Goal: Task Accomplishment & Management: Complete application form

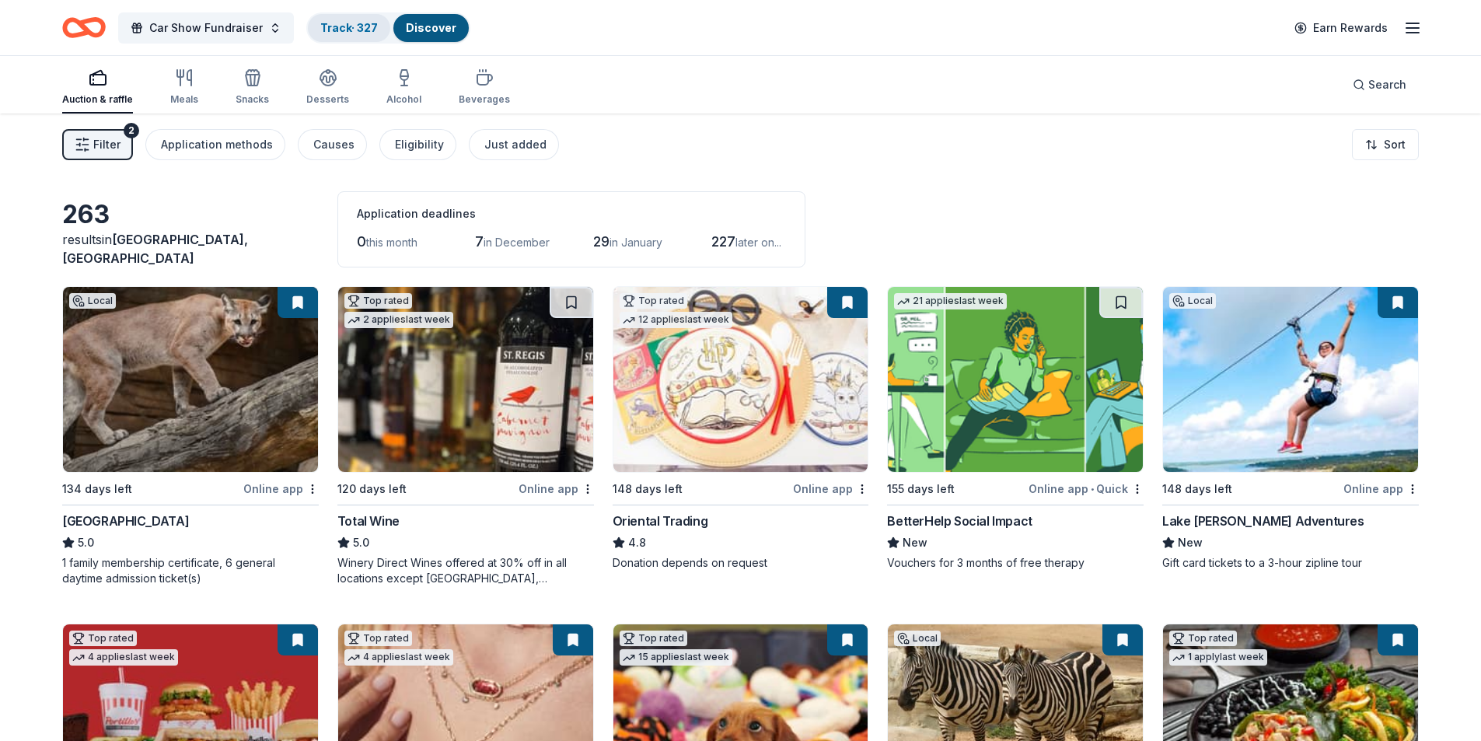
click at [338, 24] on link "Track · 327" at bounding box center [349, 27] width 58 height 13
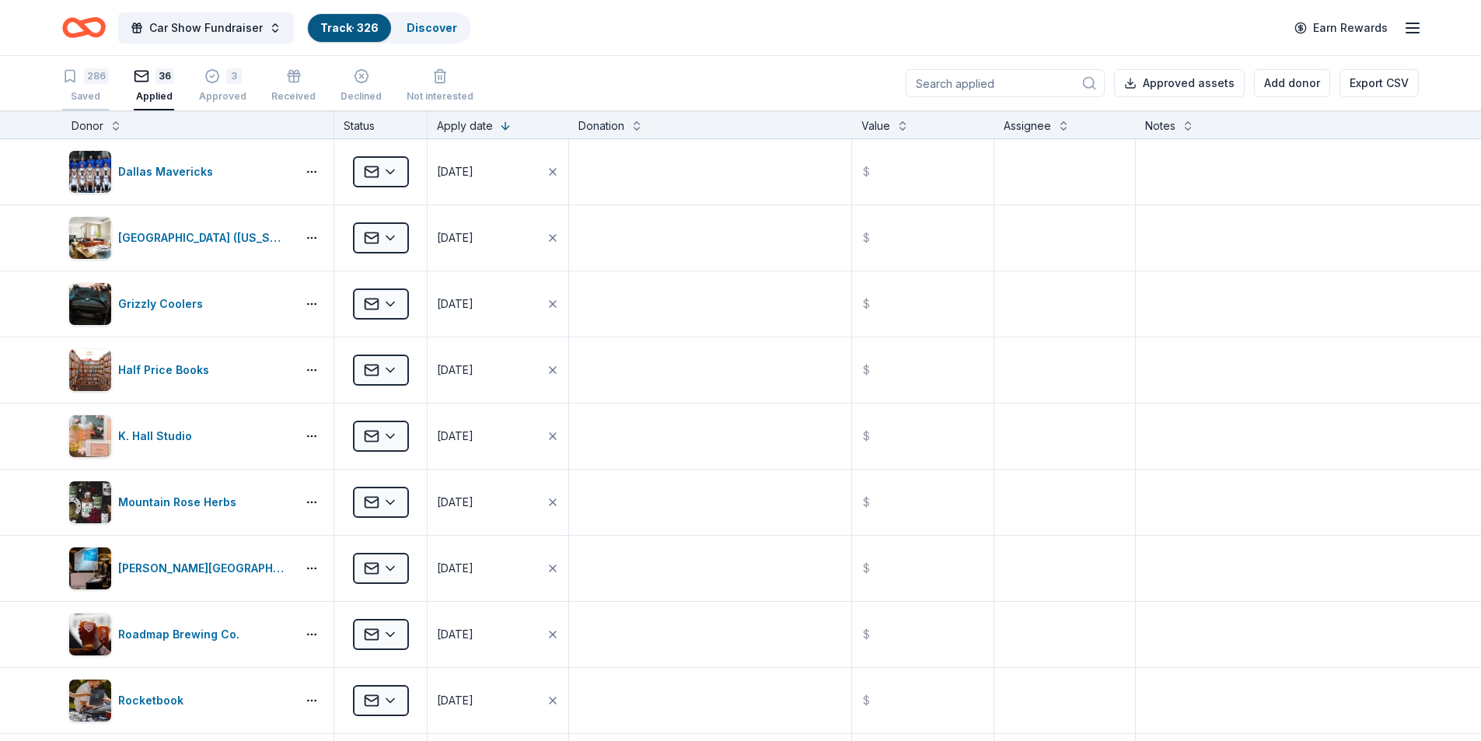
click at [92, 92] on div "Saved" at bounding box center [85, 96] width 47 height 12
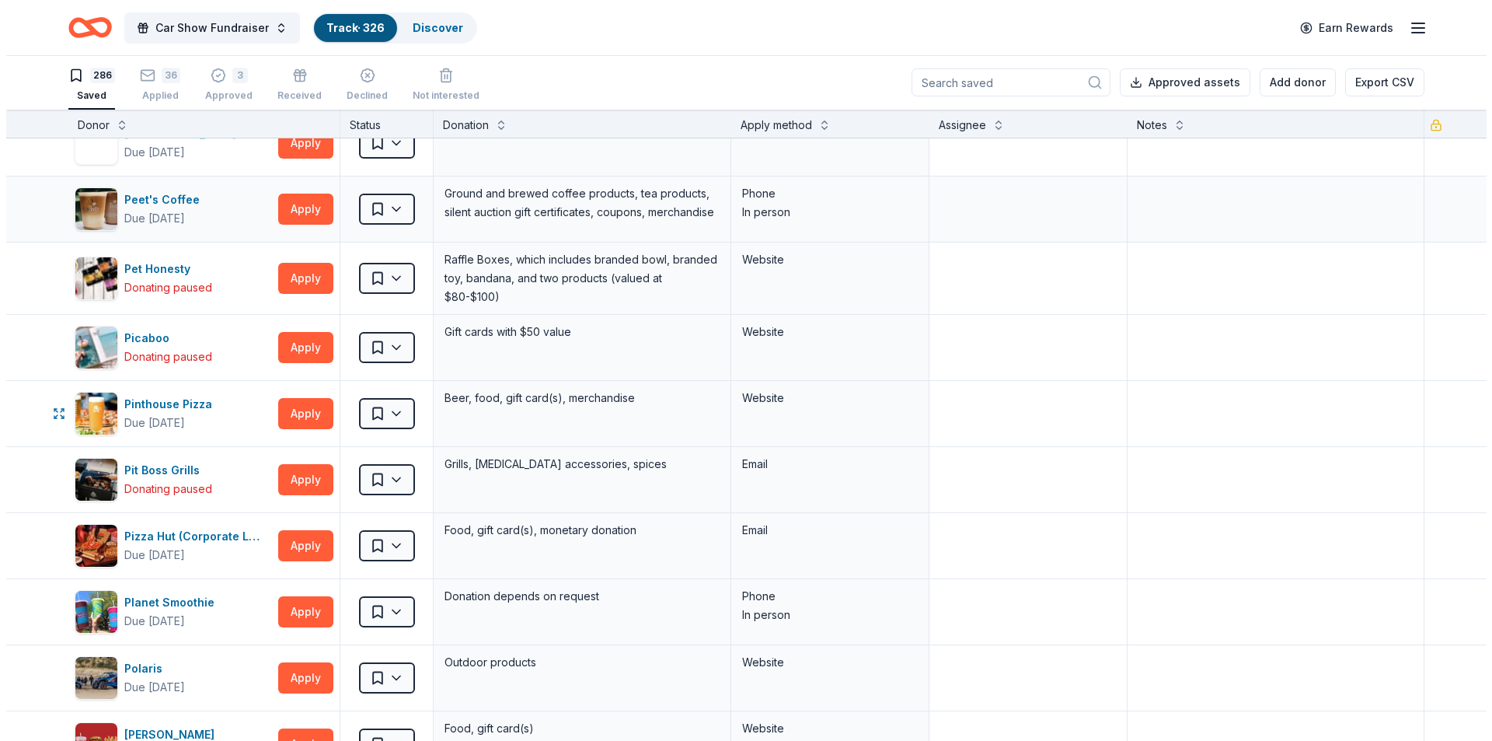
scroll to position [12203, 0]
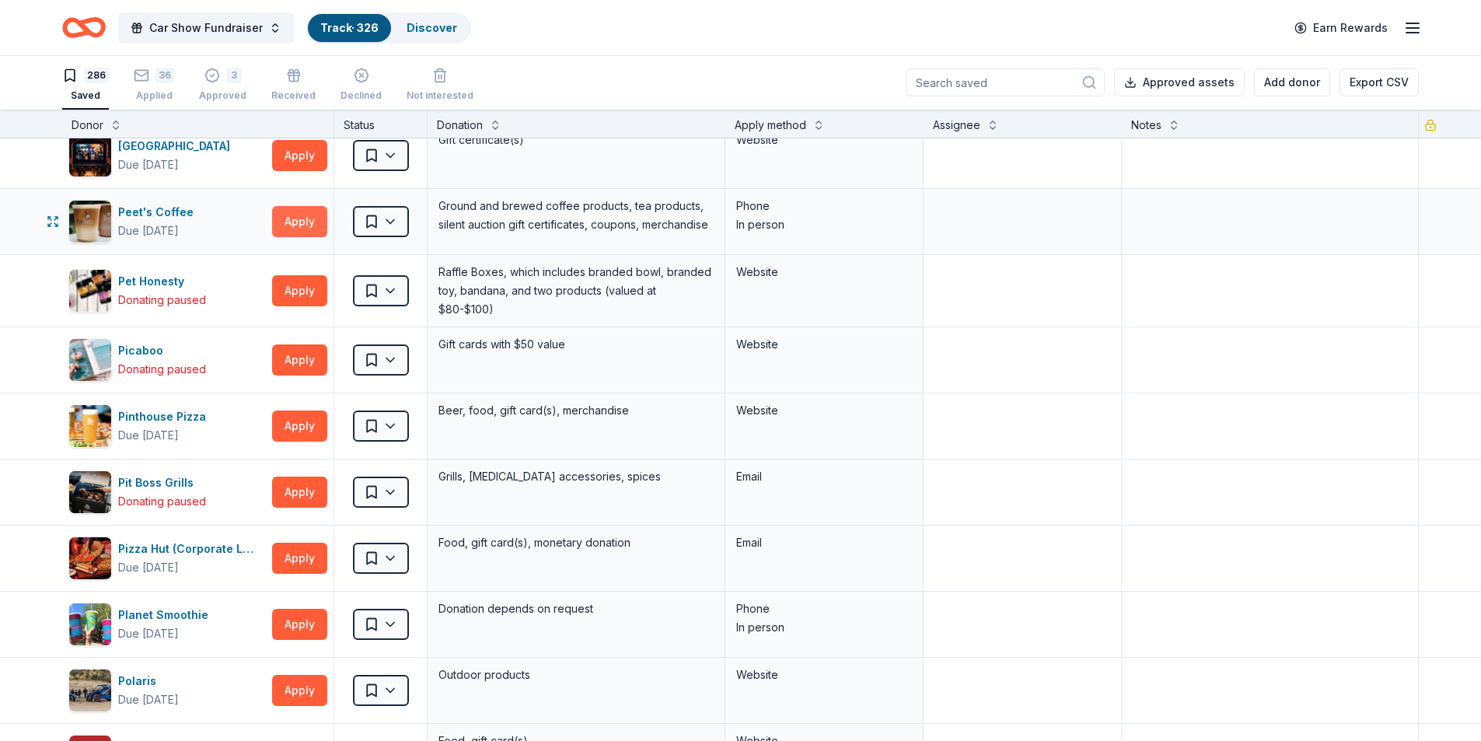
click at [294, 229] on button "Apply" at bounding box center [299, 221] width 55 height 31
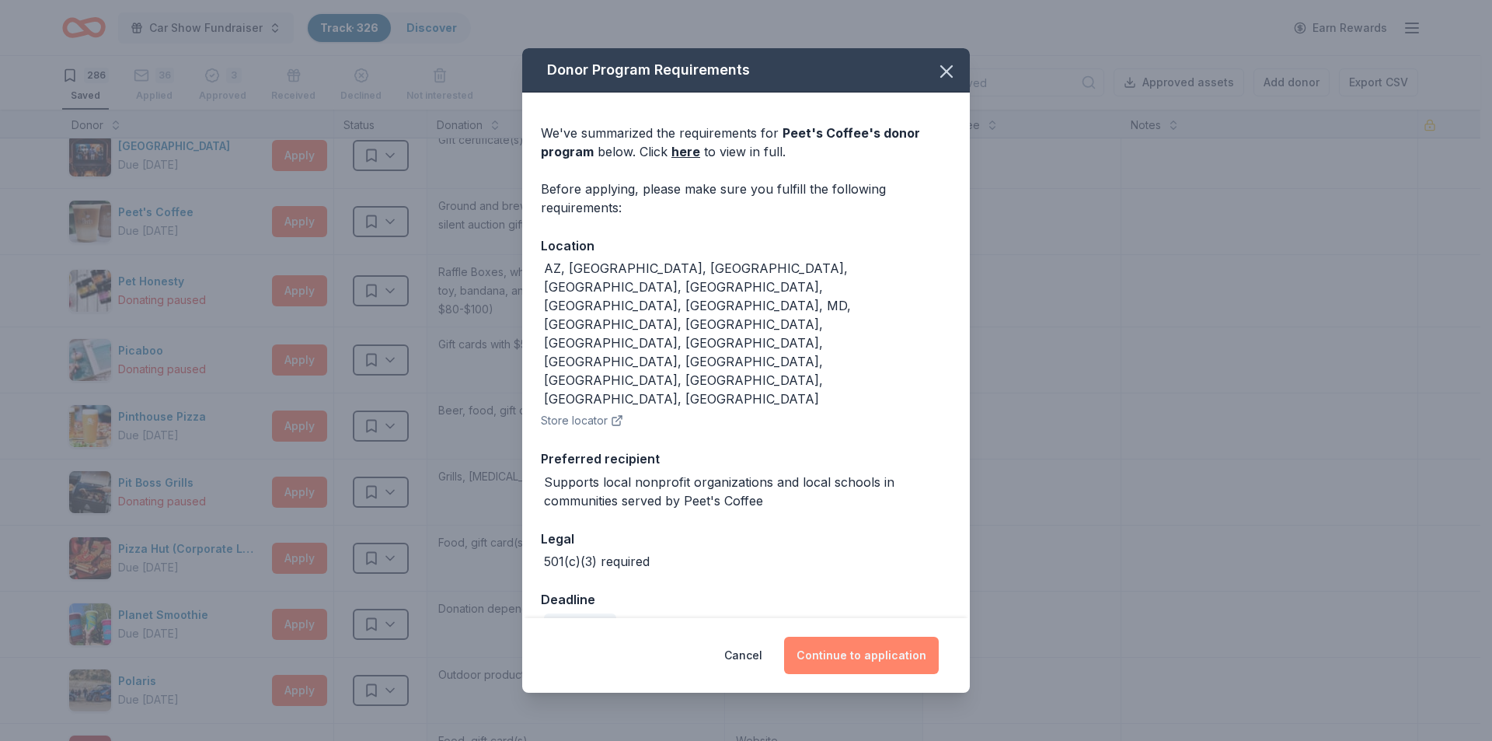
click at [886, 637] on button "Continue to application" at bounding box center [861, 655] width 155 height 37
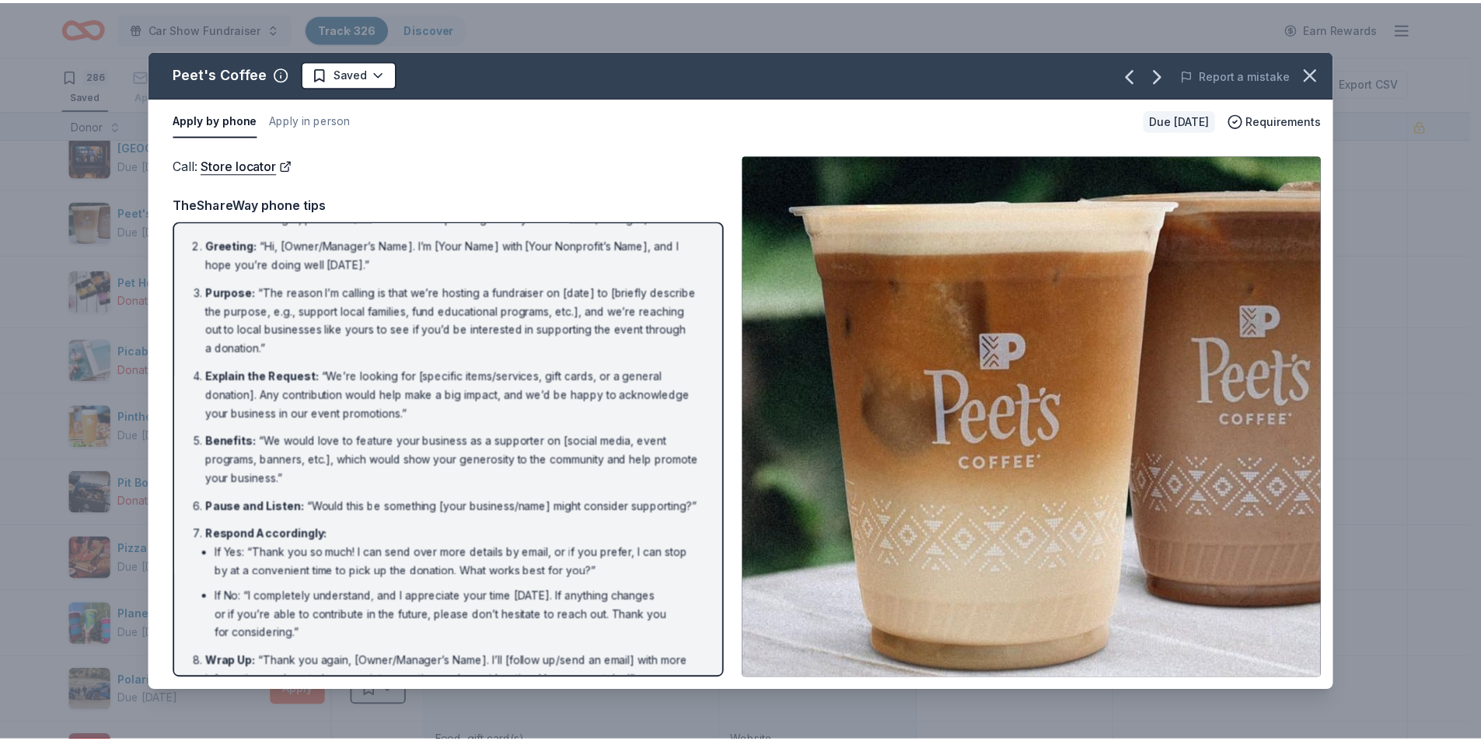
scroll to position [89, 0]
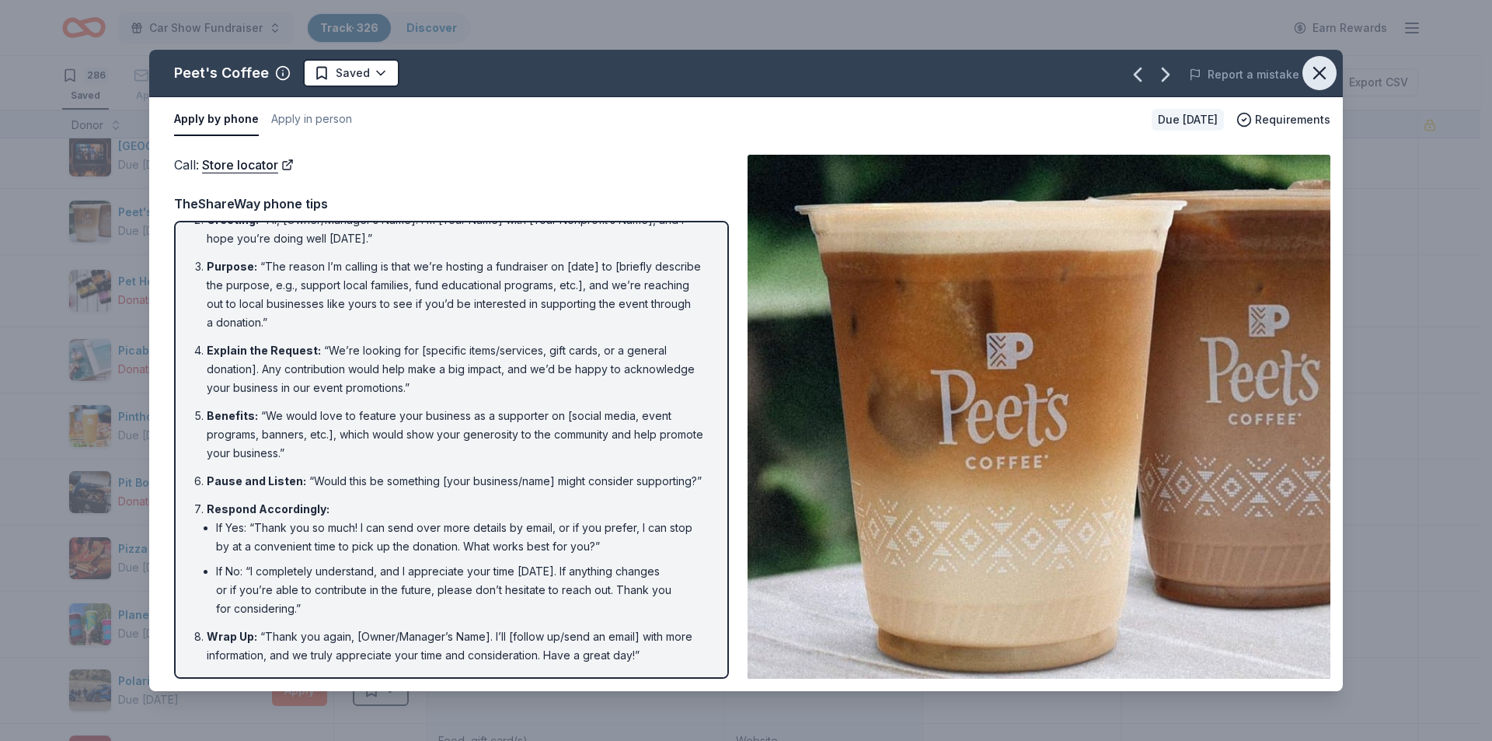
click at [1320, 74] on icon "button" at bounding box center [1319, 73] width 11 height 11
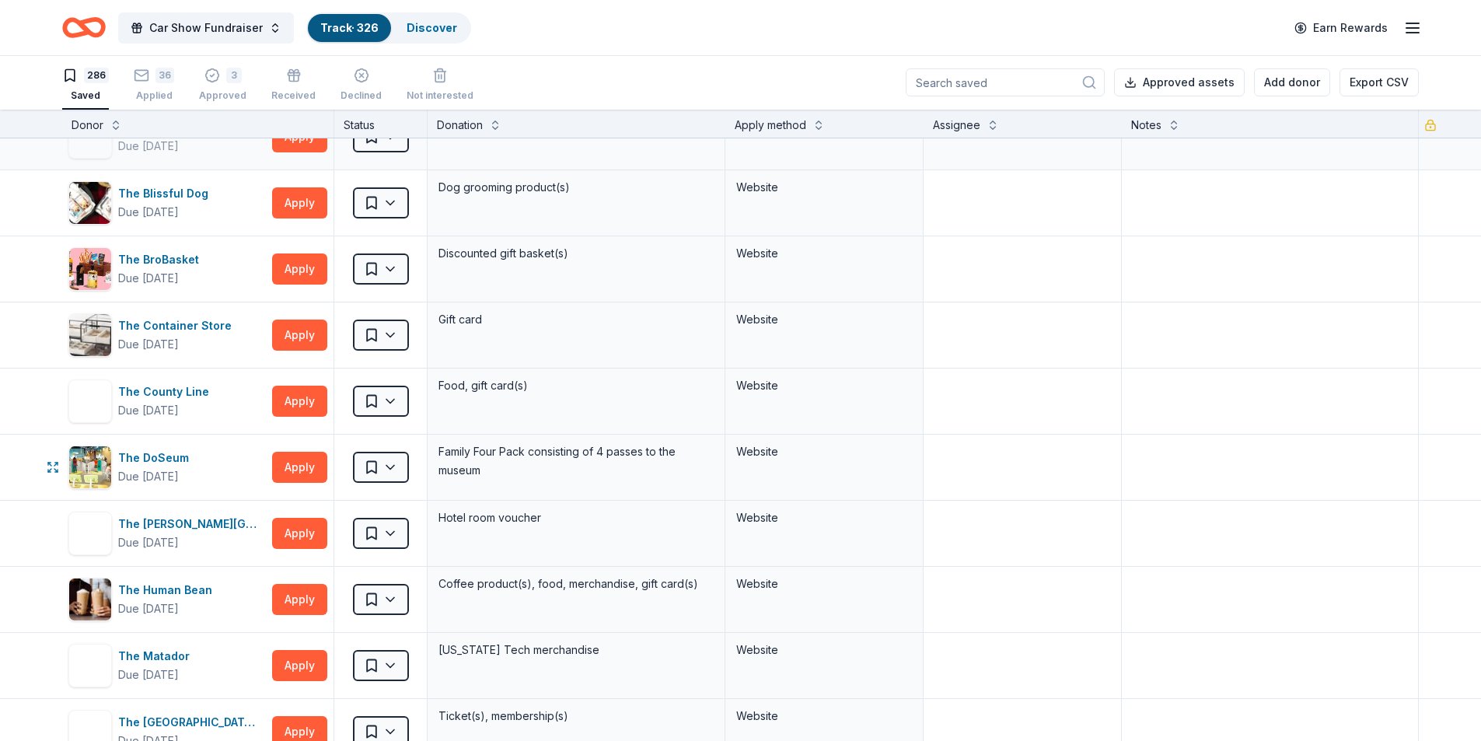
scroll to position [16167, 0]
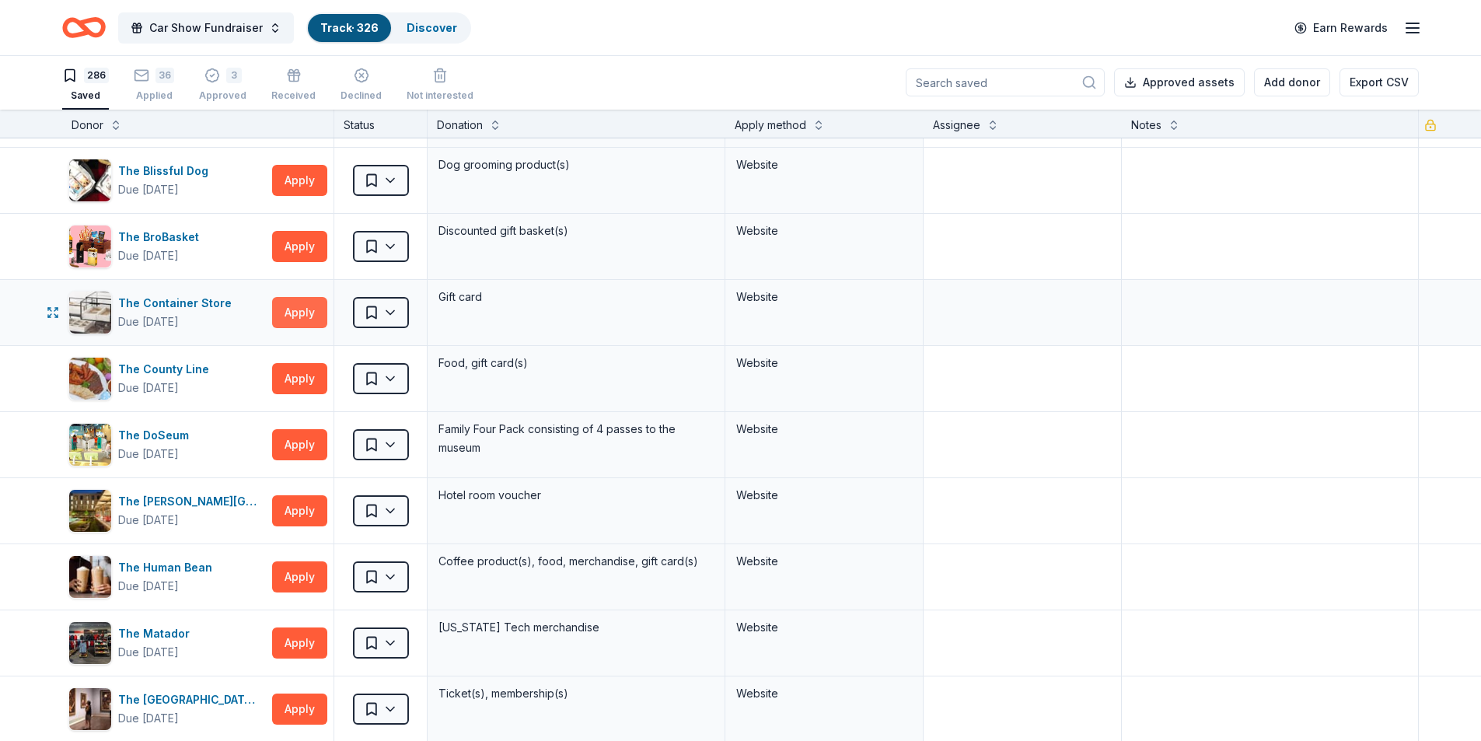
click at [298, 319] on button "Apply" at bounding box center [299, 312] width 55 height 31
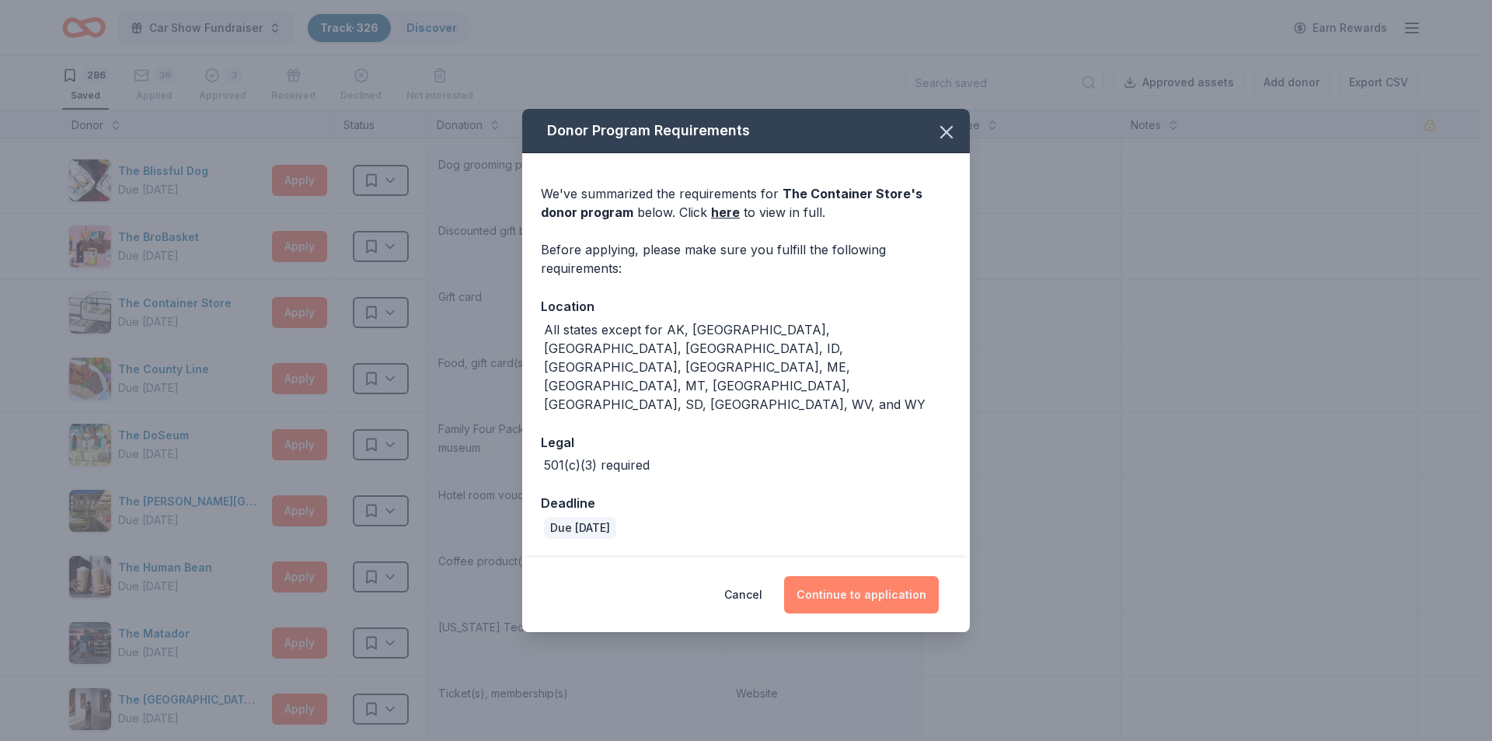
click at [829, 576] on button "Continue to application" at bounding box center [861, 594] width 155 height 37
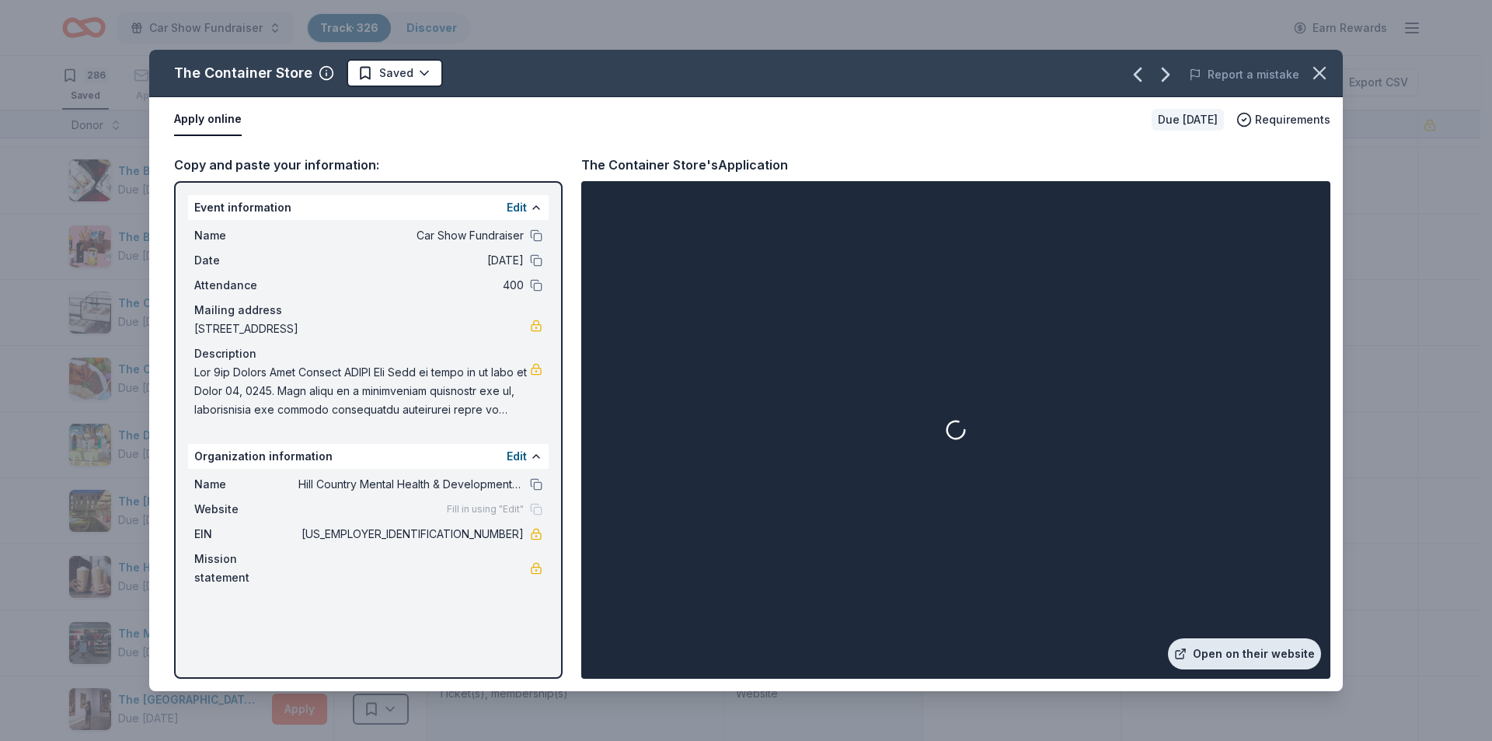
click at [1223, 650] on link "Open on their website" at bounding box center [1244, 653] width 153 height 31
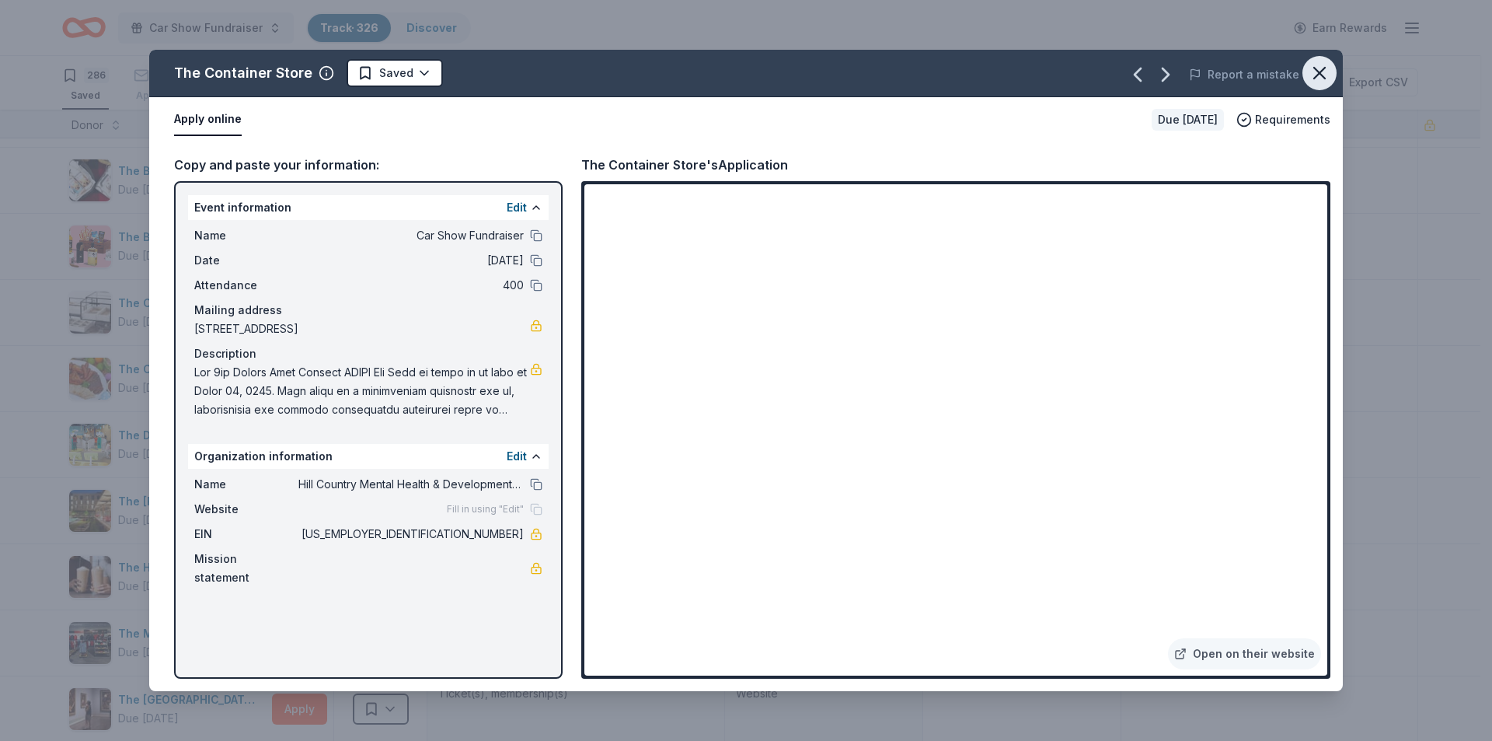
click at [1315, 71] on icon "button" at bounding box center [1320, 73] width 22 height 22
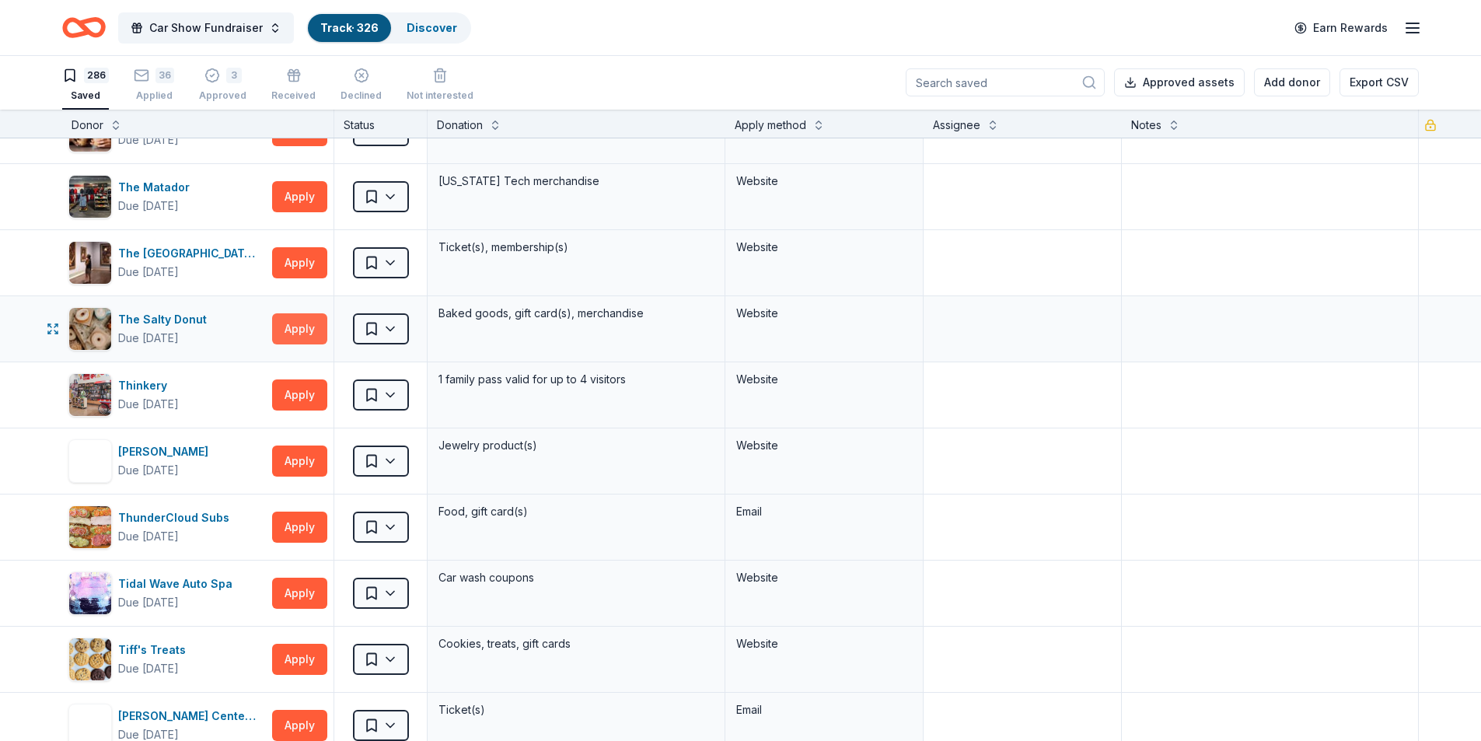
scroll to position [16634, 0]
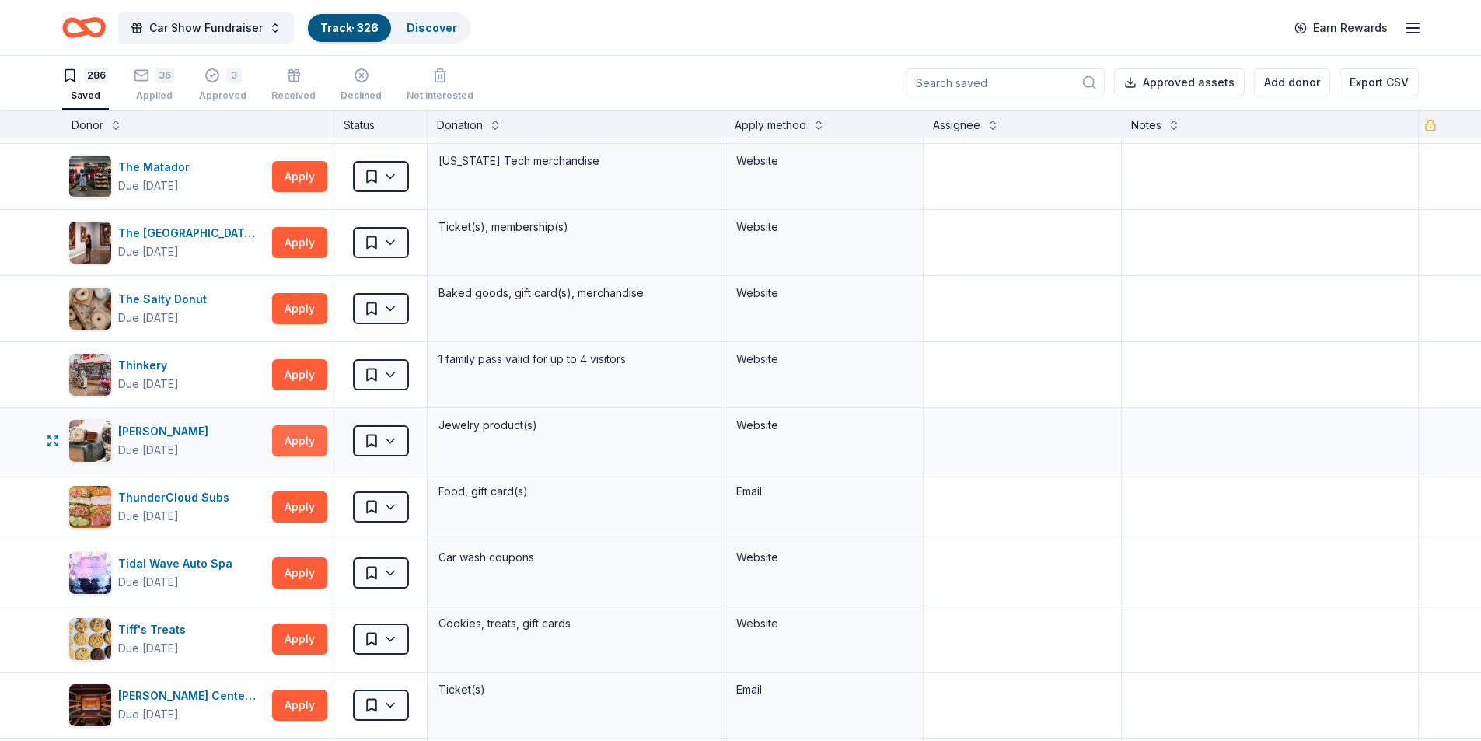
click at [305, 452] on button "Apply" at bounding box center [299, 440] width 55 height 31
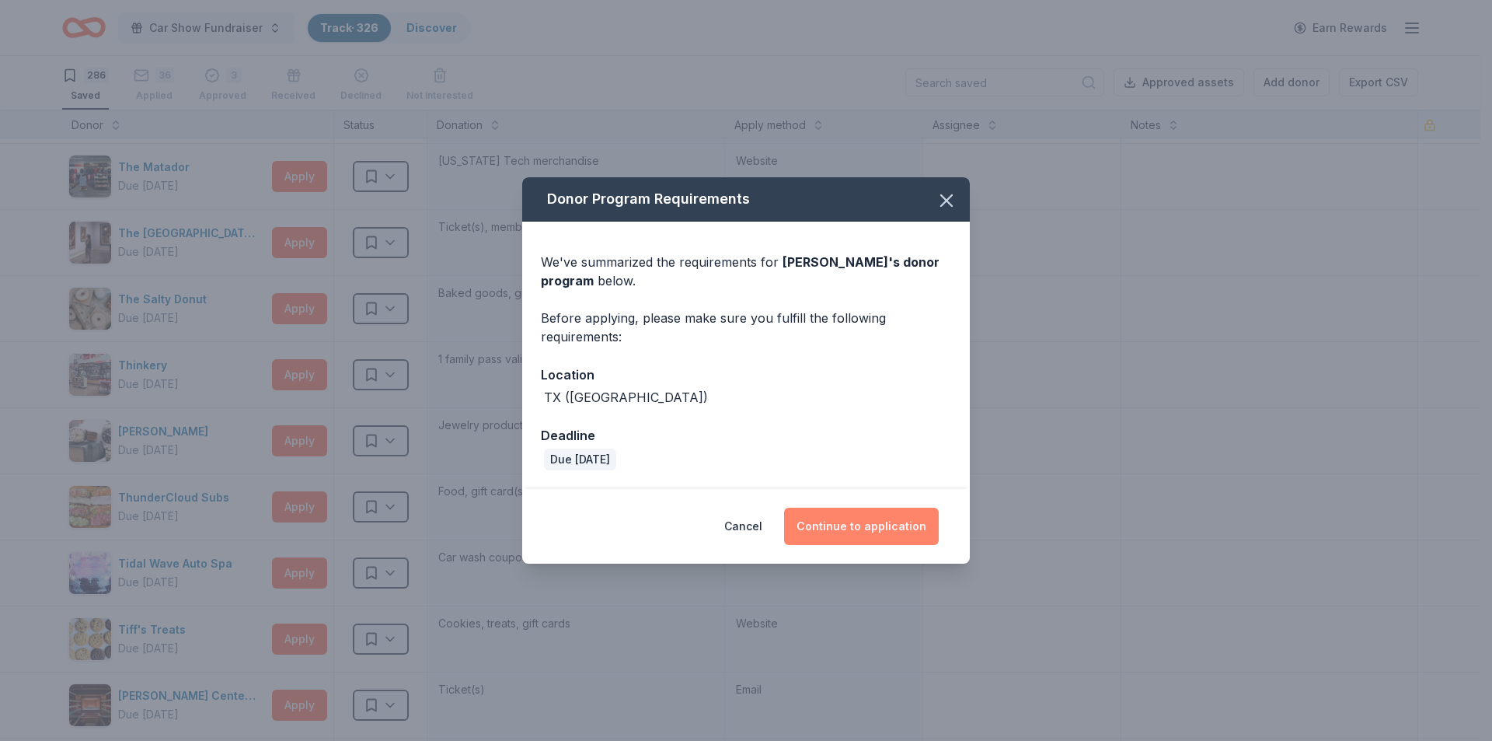
click at [826, 518] on button "Continue to application" at bounding box center [861, 526] width 155 height 37
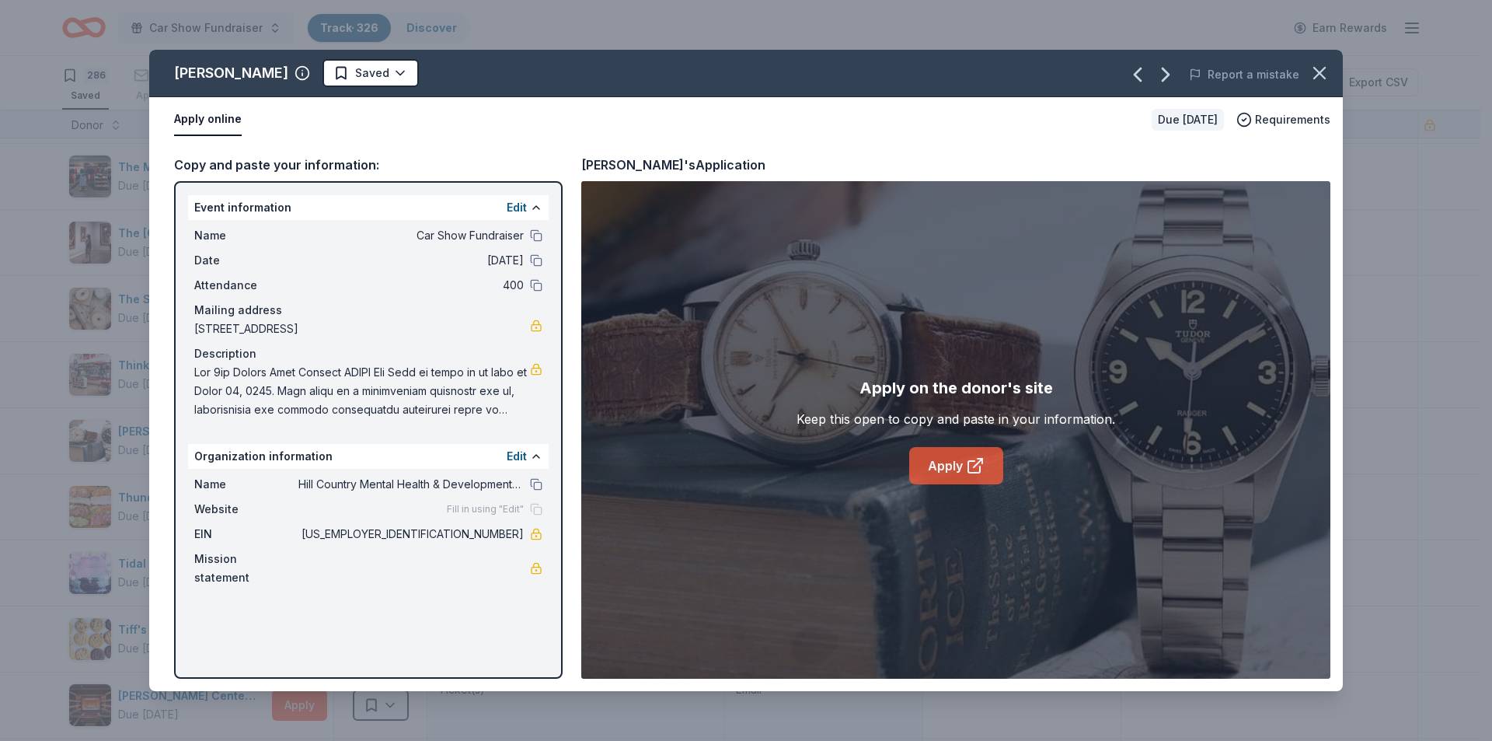
click at [952, 482] on link "Apply" at bounding box center [956, 465] width 94 height 37
click at [1319, 67] on icon "button" at bounding box center [1320, 73] width 22 height 22
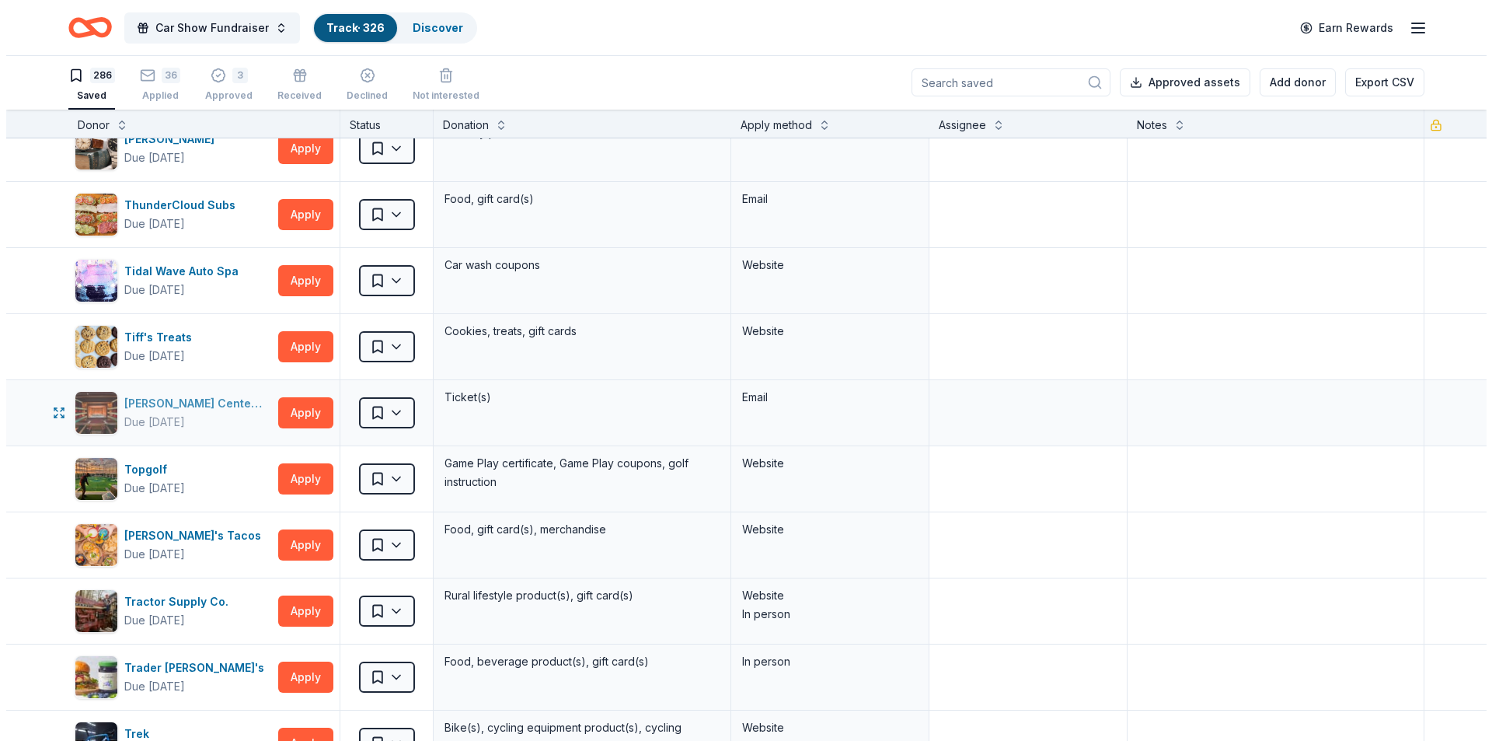
scroll to position [16945, 0]
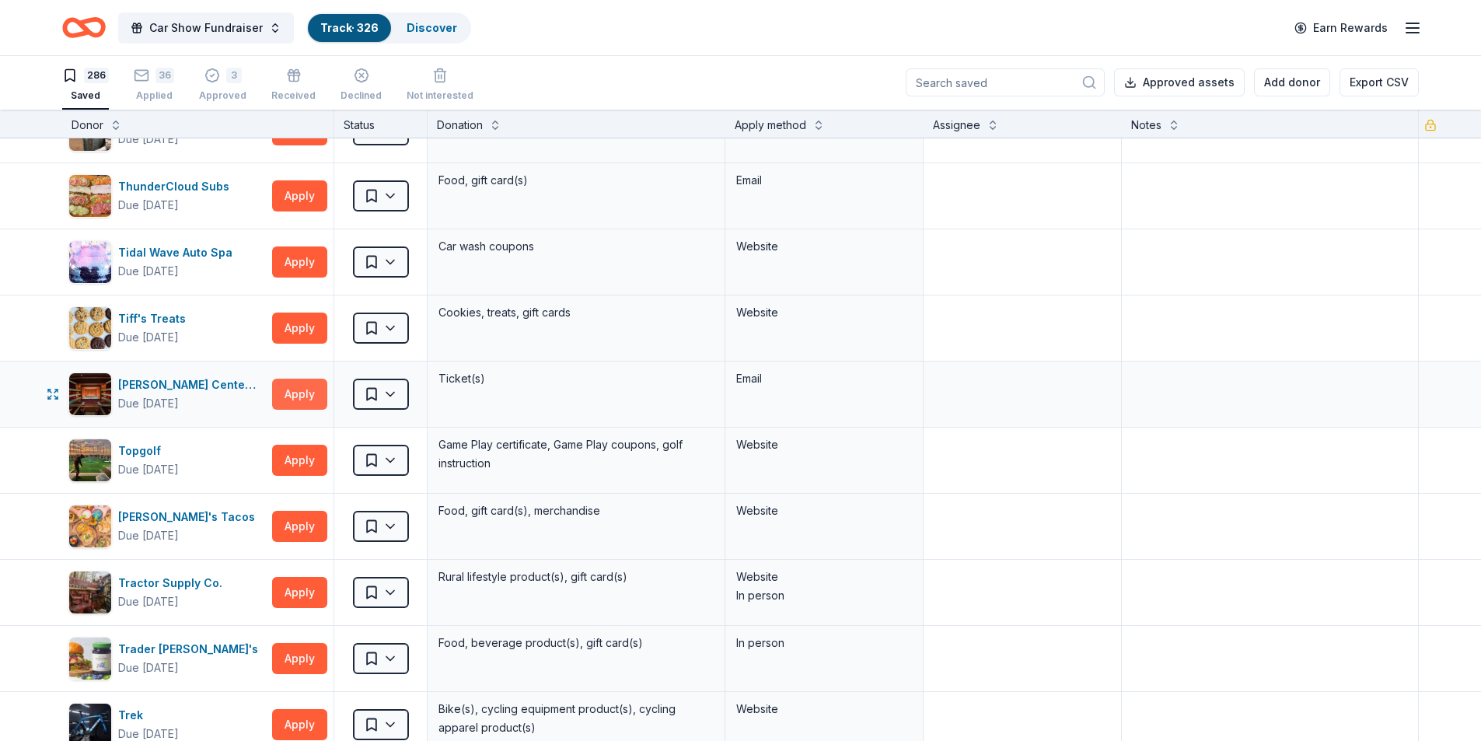
click at [300, 406] on button "Apply" at bounding box center [299, 394] width 55 height 31
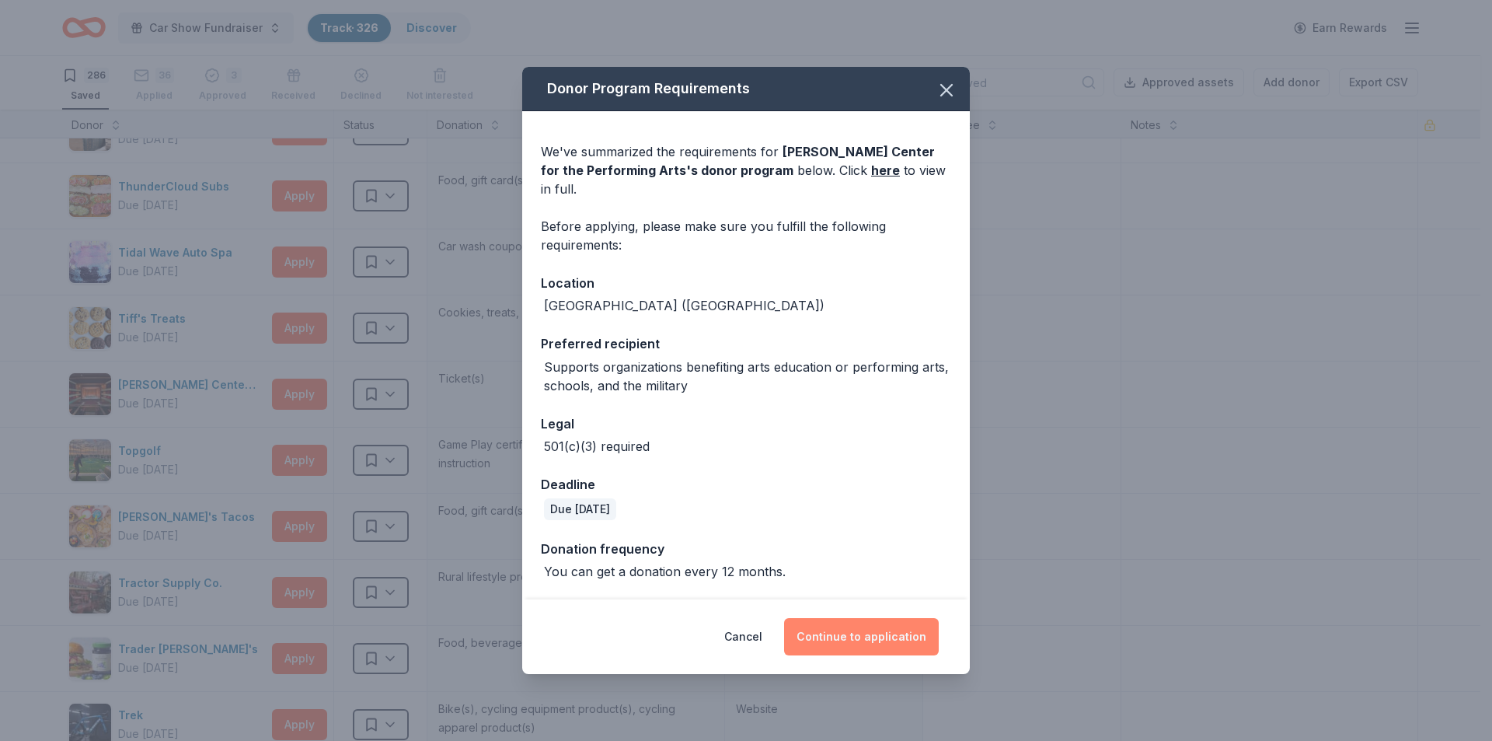
click at [865, 635] on button "Continue to application" at bounding box center [861, 636] width 155 height 37
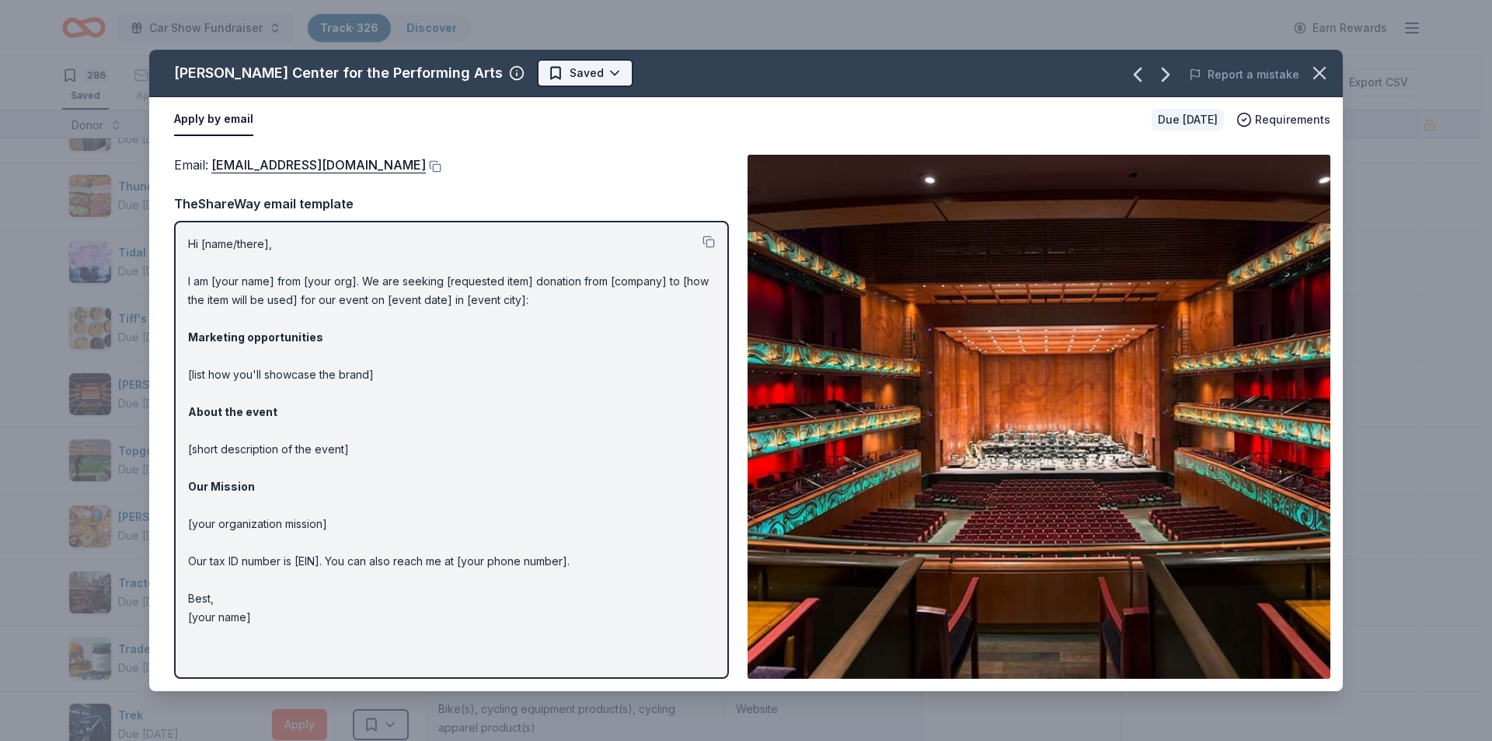
click at [521, 75] on html "Car Show Fundraiser Track · 326 Discover Earn Rewards 286 Saved 36 Applied 3 Ap…" at bounding box center [746, 369] width 1492 height 741
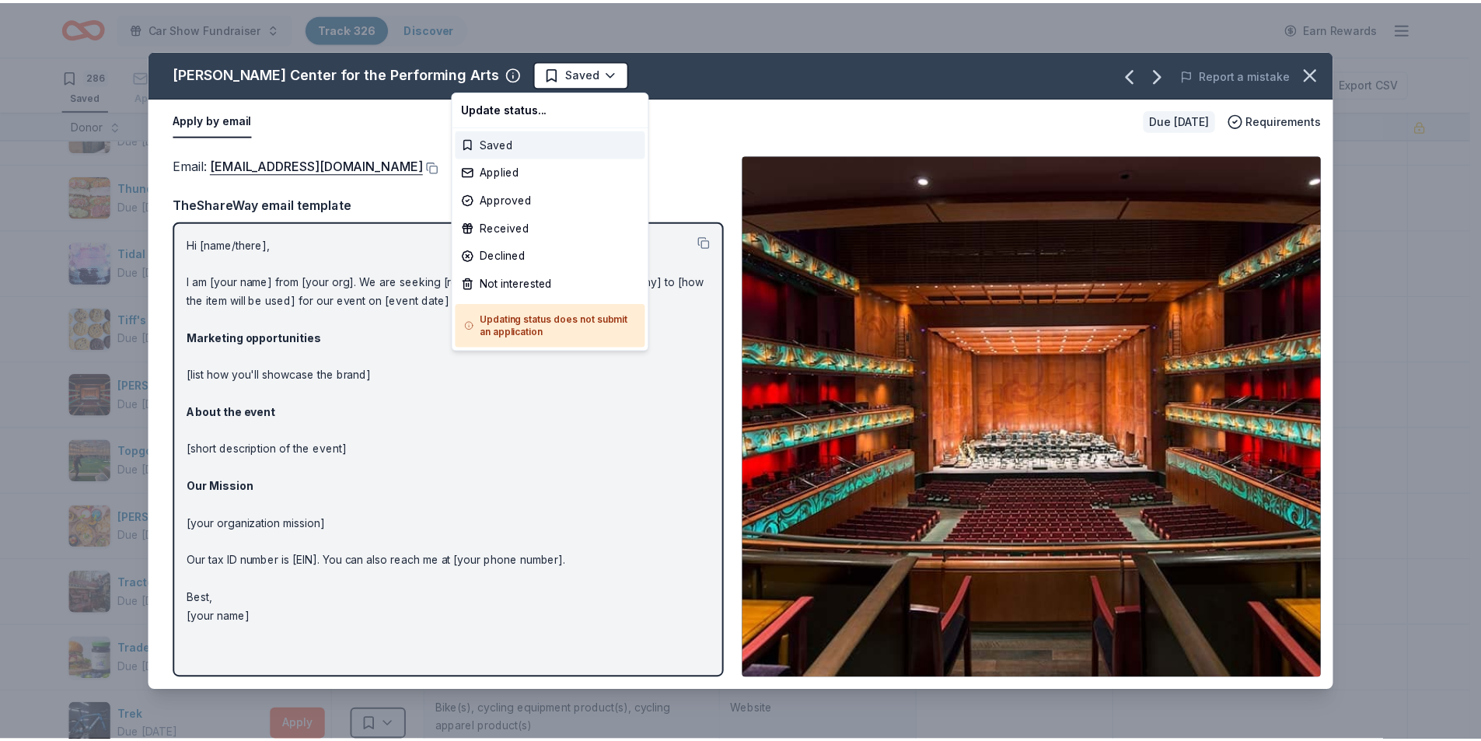
scroll to position [0, 0]
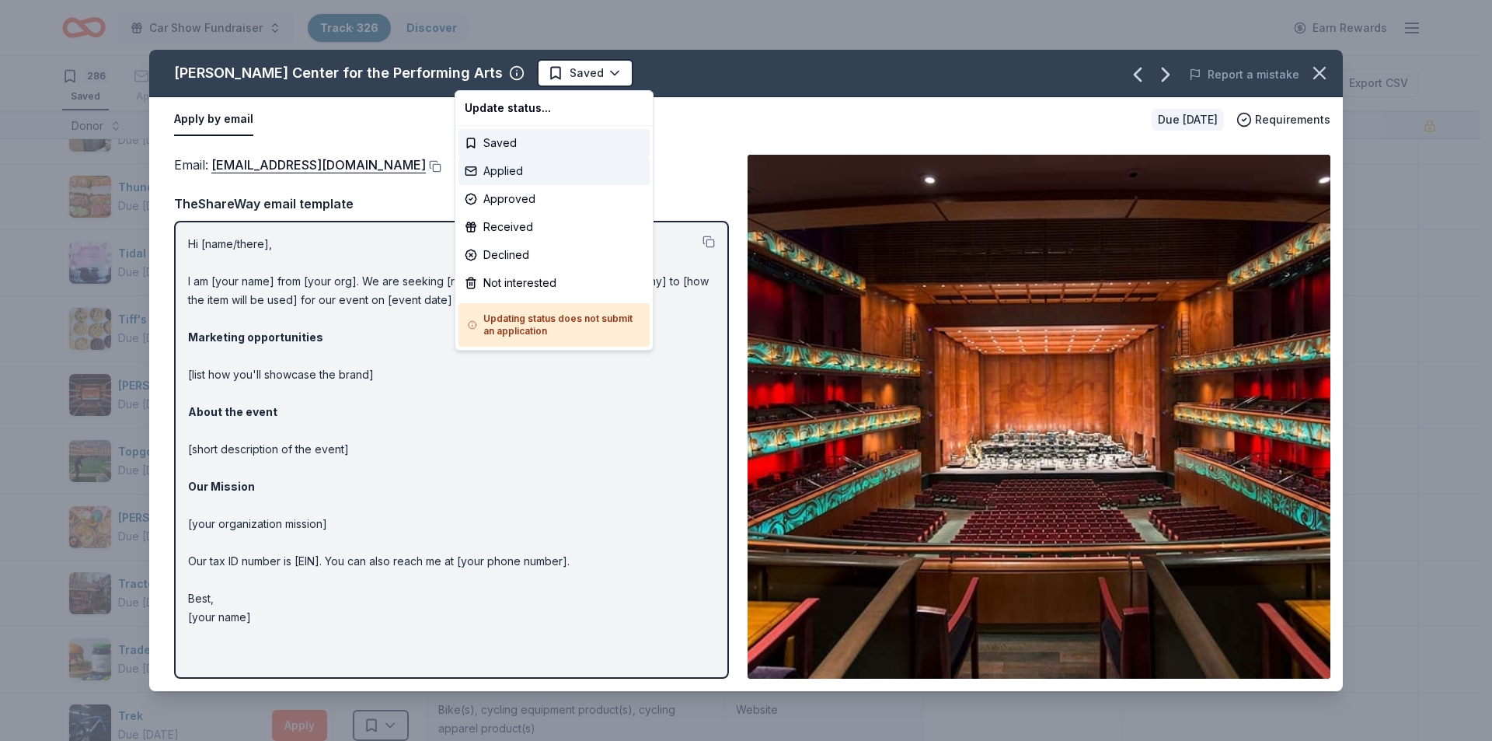
click at [504, 167] on div "Applied" at bounding box center [554, 171] width 191 height 28
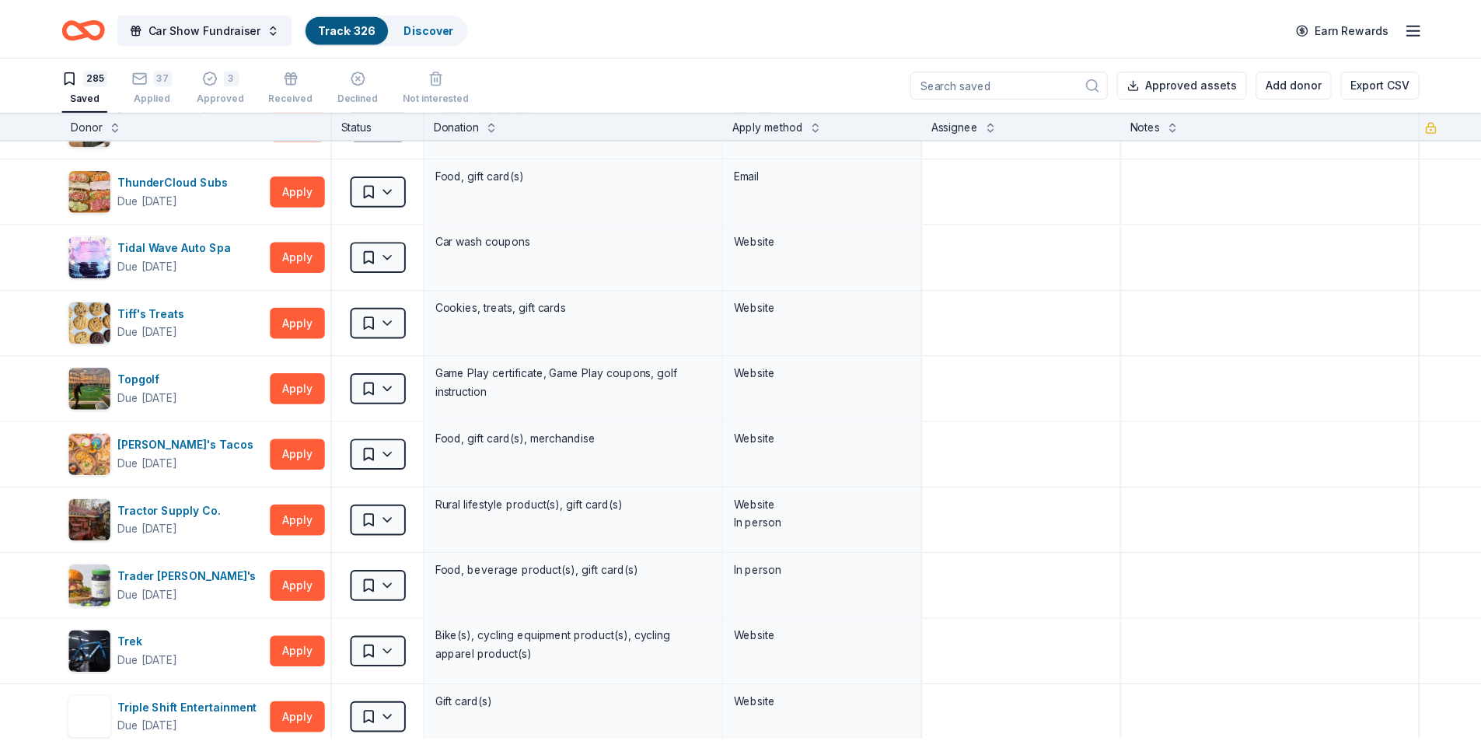
scroll to position [16945, 0]
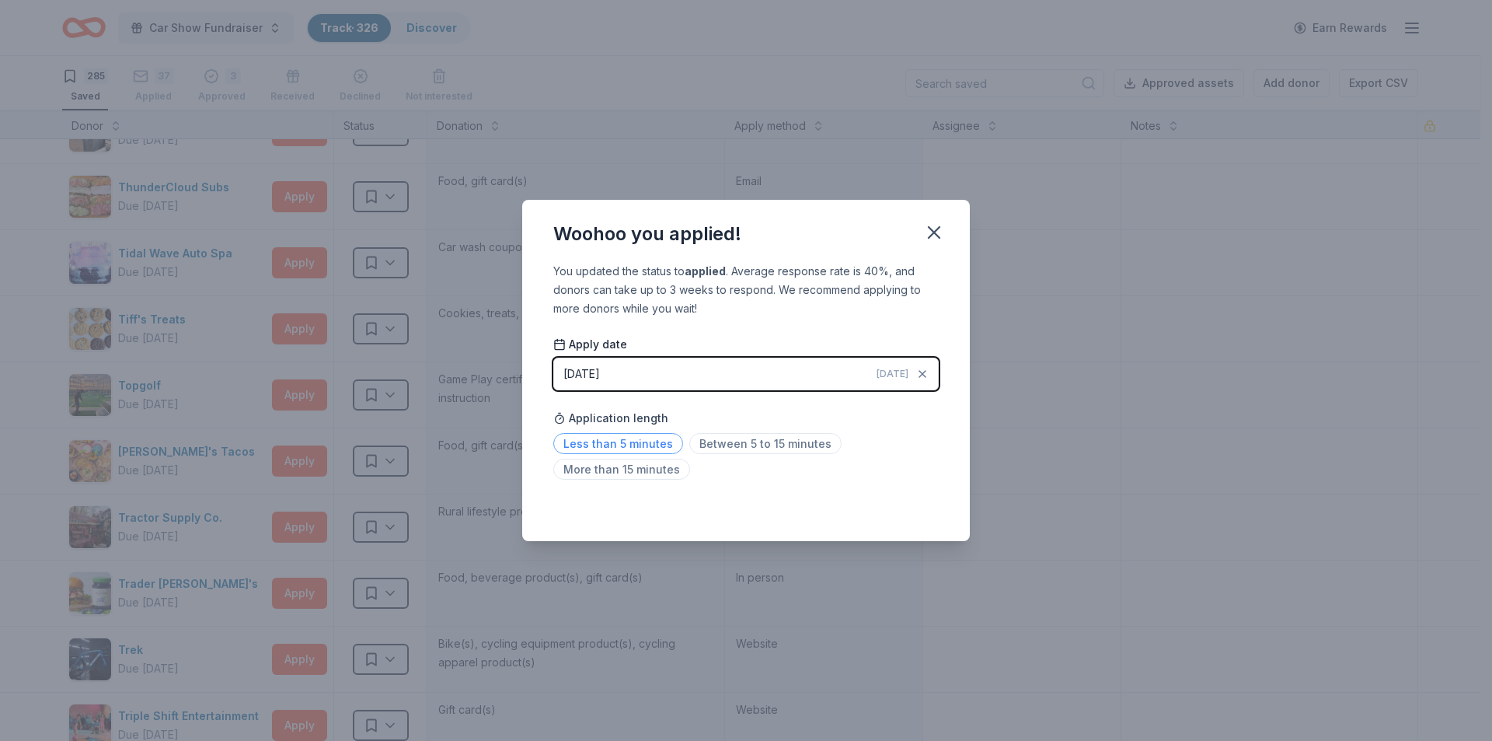
click at [651, 448] on span "Less than 5 minutes" at bounding box center [618, 443] width 130 height 21
click at [937, 232] on icon "button" at bounding box center [934, 233] width 22 height 22
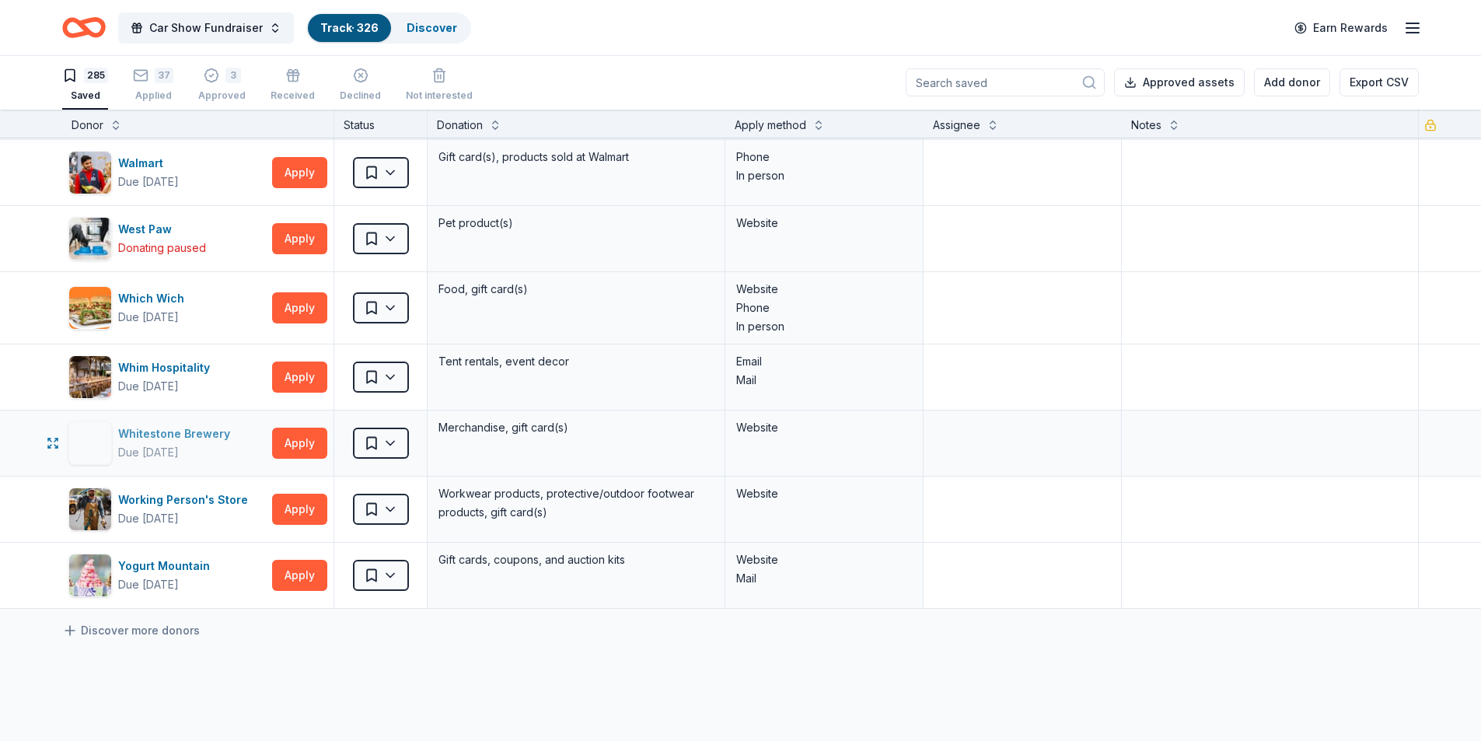
scroll to position [18499, 0]
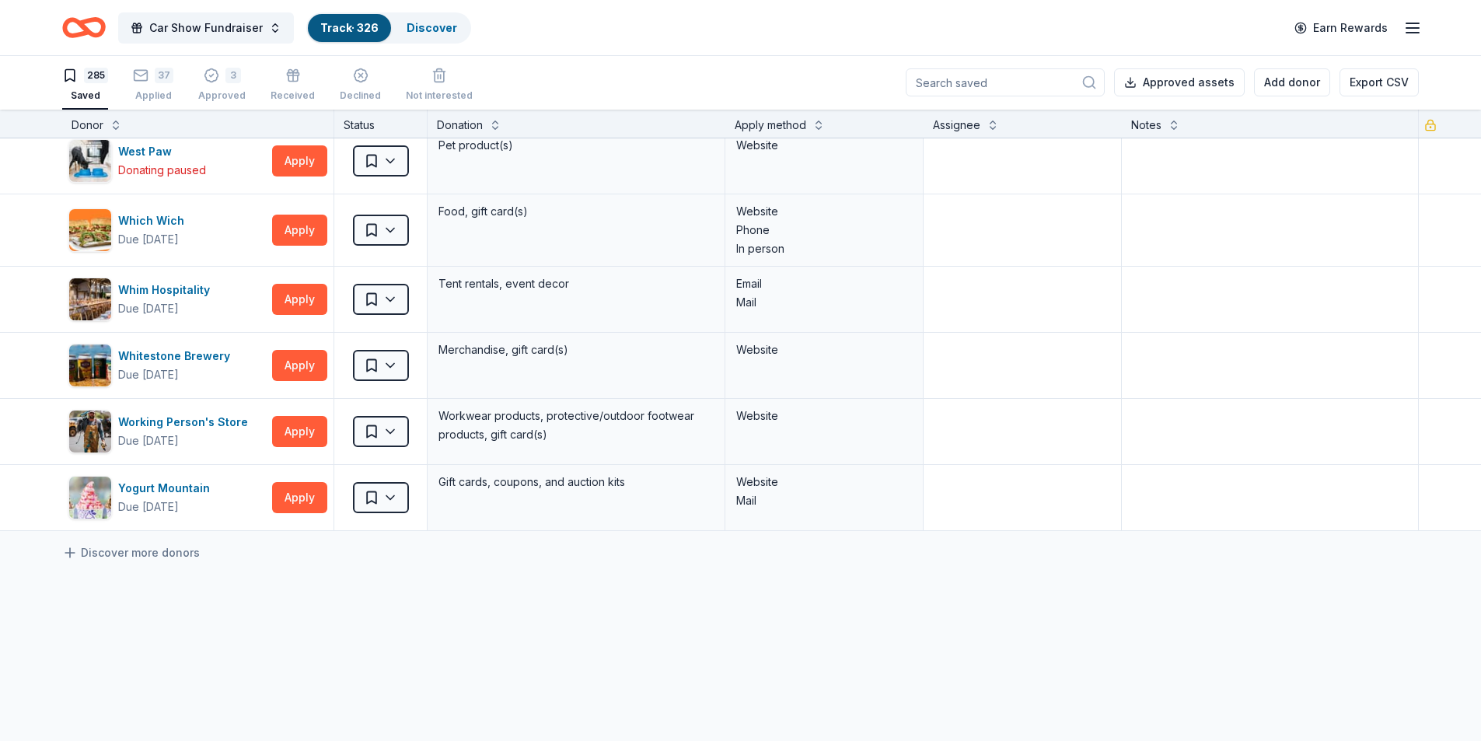
click at [430, 44] on div "Car Show Fundraiser Track · 326 Discover" at bounding box center [266, 27] width 409 height 37
click at [430, 29] on link "Discover" at bounding box center [432, 27] width 51 height 13
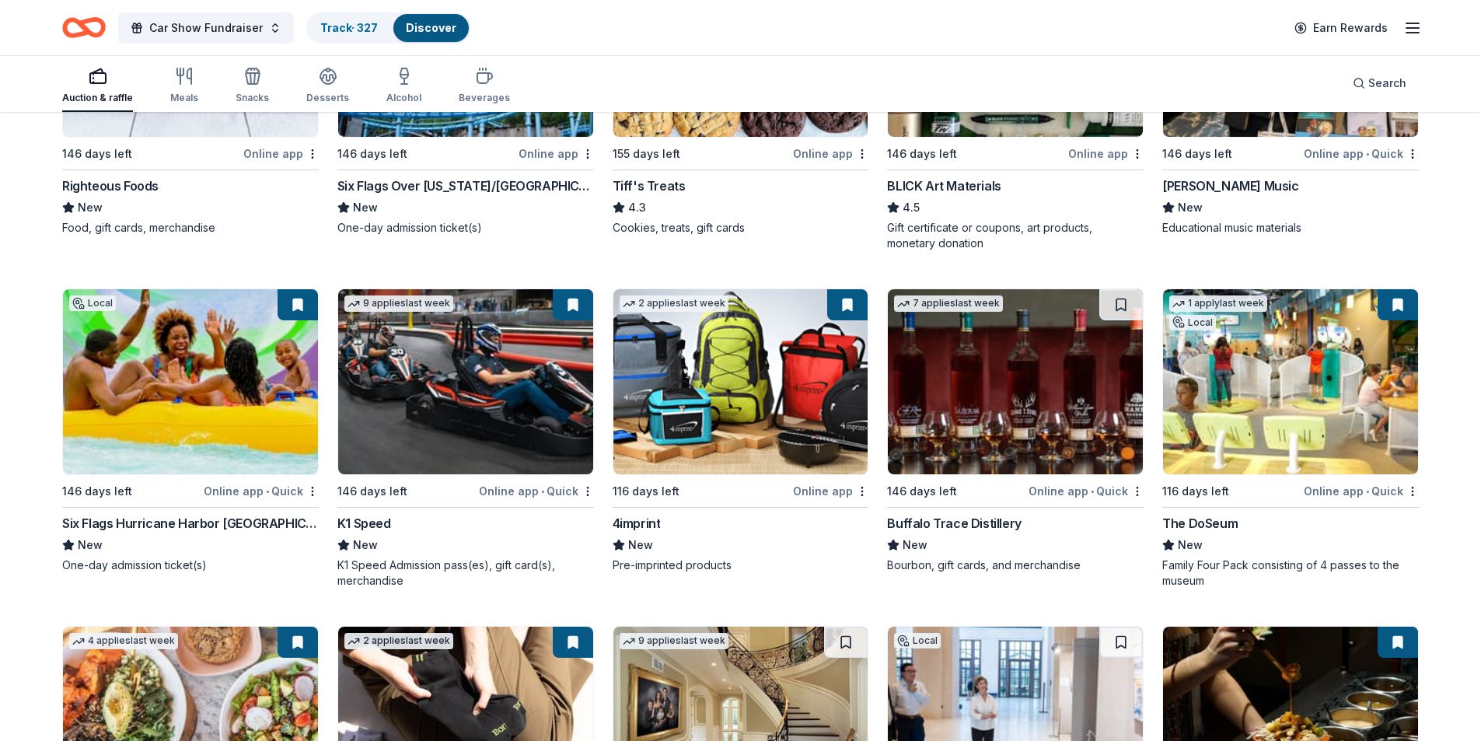
scroll to position [4042, 0]
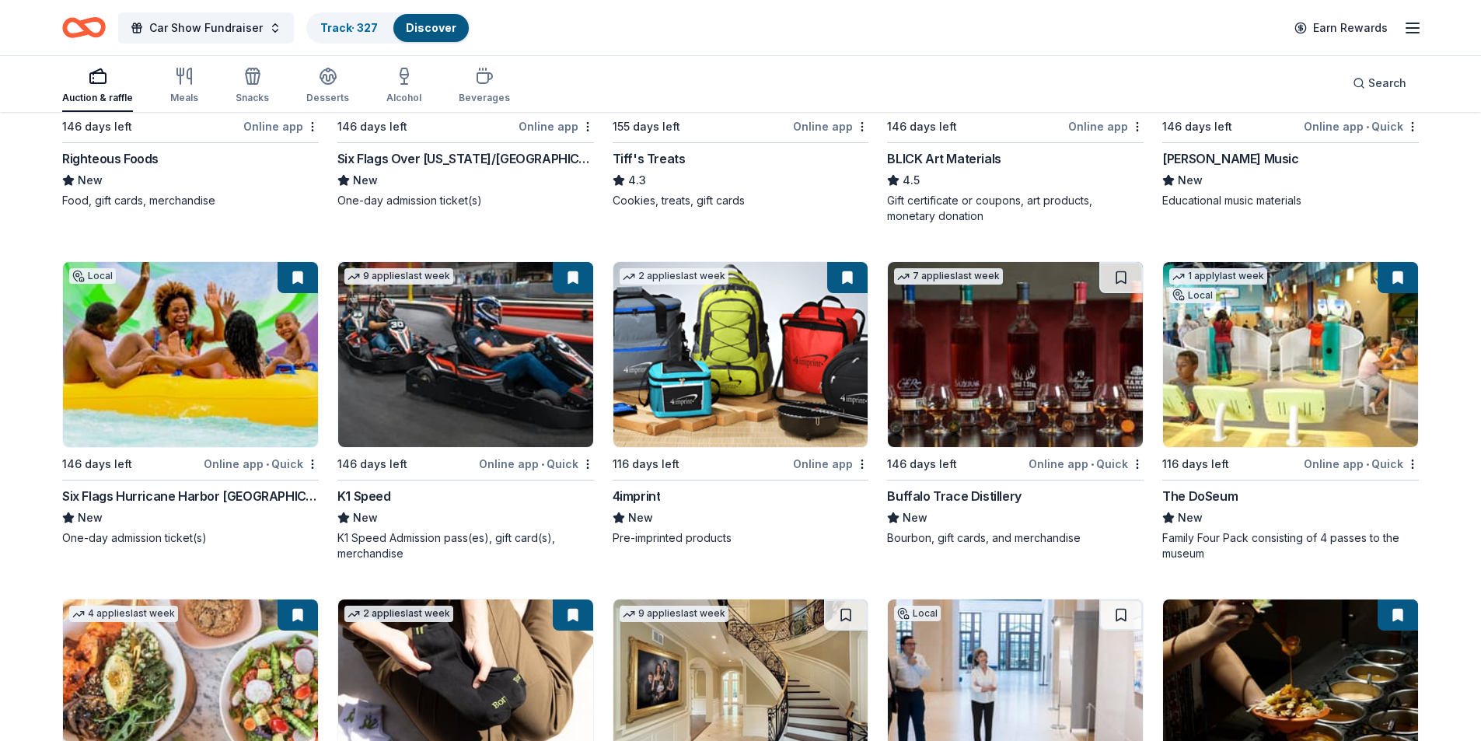
click at [1346, 385] on img at bounding box center [1290, 354] width 255 height 185
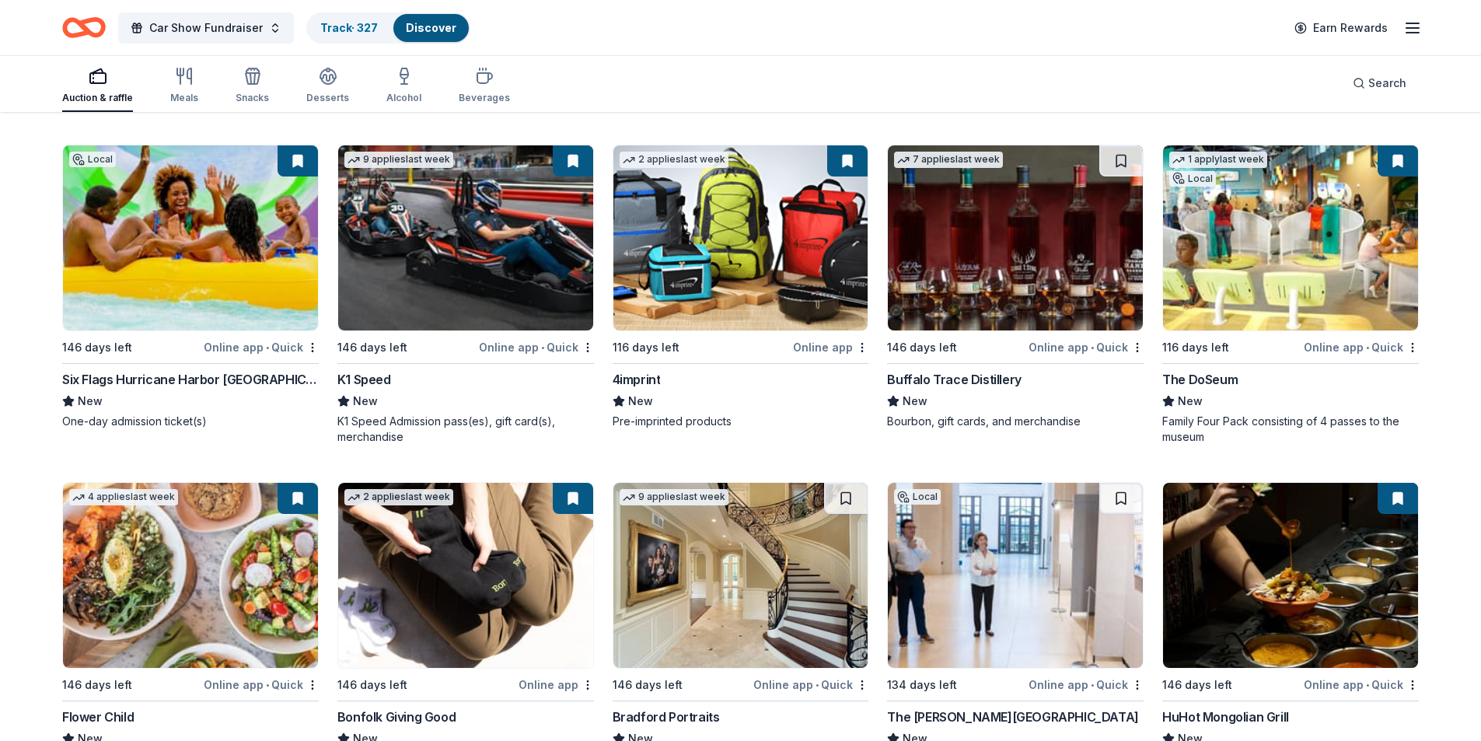
scroll to position [4275, 0]
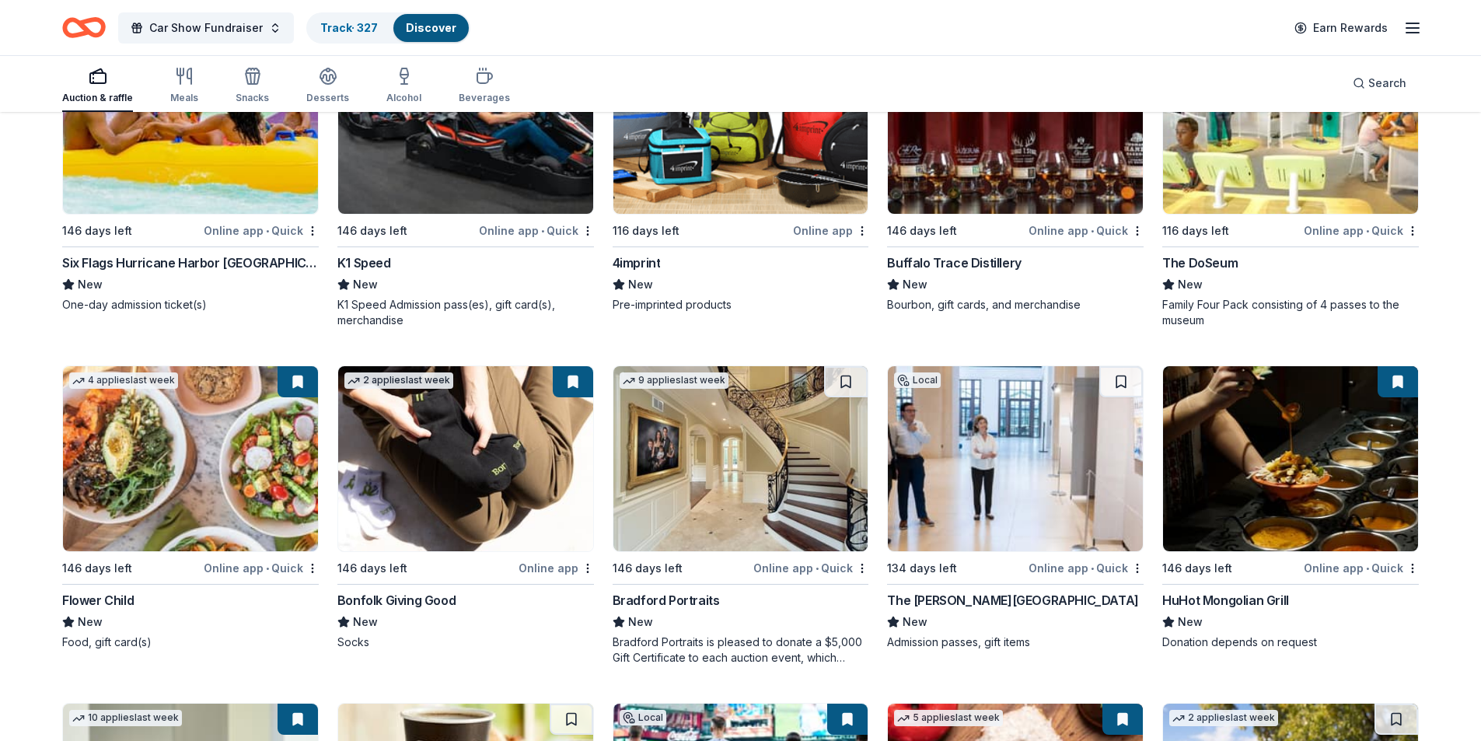
click at [984, 514] on img at bounding box center [1015, 458] width 255 height 185
click at [766, 516] on img at bounding box center [740, 458] width 255 height 185
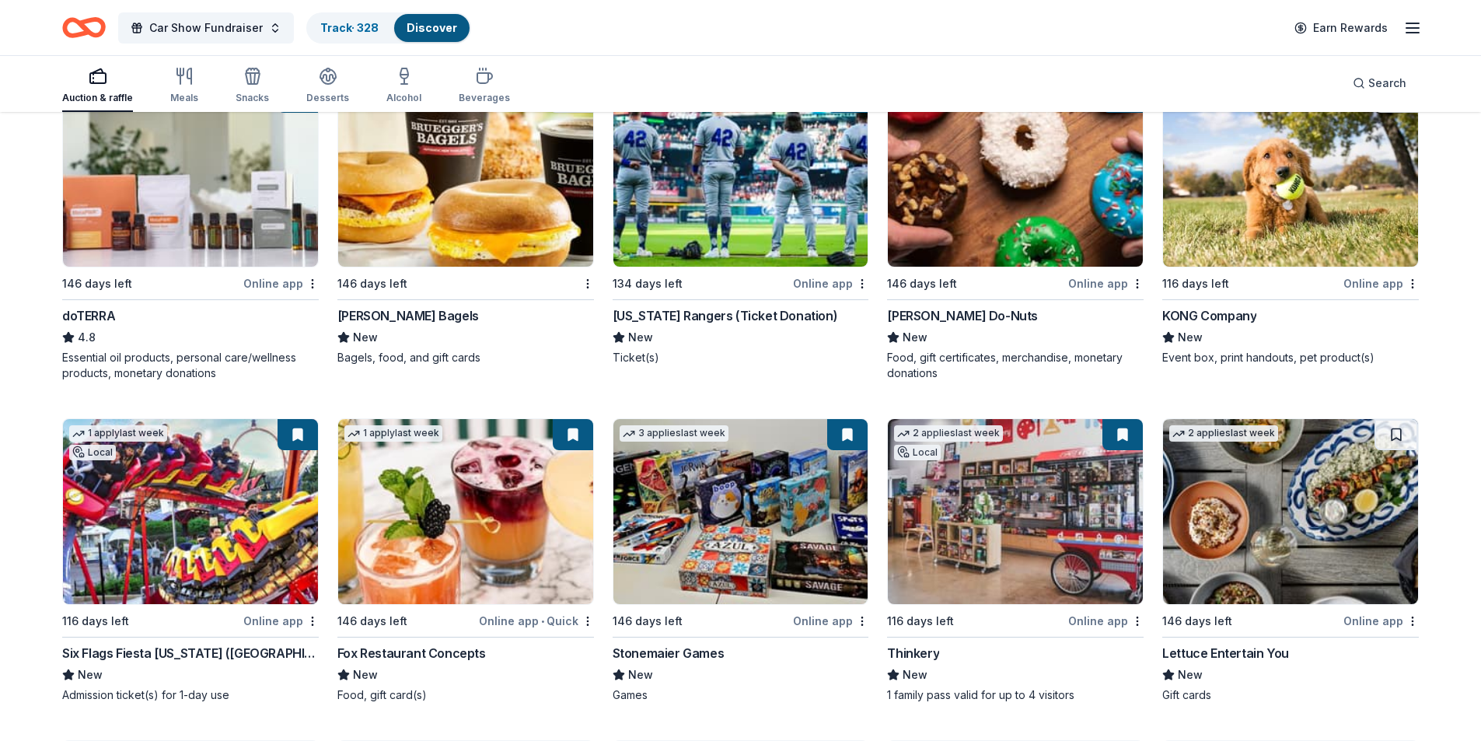
scroll to position [4819, 0]
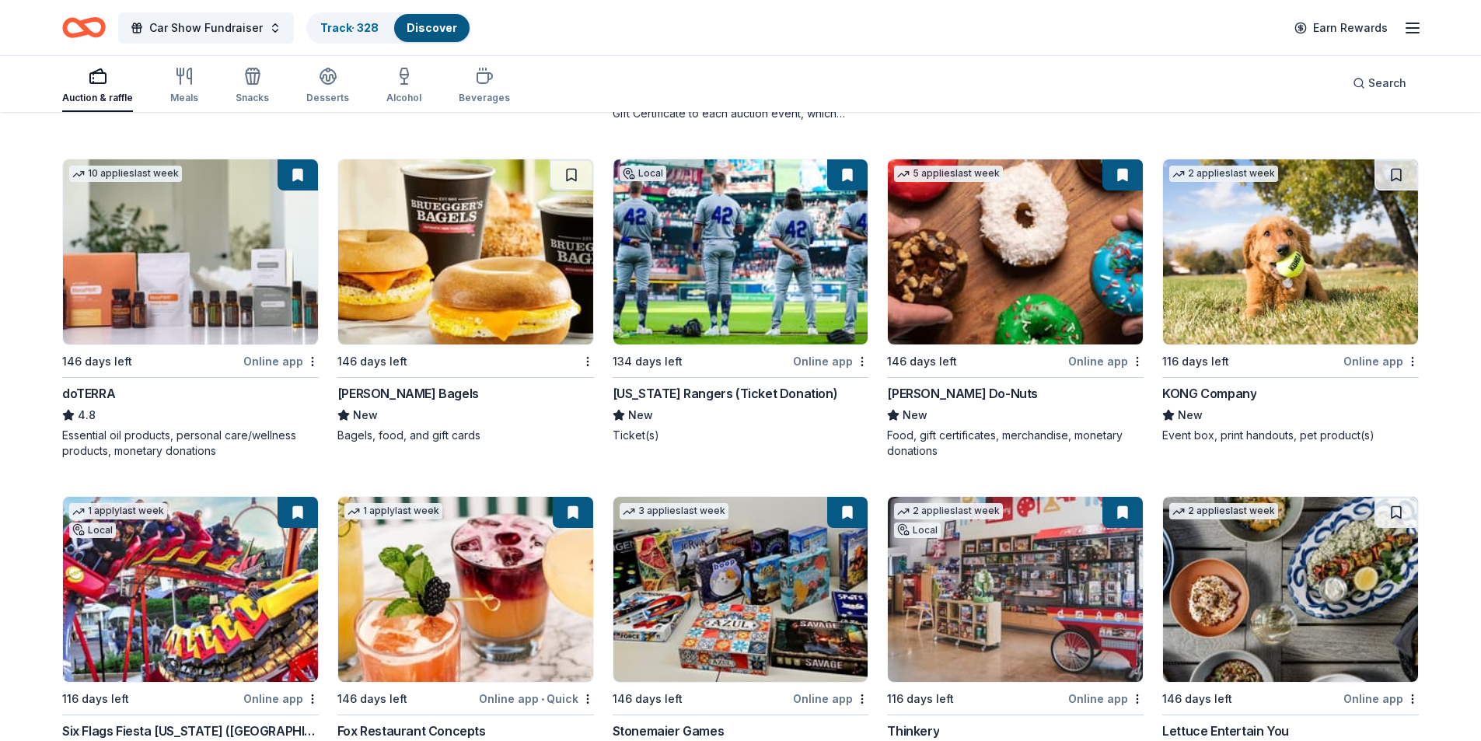
click at [1350, 269] on img at bounding box center [1290, 251] width 255 height 185
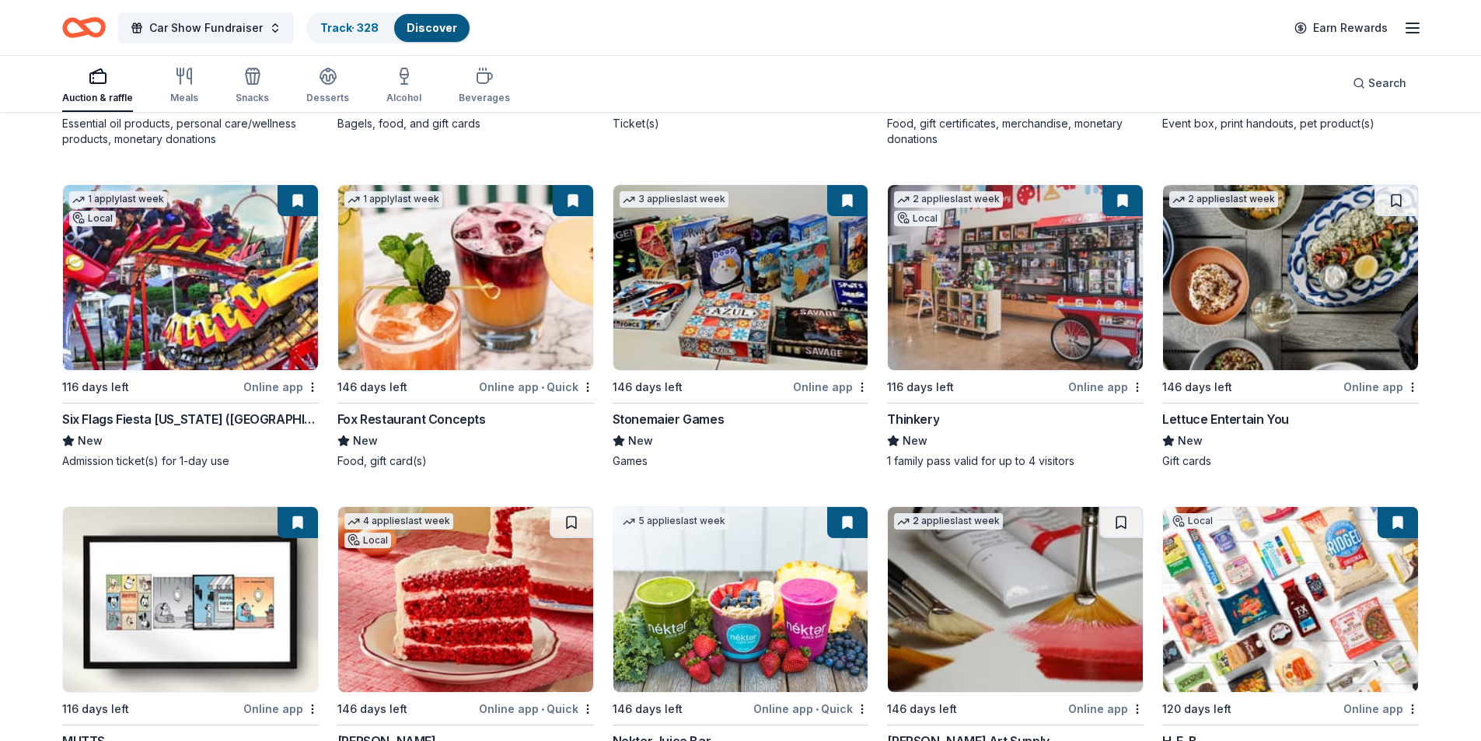
scroll to position [5130, 0]
click at [508, 347] on img at bounding box center [465, 278] width 255 height 185
click at [995, 320] on img at bounding box center [1015, 278] width 255 height 185
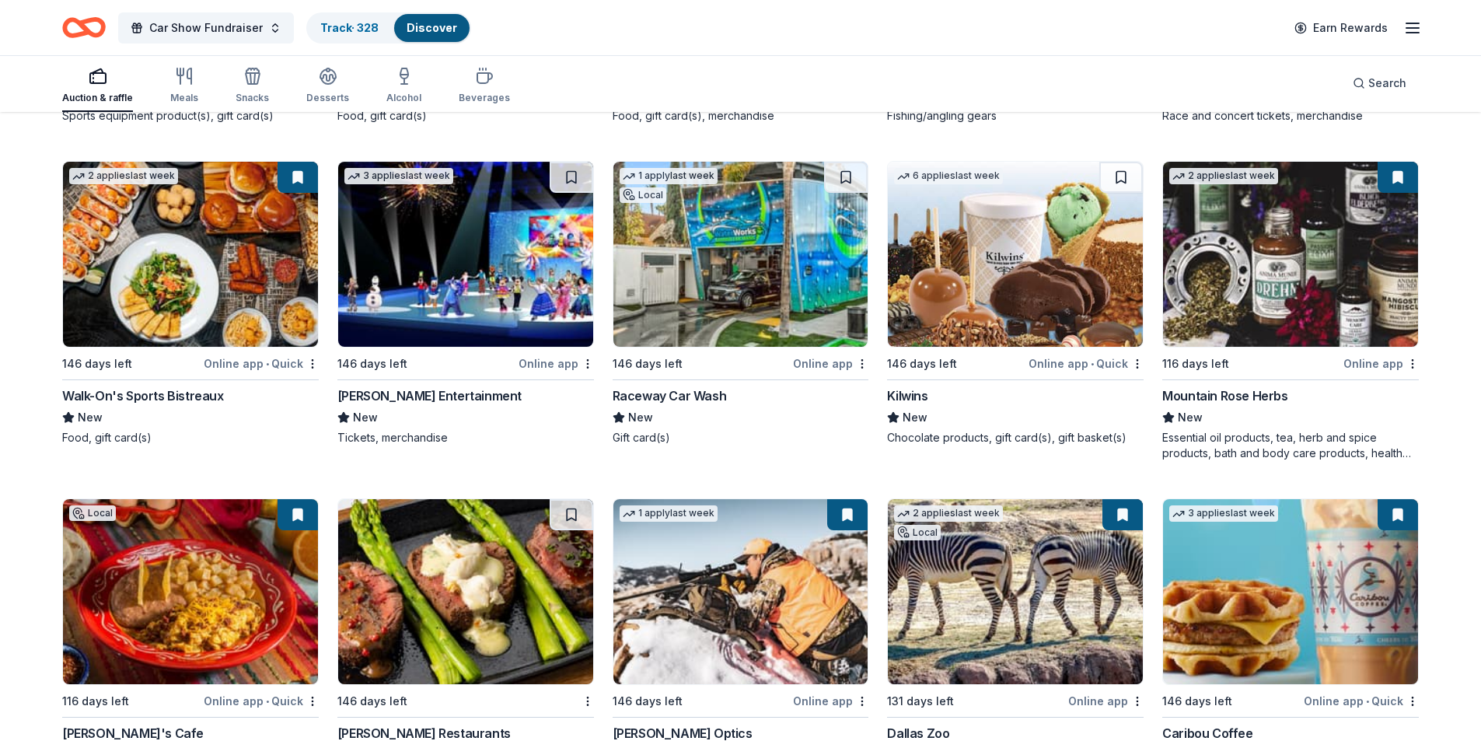
scroll to position [7928, 0]
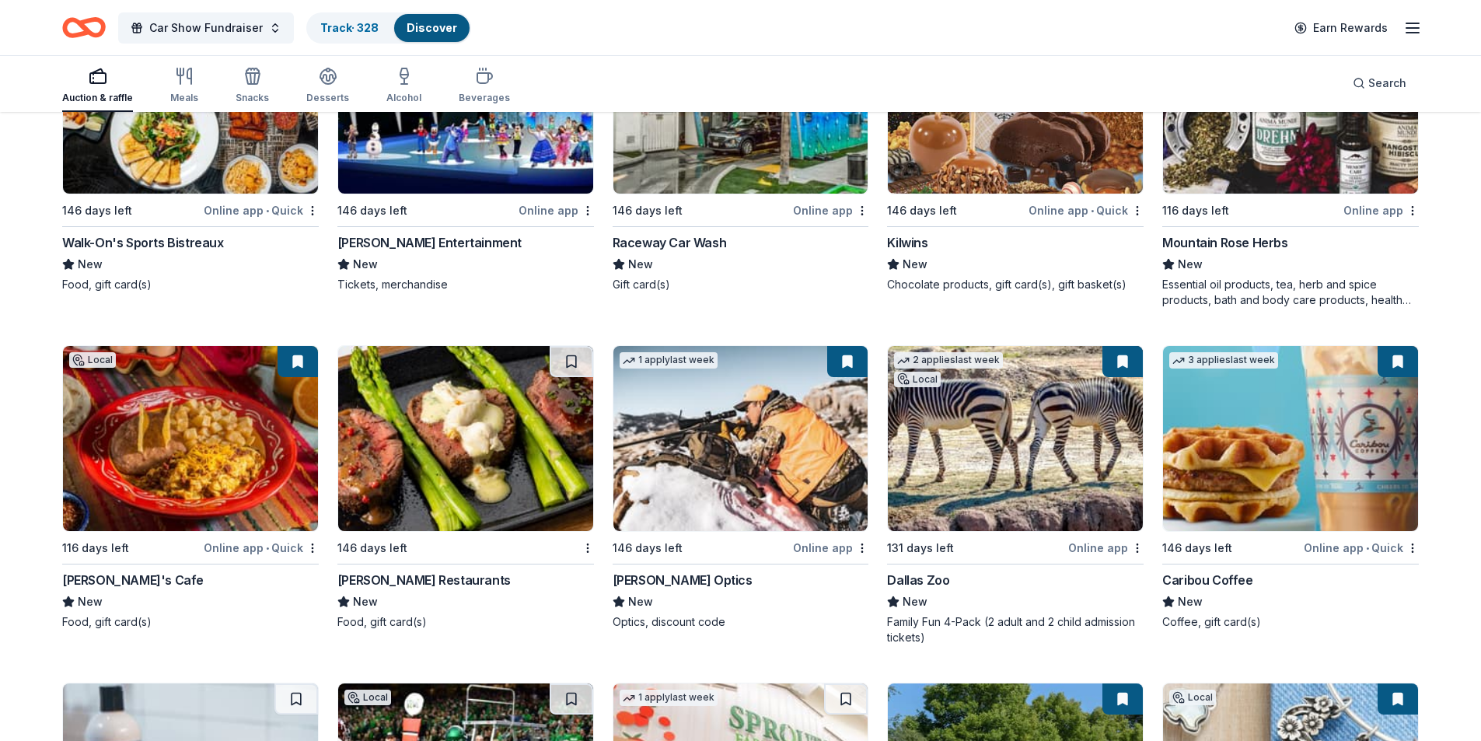
click at [1328, 169] on img at bounding box center [1290, 101] width 255 height 185
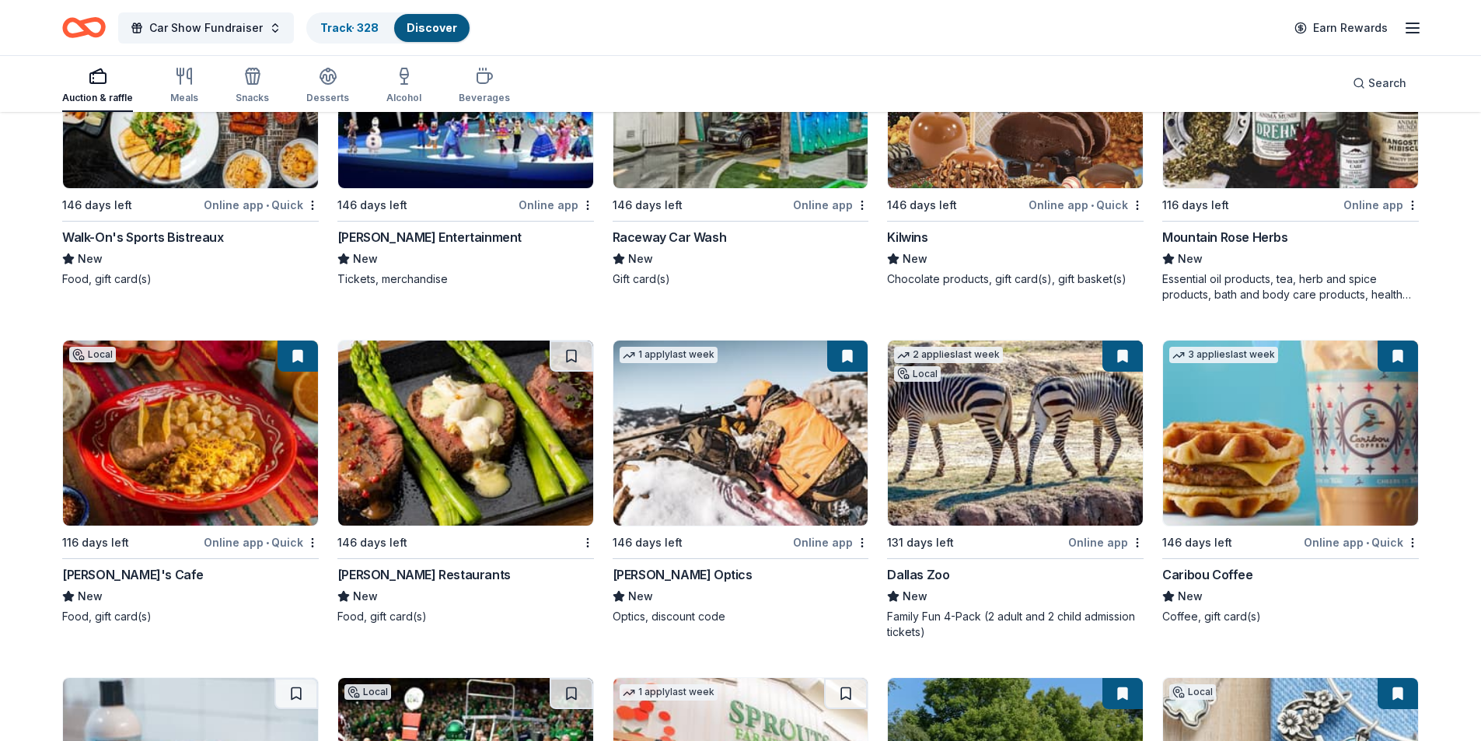
scroll to position [8395, 0]
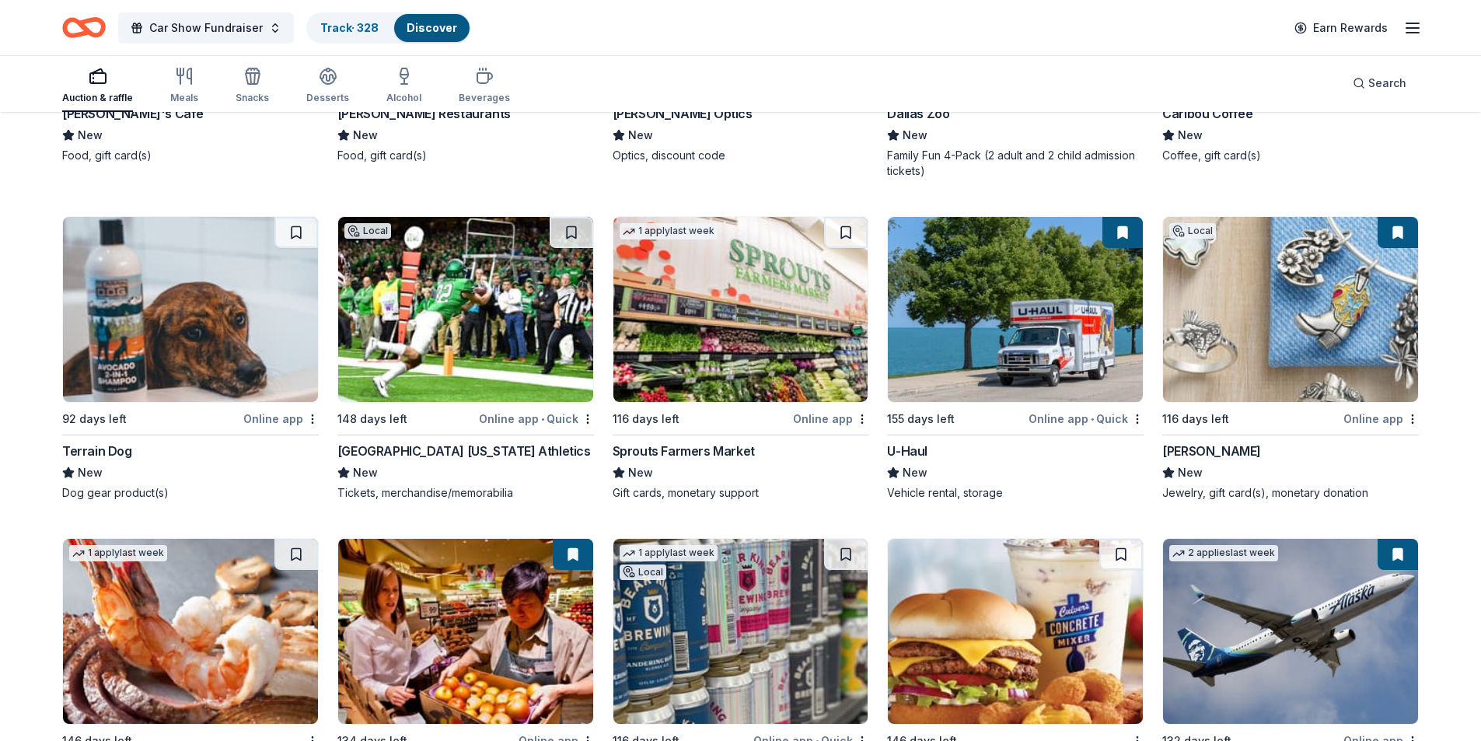
click at [790, 329] on img at bounding box center [740, 309] width 255 height 185
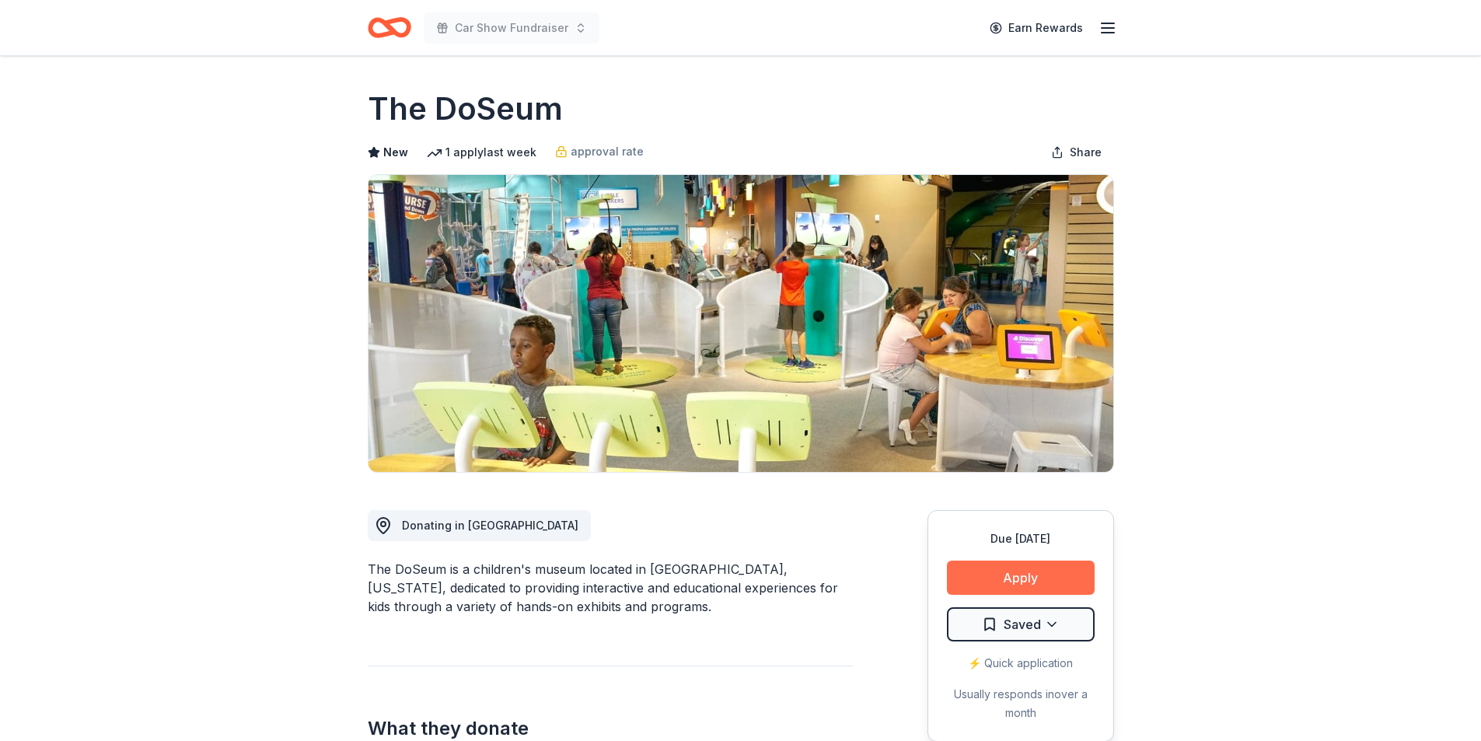
click at [1031, 588] on button "Apply" at bounding box center [1021, 577] width 148 height 34
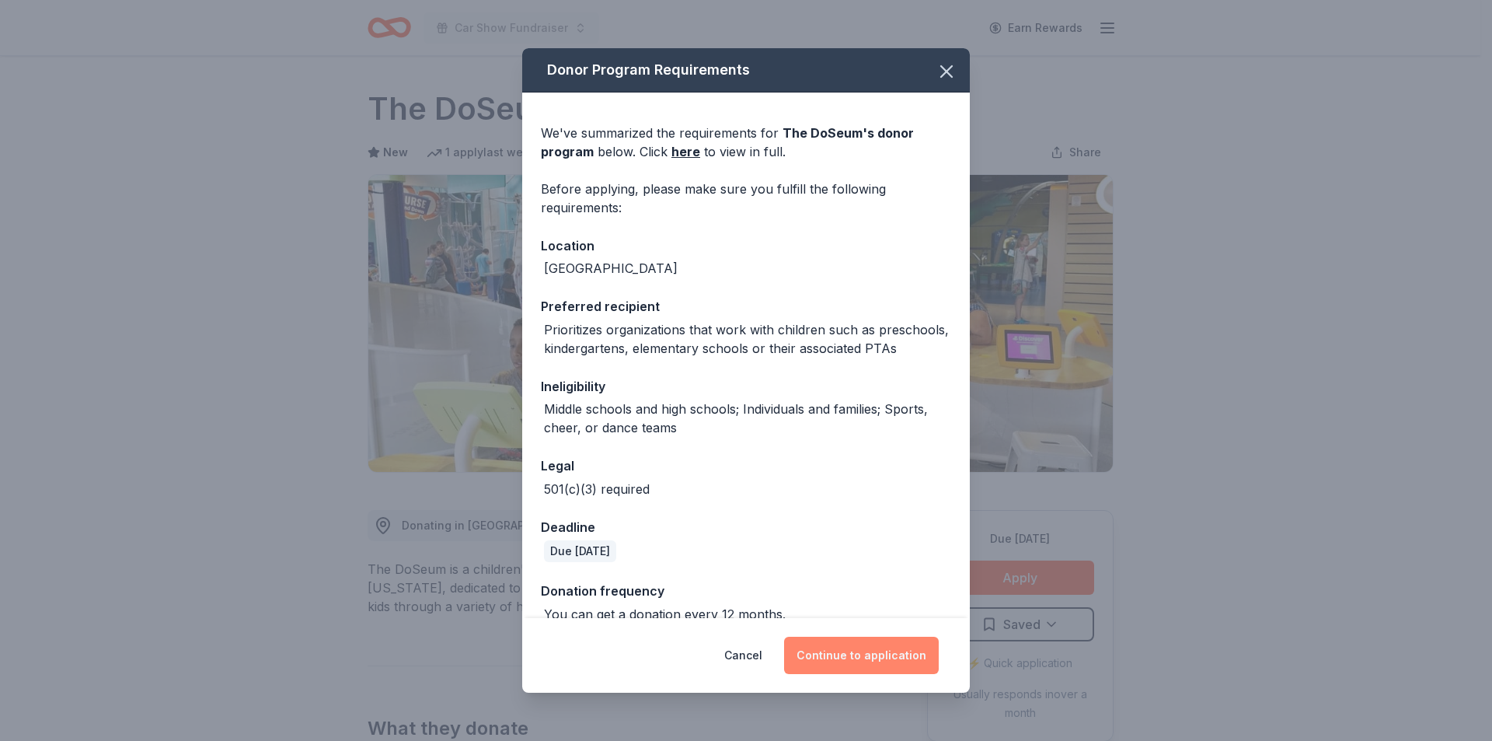
click at [855, 655] on button "Continue to application" at bounding box center [861, 655] width 155 height 37
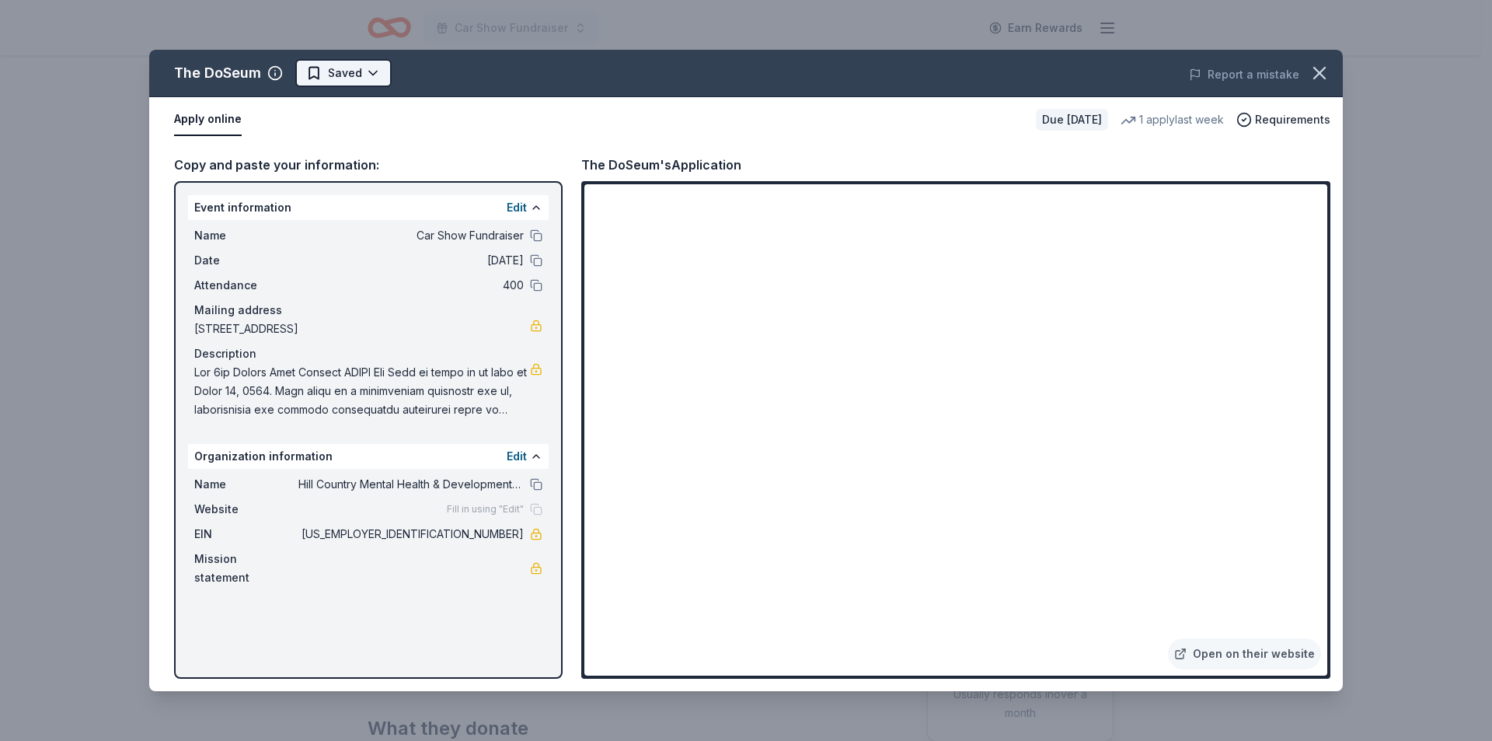
click at [364, 74] on html "Car Show Fundraiser Earn Rewards Due in 116 days Share The DoSeum New 1 apply l…" at bounding box center [746, 370] width 1492 height 741
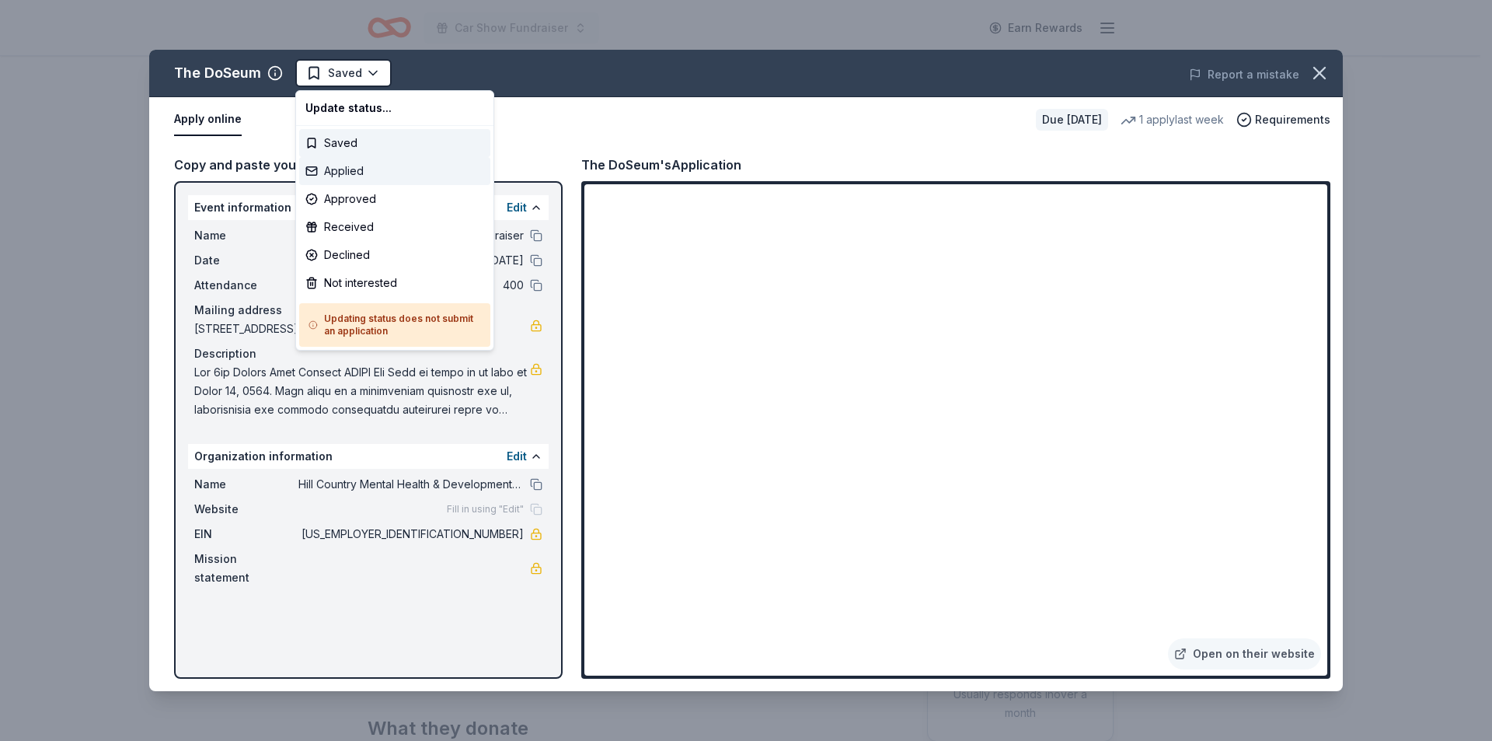
click at [360, 173] on div "Applied" at bounding box center [394, 171] width 191 height 28
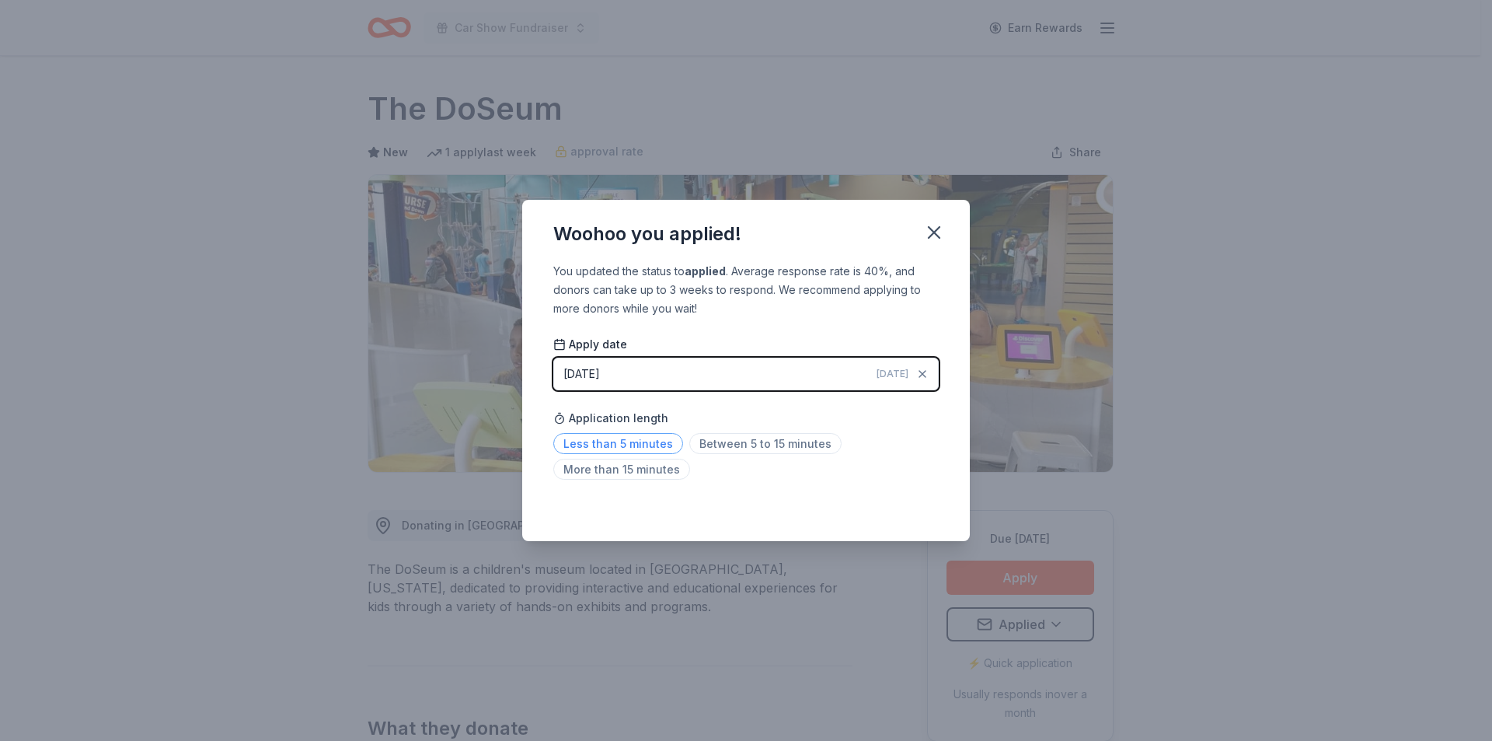
click at [651, 445] on span "Less than 5 minutes" at bounding box center [618, 443] width 130 height 21
click at [934, 225] on icon "button" at bounding box center [934, 233] width 22 height 22
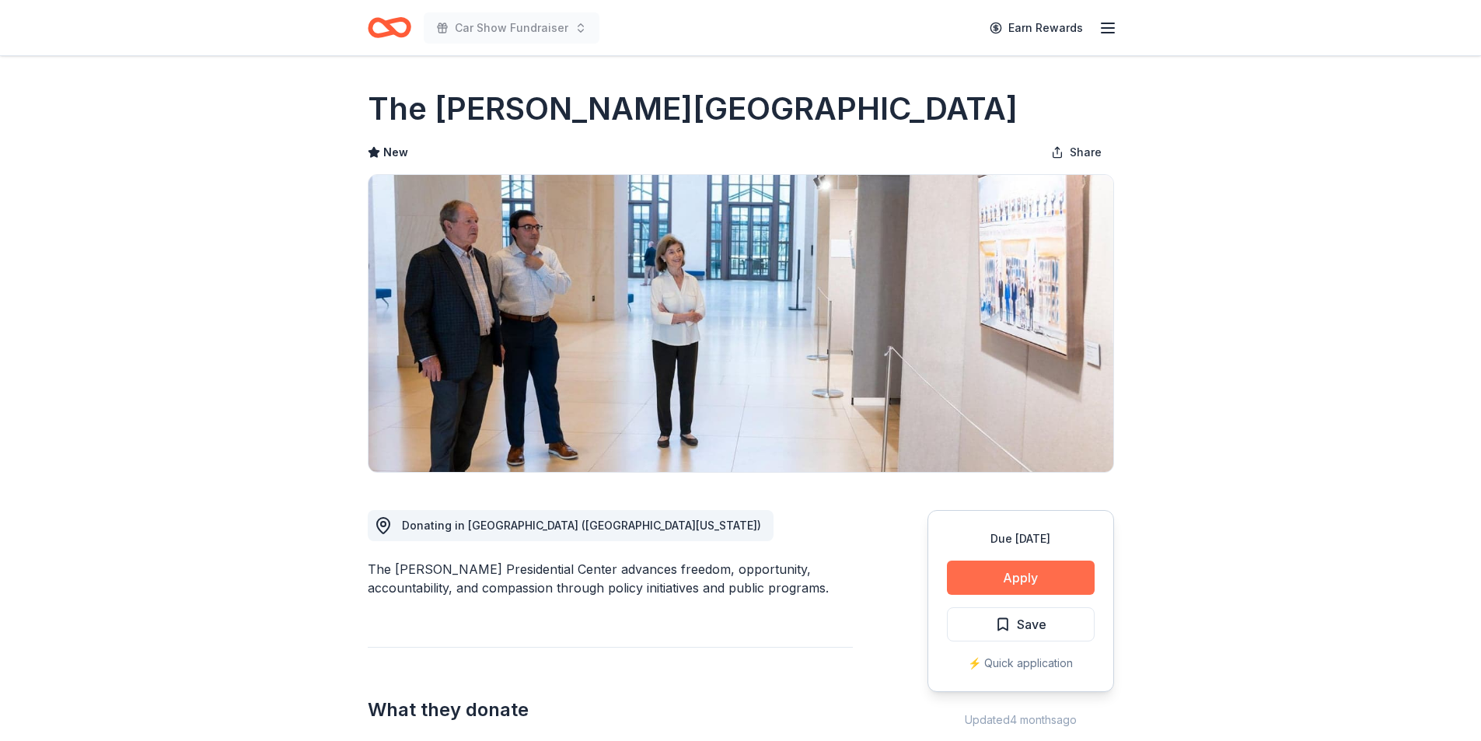
click at [1022, 578] on button "Apply" at bounding box center [1021, 577] width 148 height 34
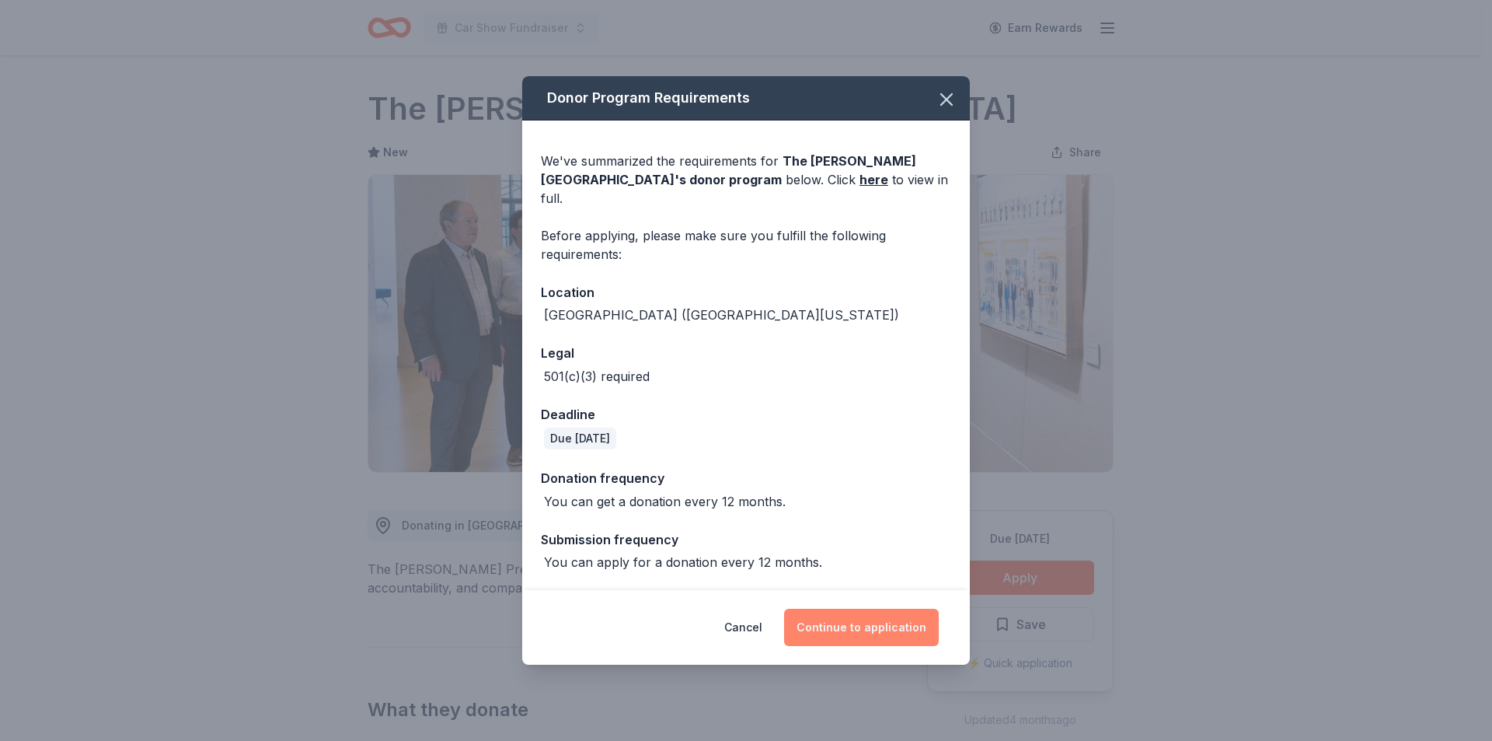
click at [845, 620] on button "Continue to application" at bounding box center [861, 627] width 155 height 37
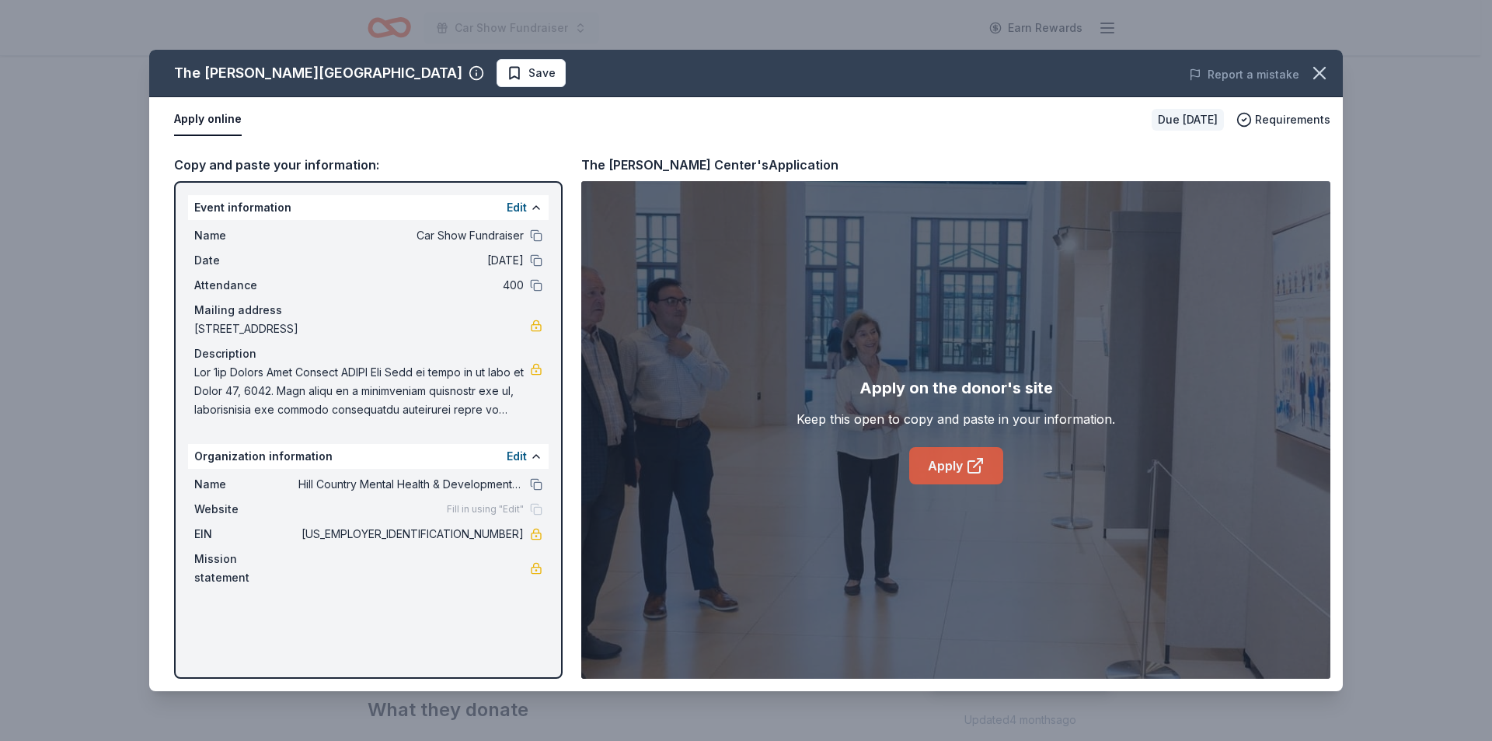
click at [947, 462] on link "Apply" at bounding box center [956, 465] width 94 height 37
click at [529, 72] on span "Save" at bounding box center [542, 73] width 27 height 19
click at [348, 74] on html "Car Show Fundraiser Earn Rewards Due in 134 days Share The Bush Center New Shar…" at bounding box center [746, 370] width 1492 height 741
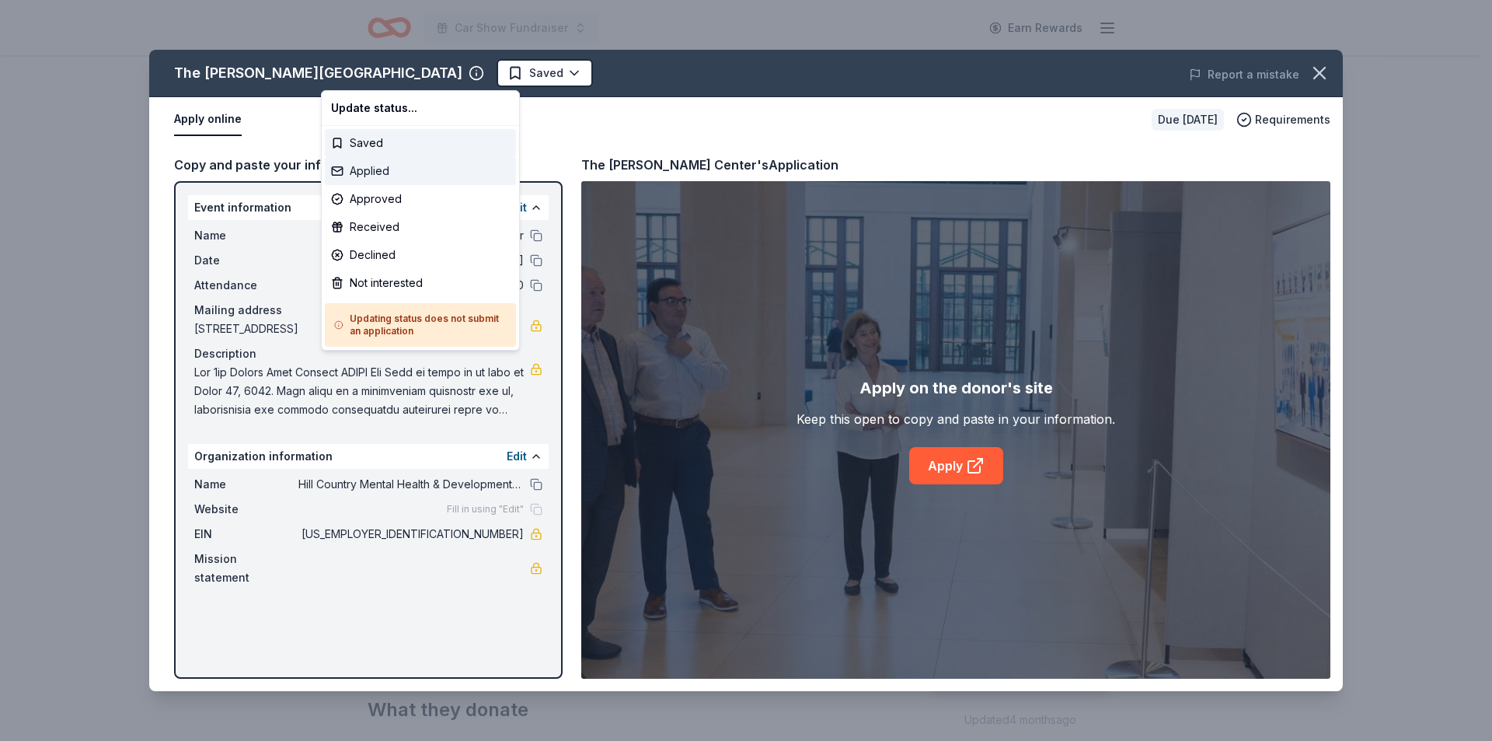
click at [372, 177] on div "Applied" at bounding box center [420, 171] width 191 height 28
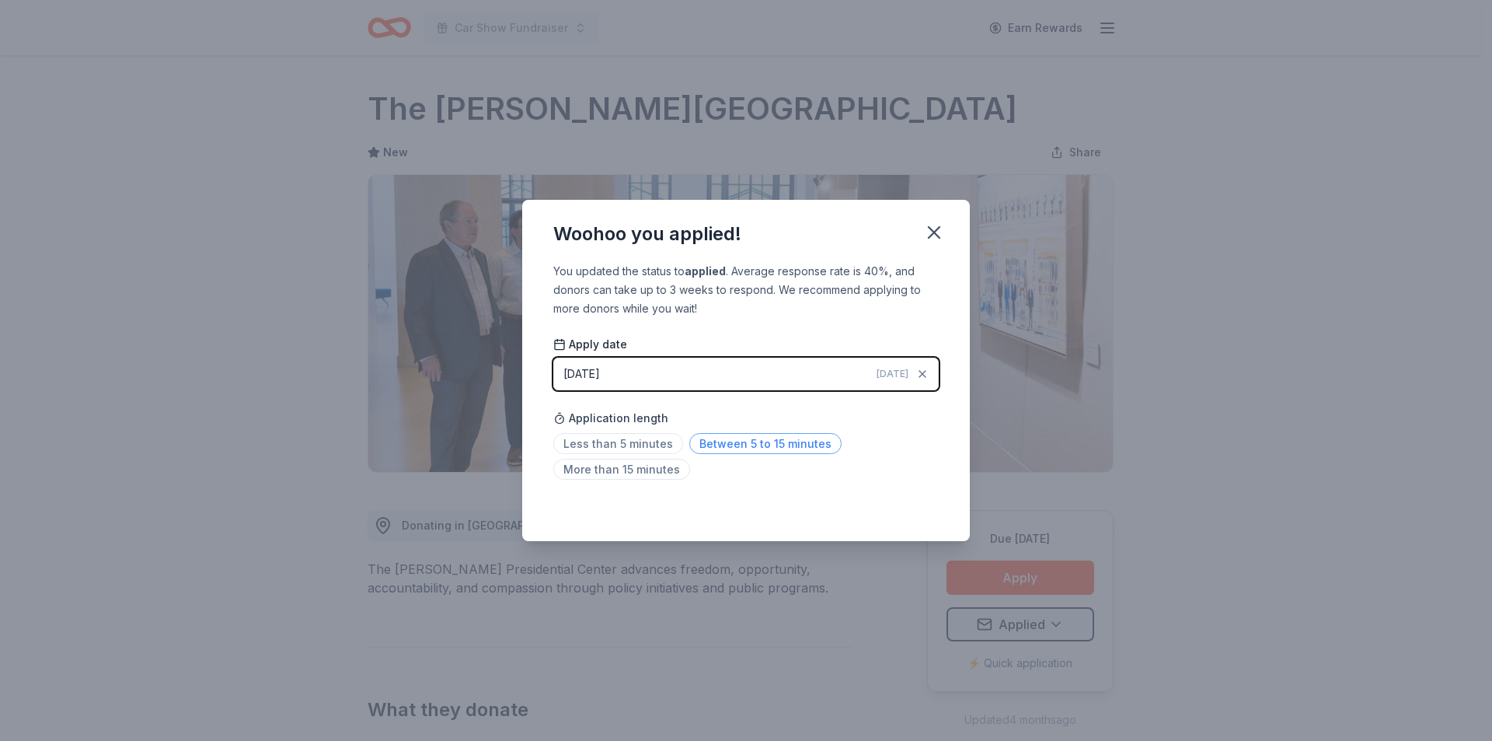
click at [728, 439] on span "Between 5 to 15 minutes" at bounding box center [765, 443] width 152 height 21
click at [929, 237] on icon "button" at bounding box center [934, 232] width 11 height 11
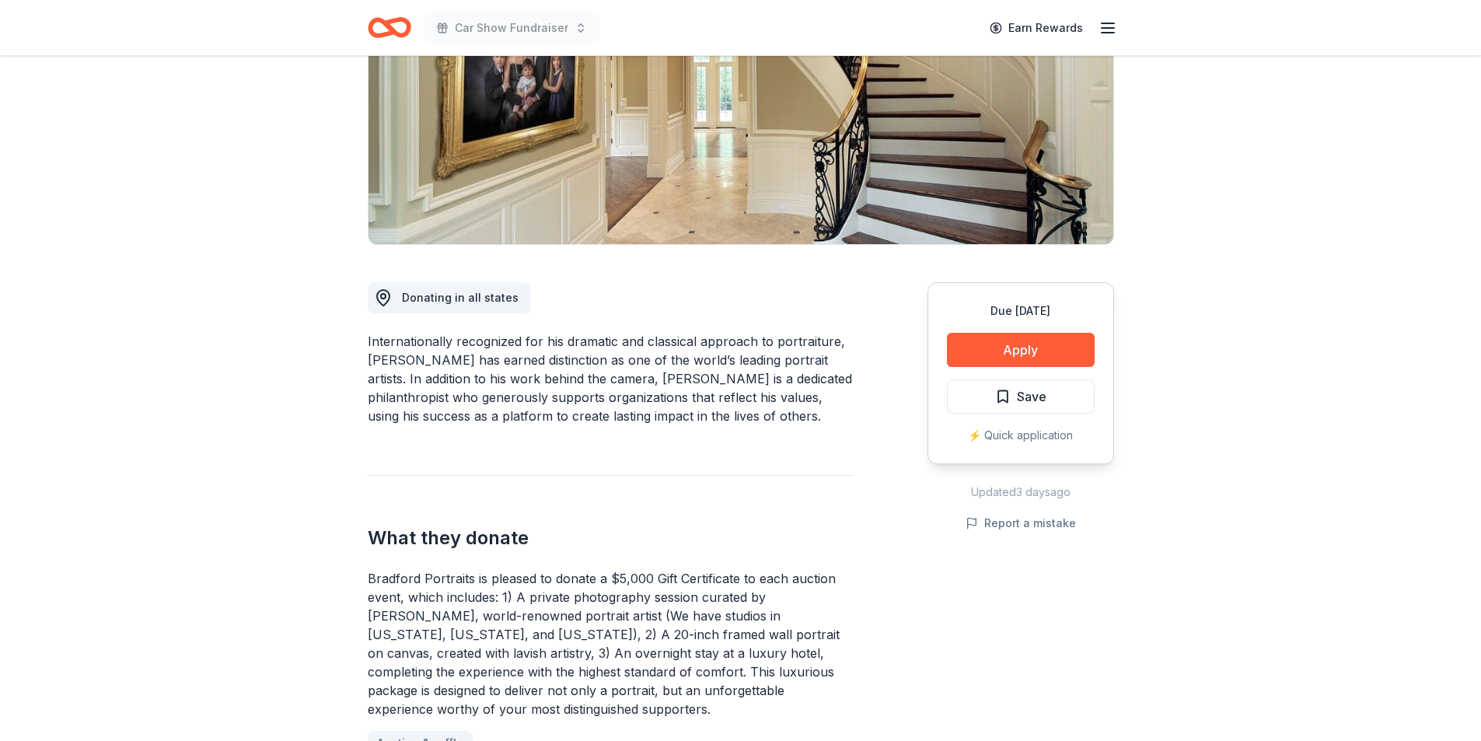
scroll to position [311, 0]
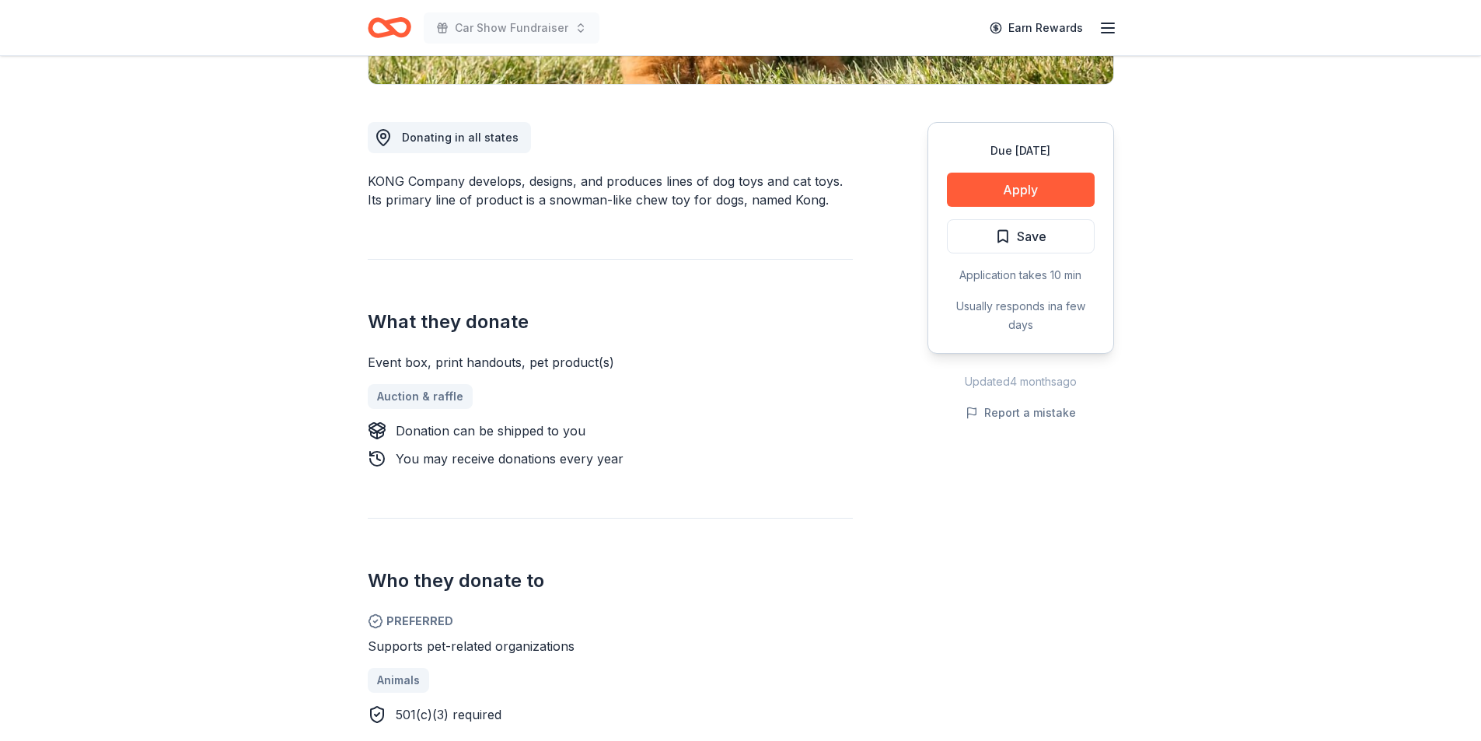
scroll to position [389, 0]
click at [1043, 197] on button "Apply" at bounding box center [1021, 189] width 148 height 34
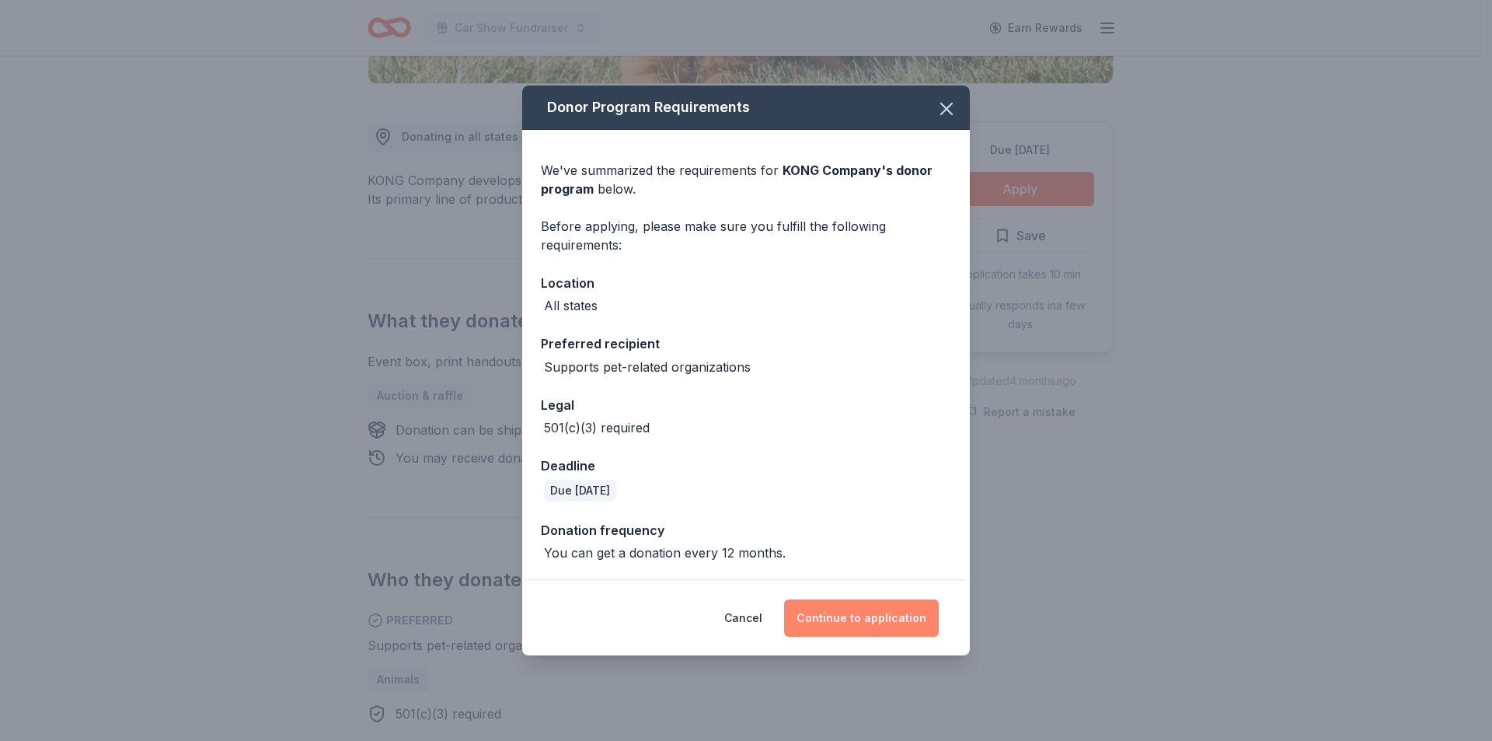
click at [827, 620] on button "Continue to application" at bounding box center [861, 617] width 155 height 37
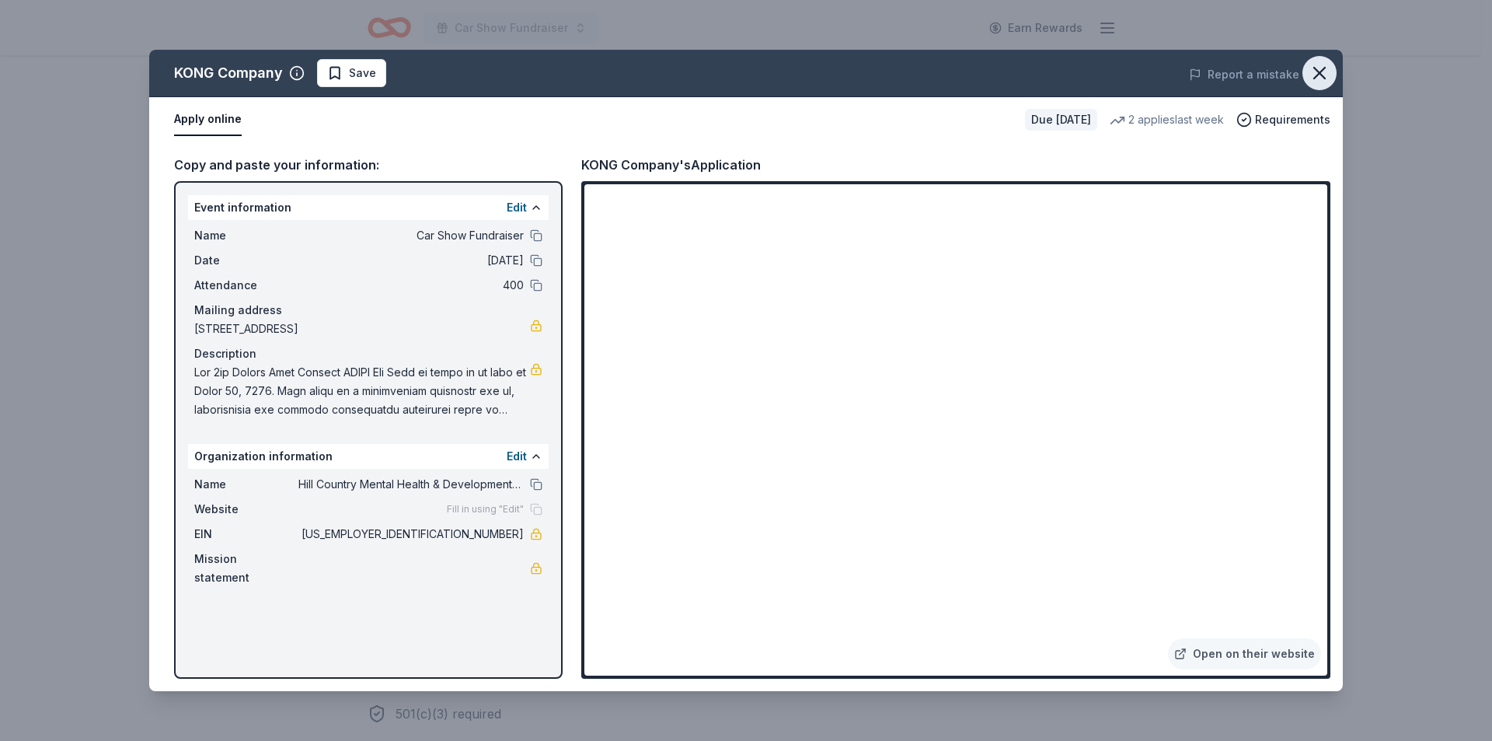
click at [1328, 66] on icon "button" at bounding box center [1320, 73] width 22 height 22
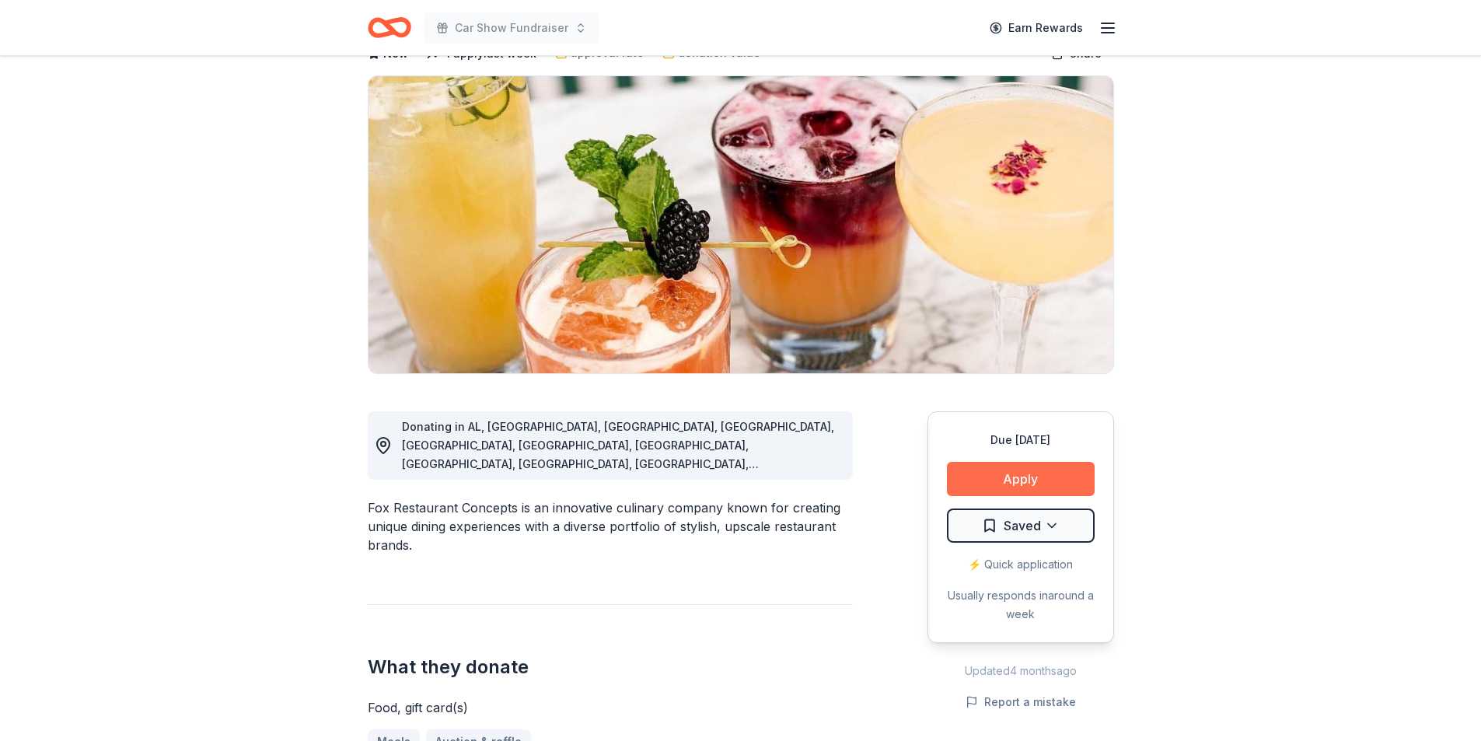
scroll to position [311, 0]
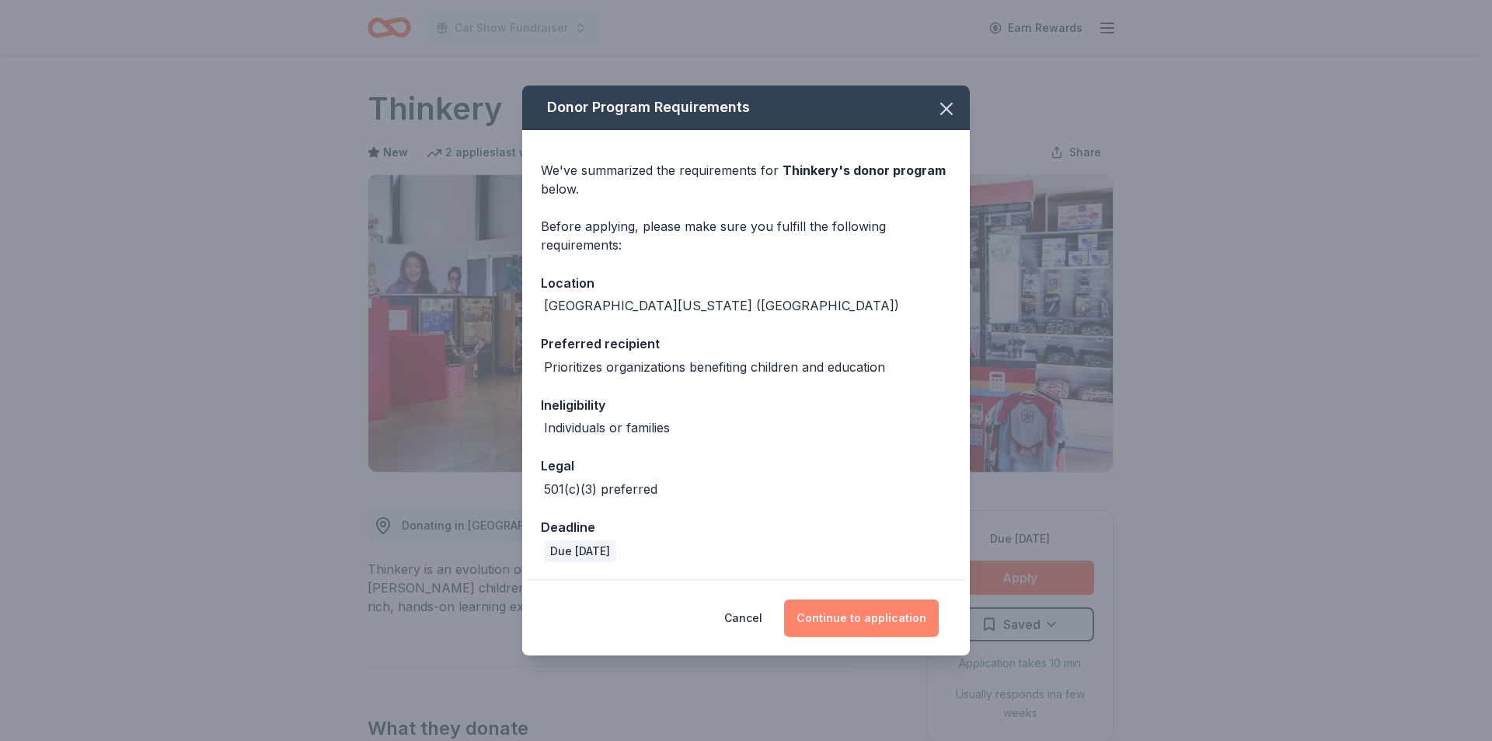
click at [841, 623] on button "Continue to application" at bounding box center [861, 617] width 155 height 37
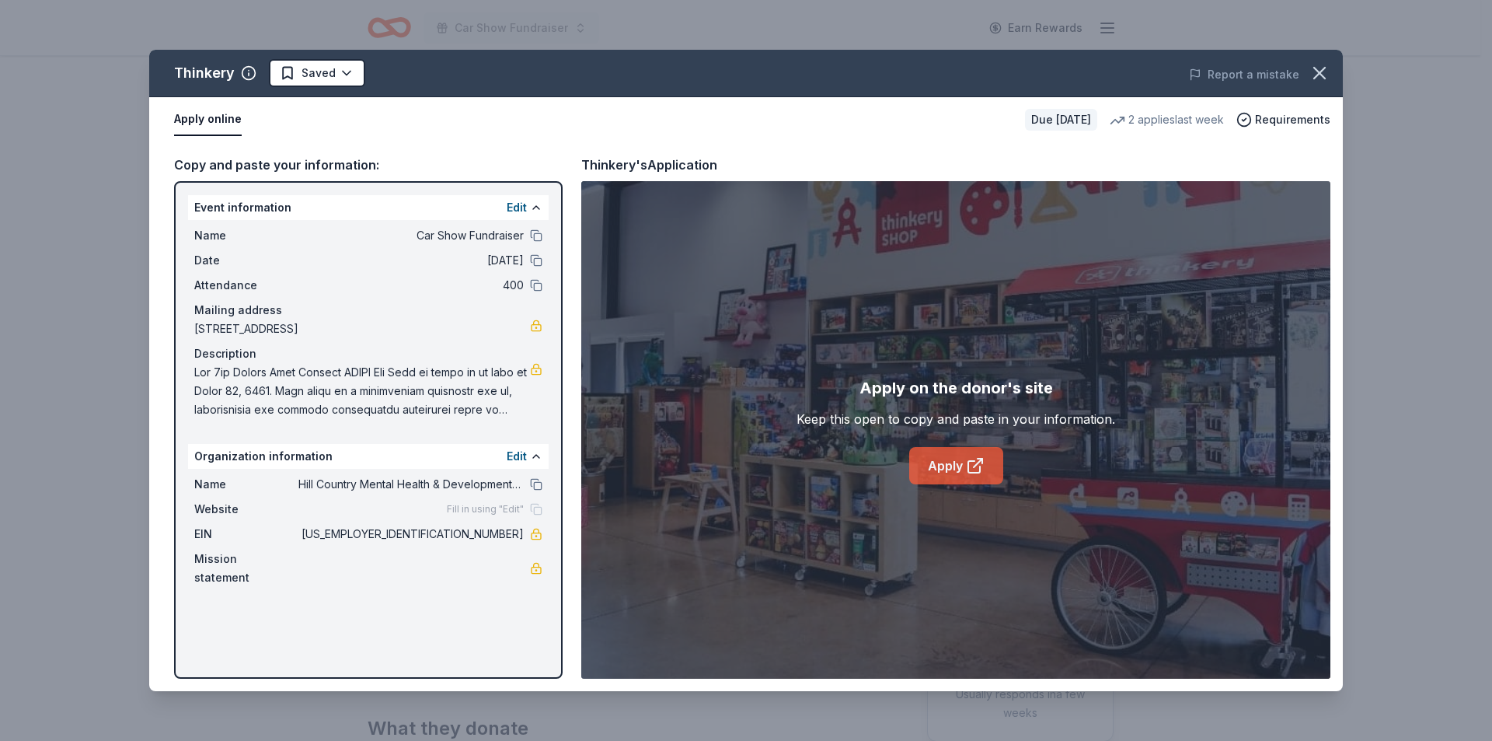
click at [971, 459] on icon at bounding box center [975, 465] width 19 height 19
click at [317, 76] on html "Car Show Fundraiser Earn Rewards Due in 116 days Share Thinkery New 2 applies l…" at bounding box center [746, 370] width 1492 height 741
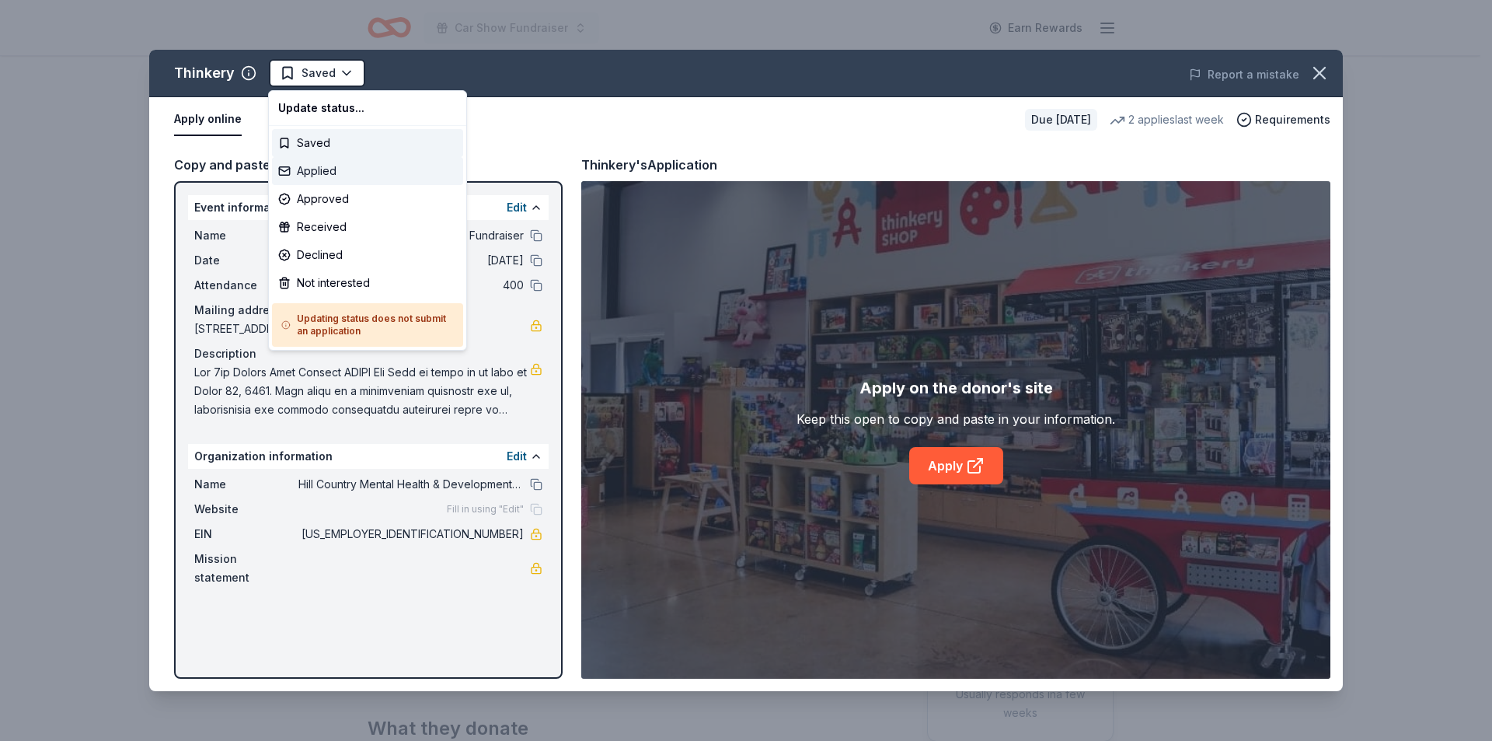
click at [319, 174] on div "Applied" at bounding box center [367, 171] width 191 height 28
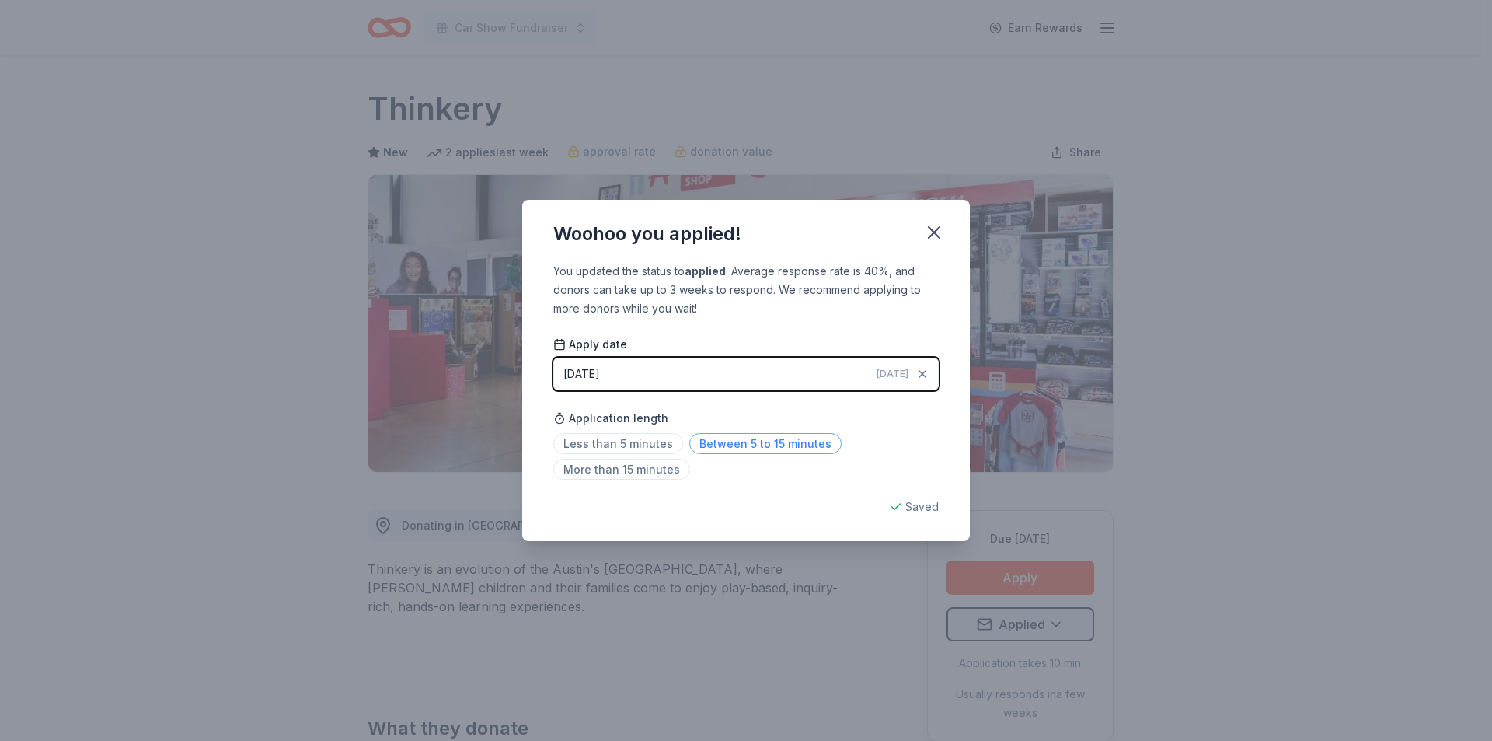
click at [795, 441] on span "Between 5 to 15 minutes" at bounding box center [765, 443] width 152 height 21
drag, startPoint x: 937, startPoint y: 230, endPoint x: 925, endPoint y: 228, distance: 11.9
click at [936, 230] on icon "button" at bounding box center [934, 232] width 11 height 11
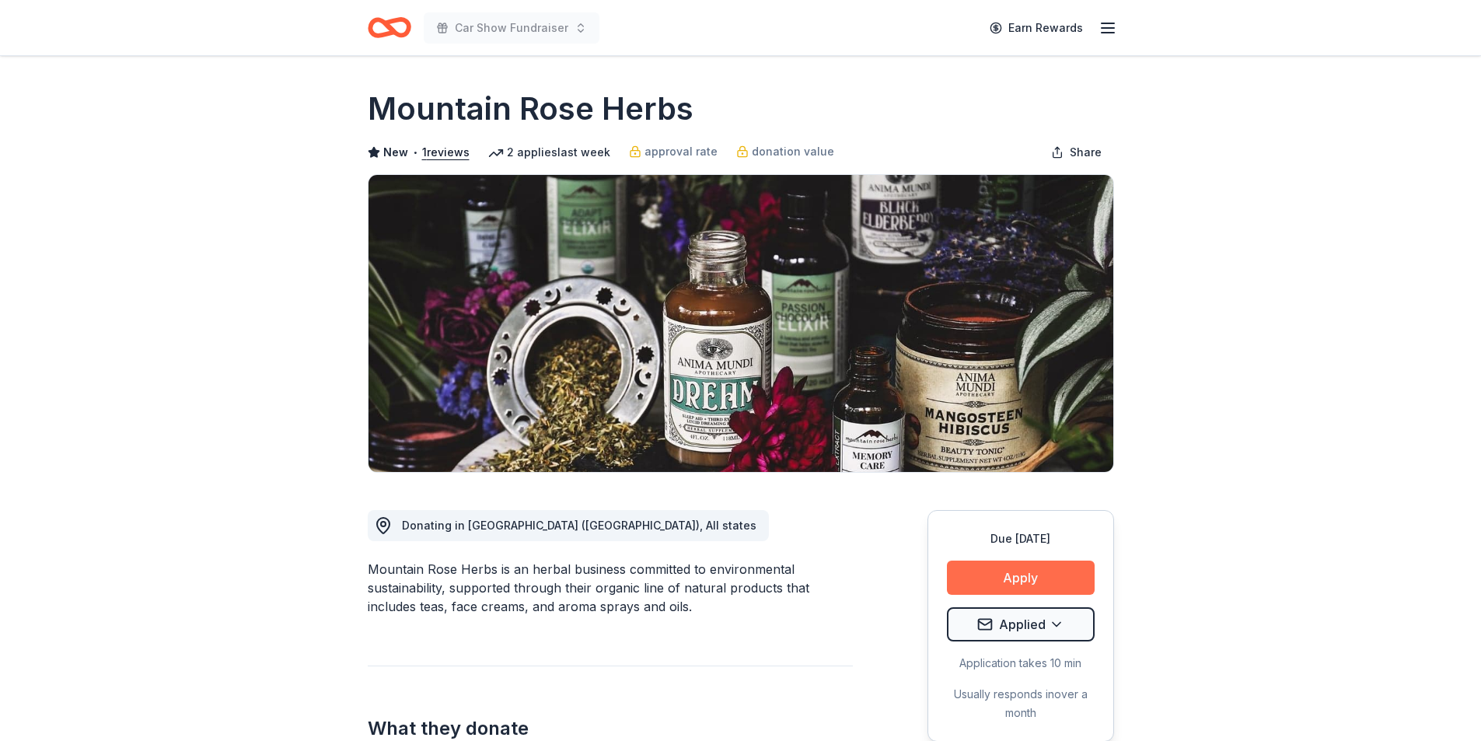
click at [999, 581] on button "Apply" at bounding box center [1021, 577] width 148 height 34
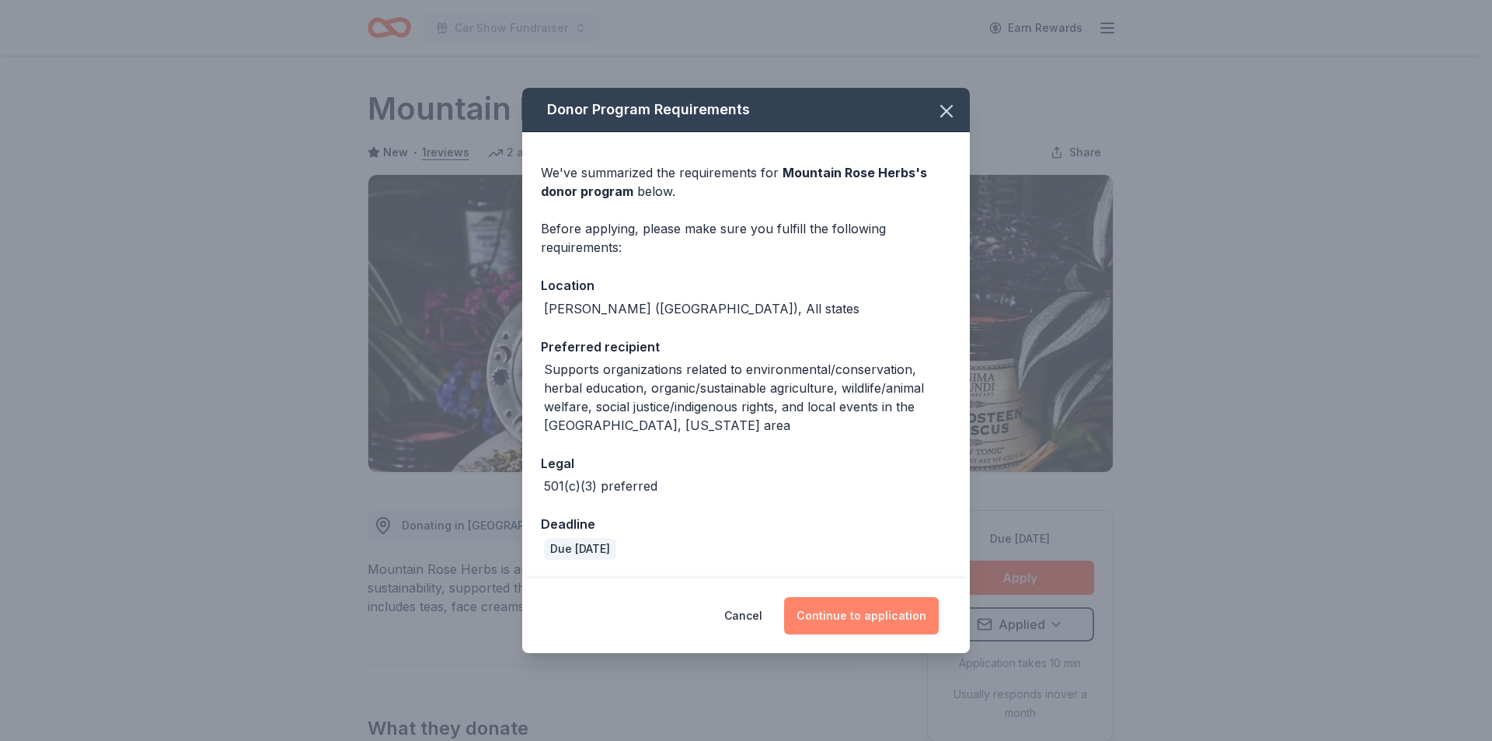
click at [859, 608] on button "Continue to application" at bounding box center [861, 615] width 155 height 37
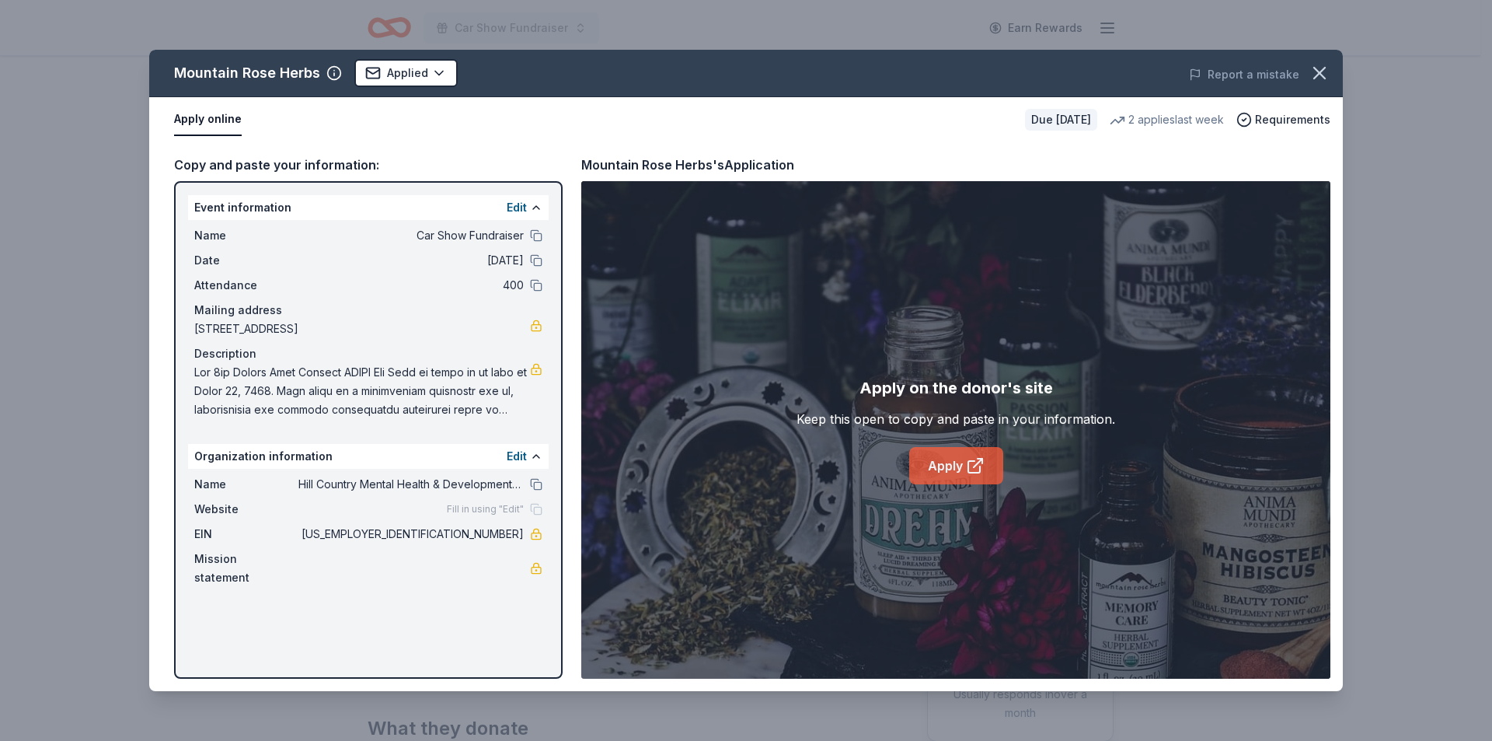
click at [951, 470] on link "Apply" at bounding box center [956, 465] width 94 height 37
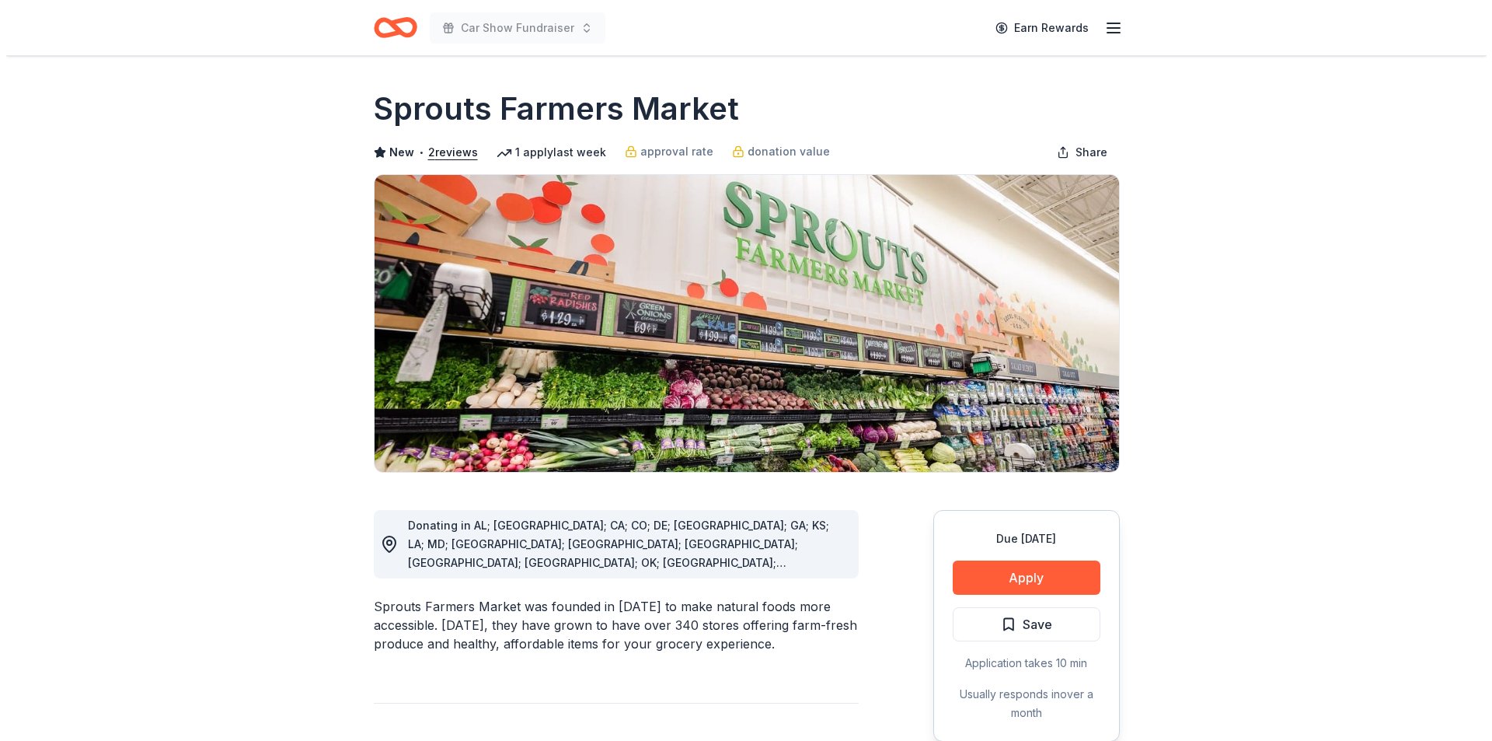
scroll to position [233, 0]
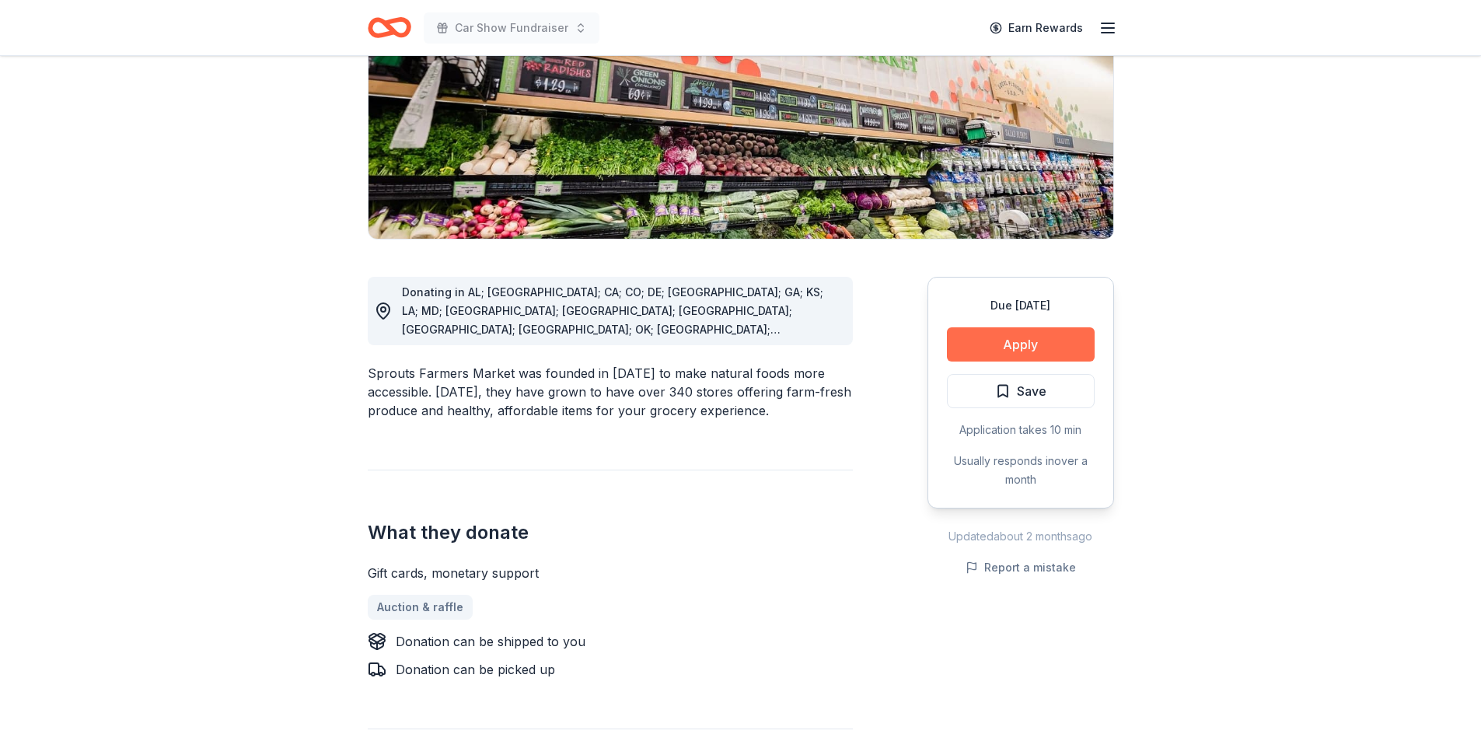
click at [998, 338] on button "Apply" at bounding box center [1021, 344] width 148 height 34
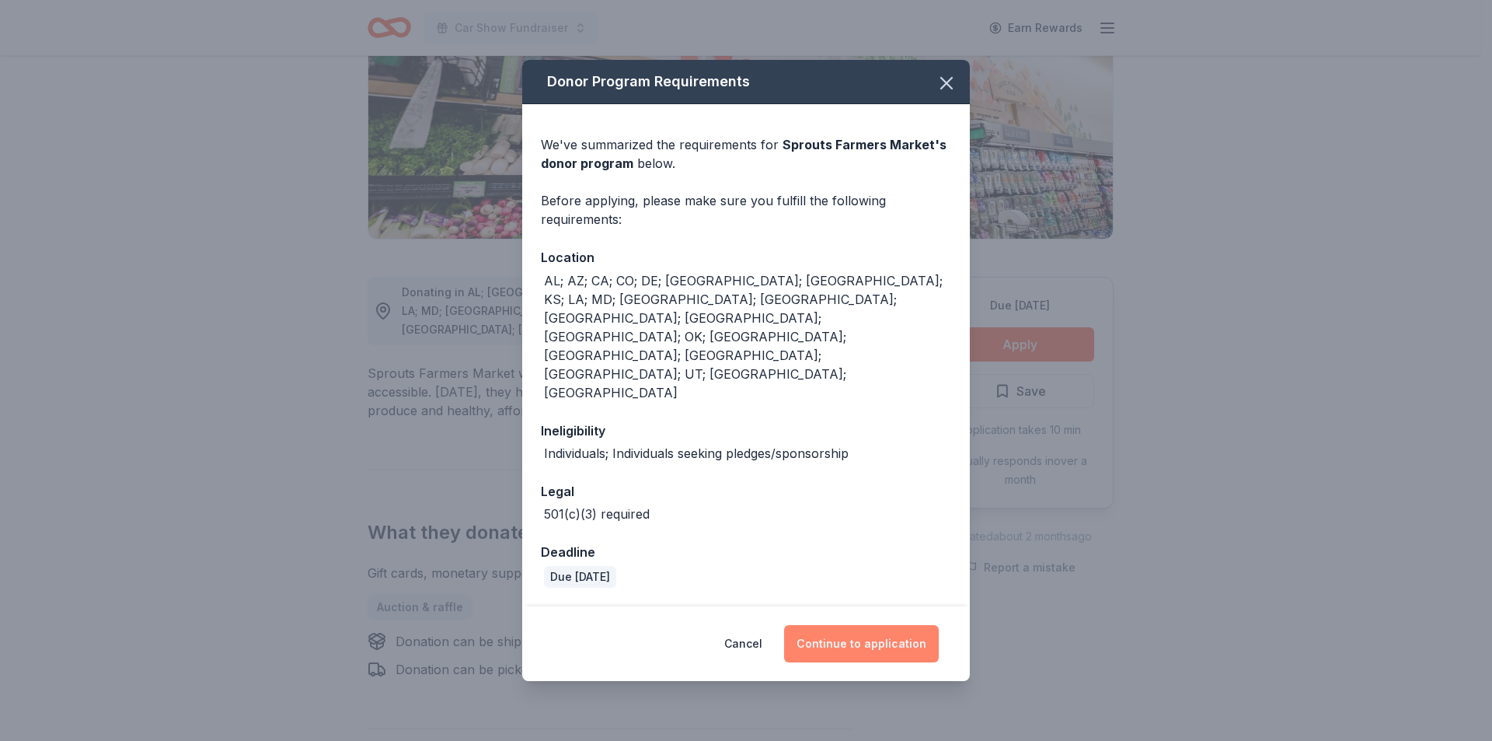
click at [843, 625] on button "Continue to application" at bounding box center [861, 643] width 155 height 37
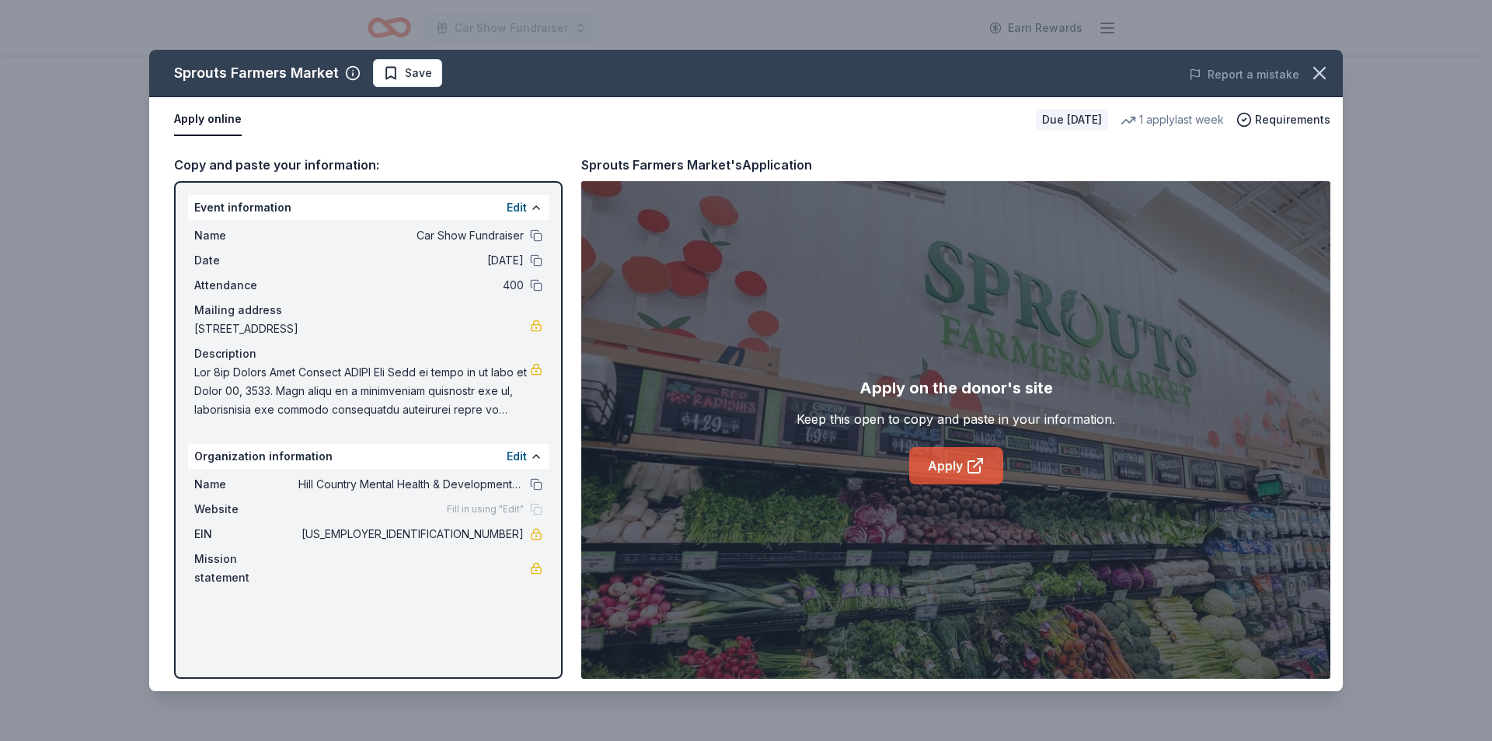
click at [994, 467] on link "Apply" at bounding box center [956, 465] width 94 height 37
